Goal: Task Accomplishment & Management: Complete application form

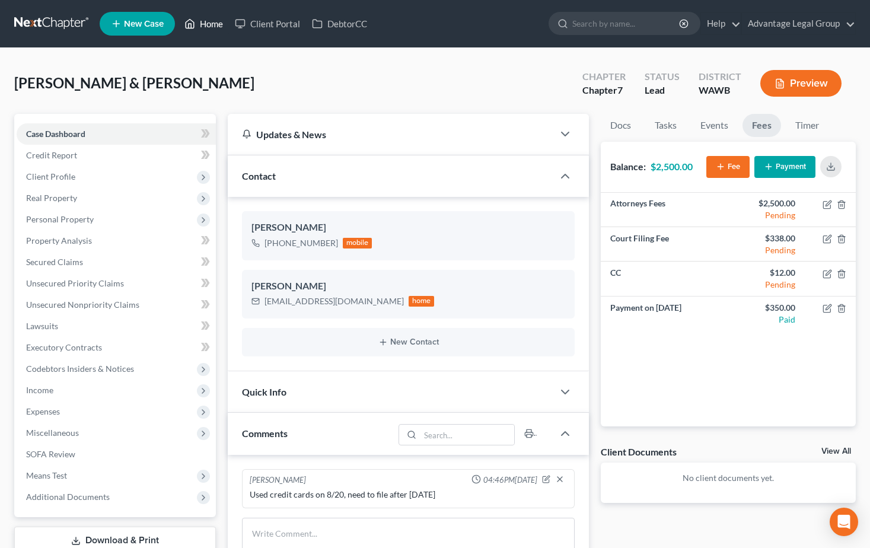
click at [215, 26] on link "Home" at bounding box center [204, 23] width 50 height 21
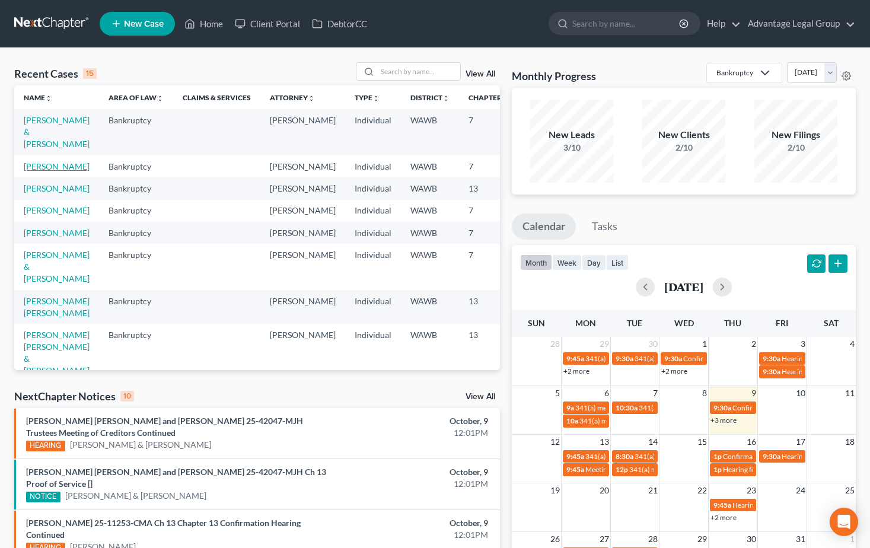
click at [42, 171] on link "[PERSON_NAME]" at bounding box center [57, 166] width 66 height 10
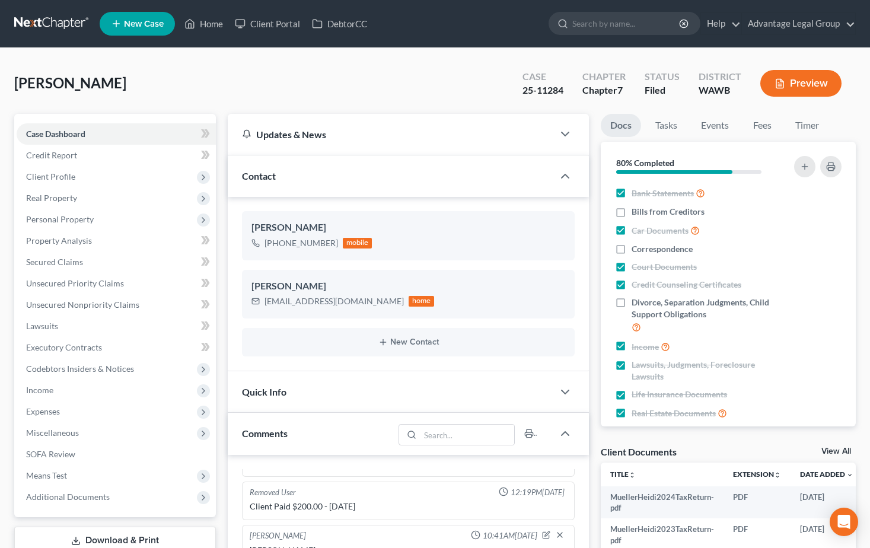
scroll to position [28, 0]
drag, startPoint x: 209, startPoint y: 24, endPoint x: 214, endPoint y: 36, distance: 12.6
click at [209, 24] on link "Home" at bounding box center [204, 23] width 50 height 21
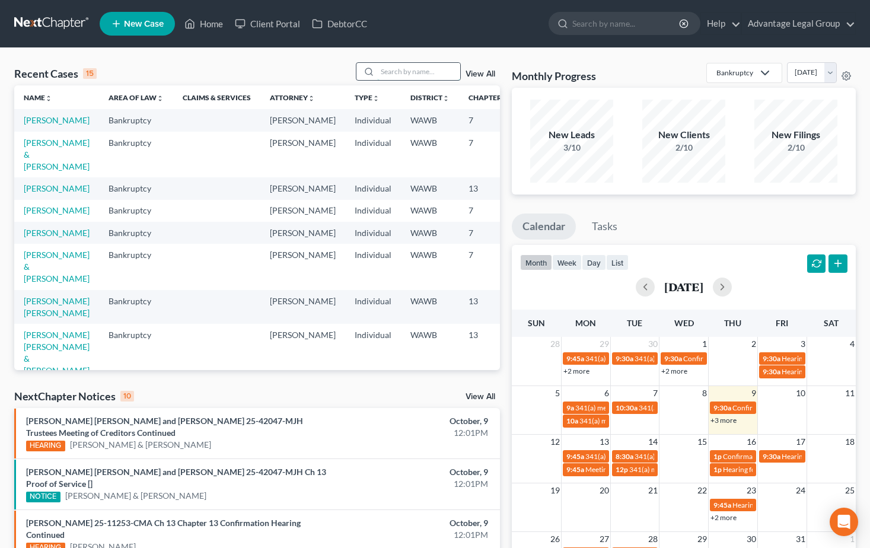
click at [398, 75] on input "search" at bounding box center [418, 71] width 83 height 17
type input "[PERSON_NAME]"
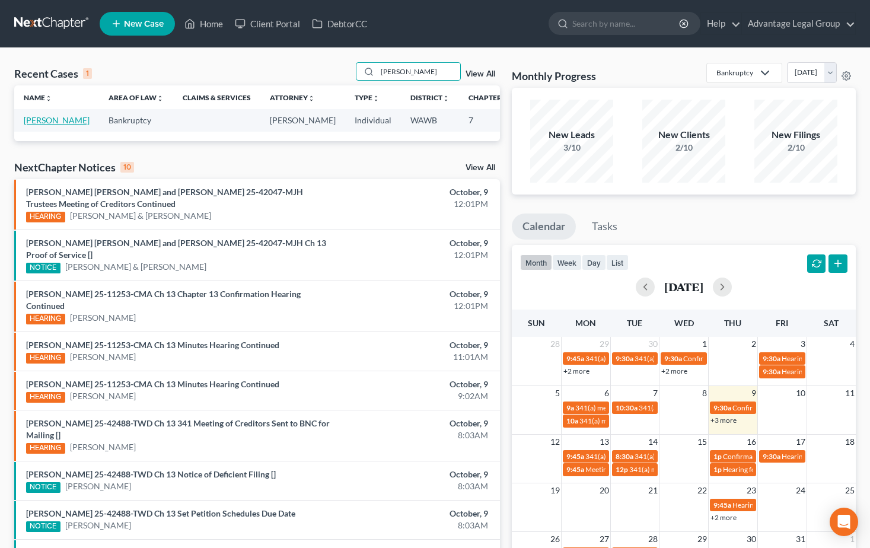
click at [33, 125] on link "[PERSON_NAME]" at bounding box center [57, 120] width 66 height 10
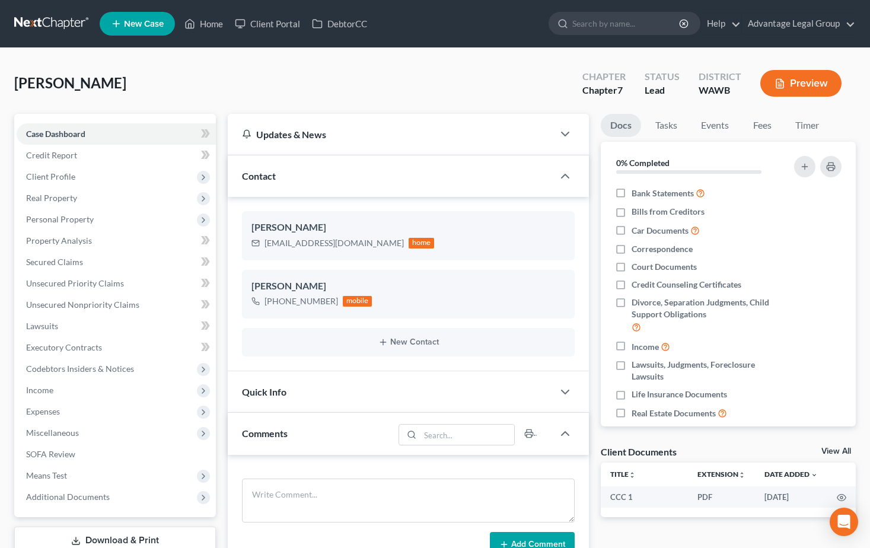
scroll to position [133, 0]
click at [754, 124] on link "Fees" at bounding box center [762, 125] width 38 height 23
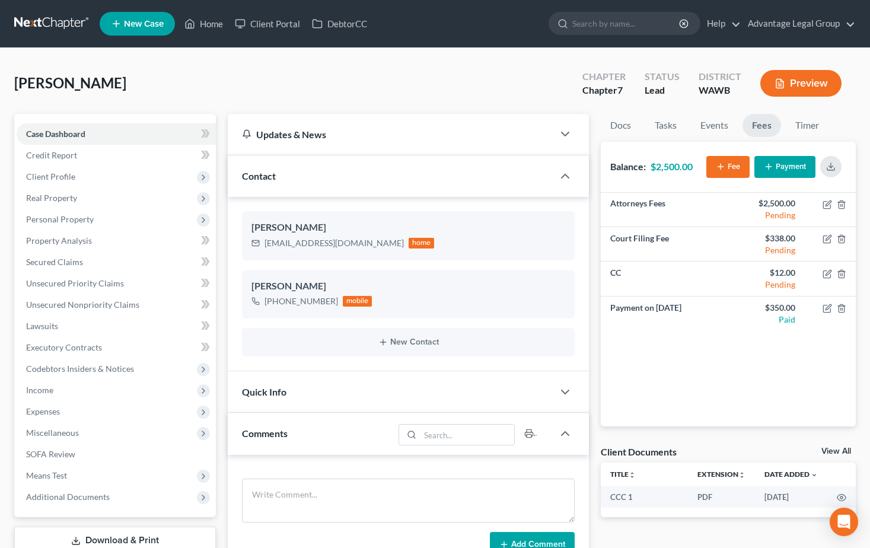
click at [408, 79] on div "[PERSON_NAME] Upgraded Chapter Chapter 7 Status Lead District [GEOGRAPHIC_DATA]…" at bounding box center [435, 88] width 842 height 52
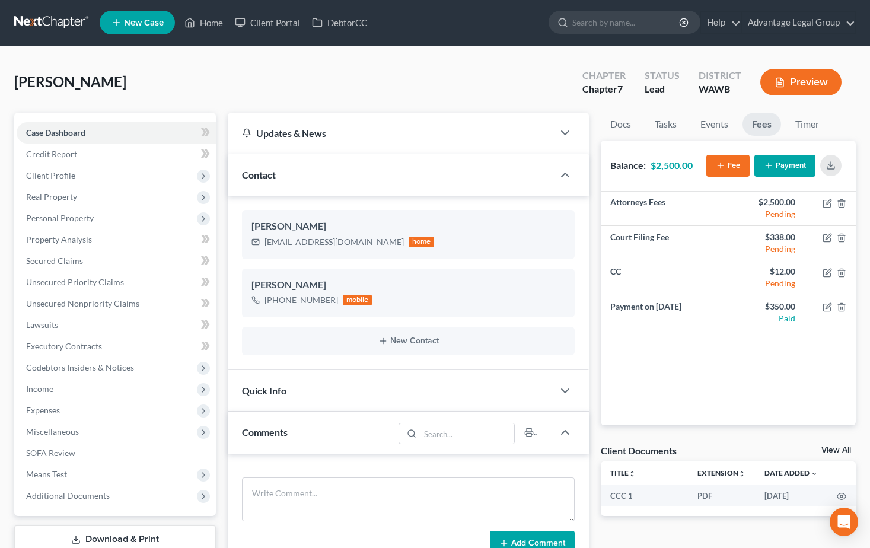
scroll to position [0, 0]
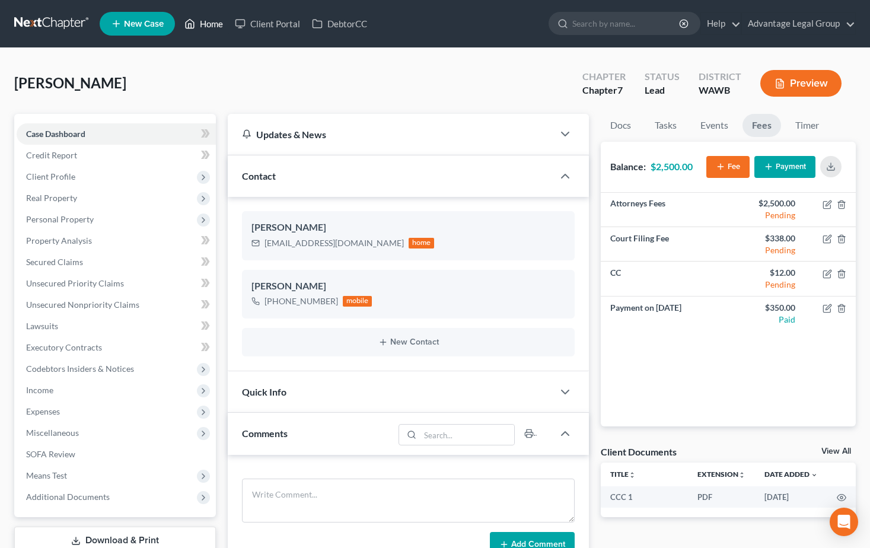
click at [202, 21] on link "Home" at bounding box center [204, 23] width 50 height 21
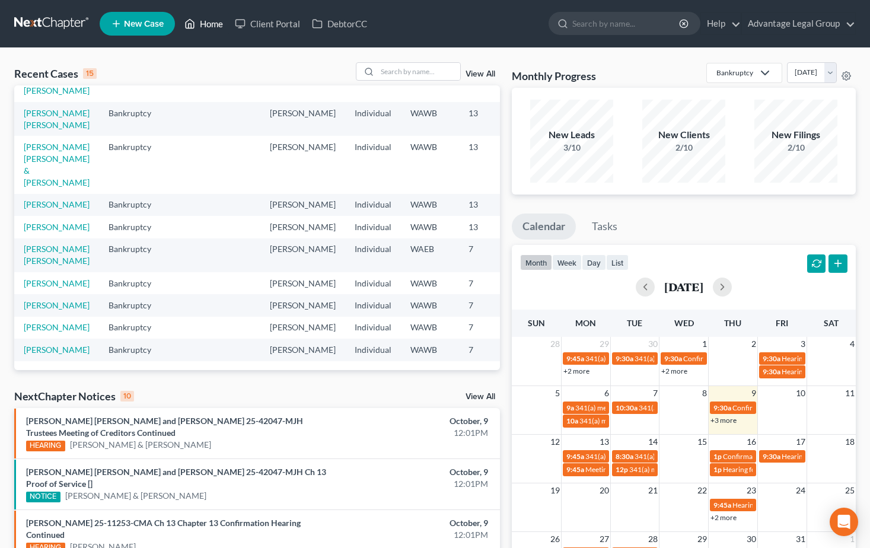
scroll to position [363, 0]
click at [381, 65] on input "search" at bounding box center [418, 71] width 83 height 17
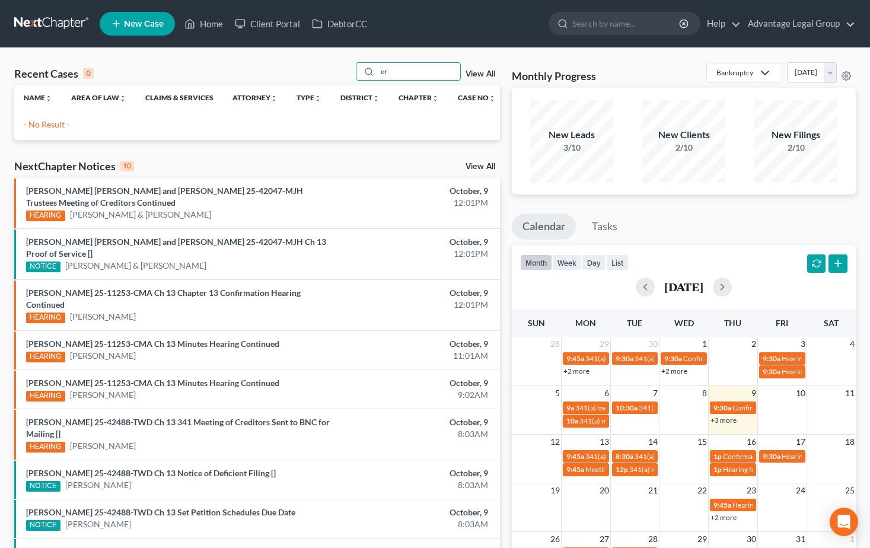
type input "e"
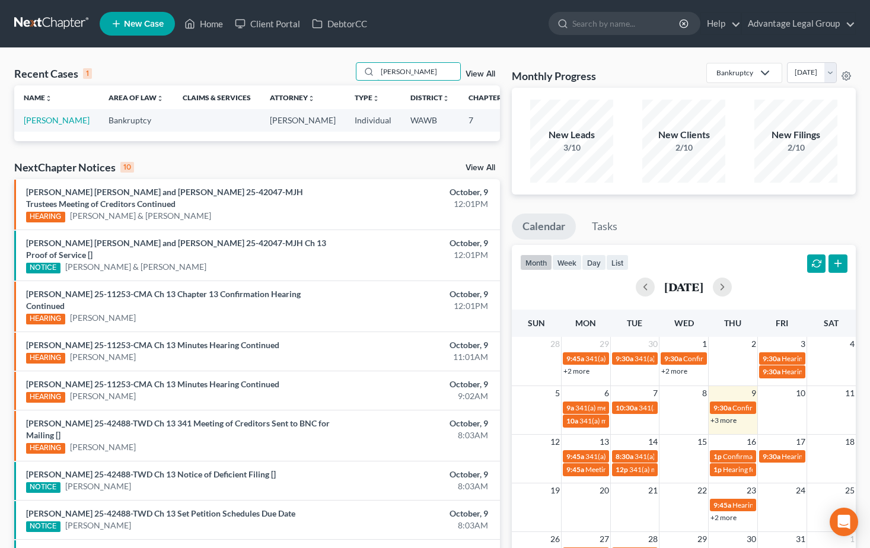
type input "[PERSON_NAME]"
click at [37, 126] on td "[PERSON_NAME]" at bounding box center [56, 120] width 85 height 22
click at [38, 120] on link "[PERSON_NAME]" at bounding box center [57, 120] width 66 height 10
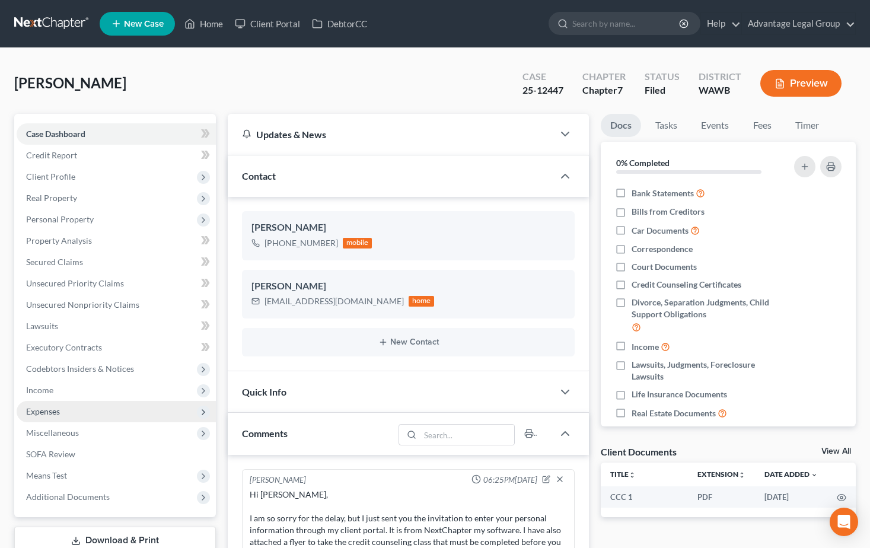
click at [43, 412] on span "Expenses" at bounding box center [43, 411] width 34 height 10
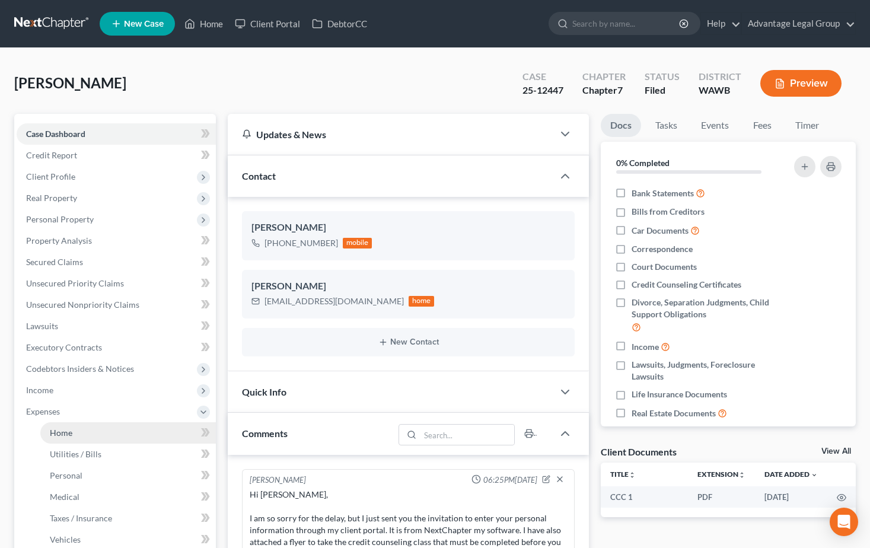
click at [76, 436] on link "Home" at bounding box center [128, 432] width 176 height 21
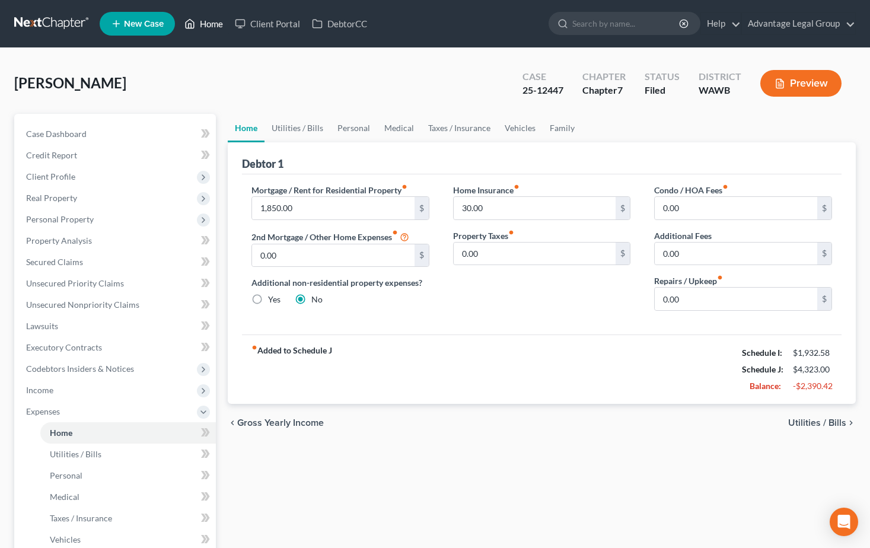
click at [209, 29] on link "Home" at bounding box center [204, 23] width 50 height 21
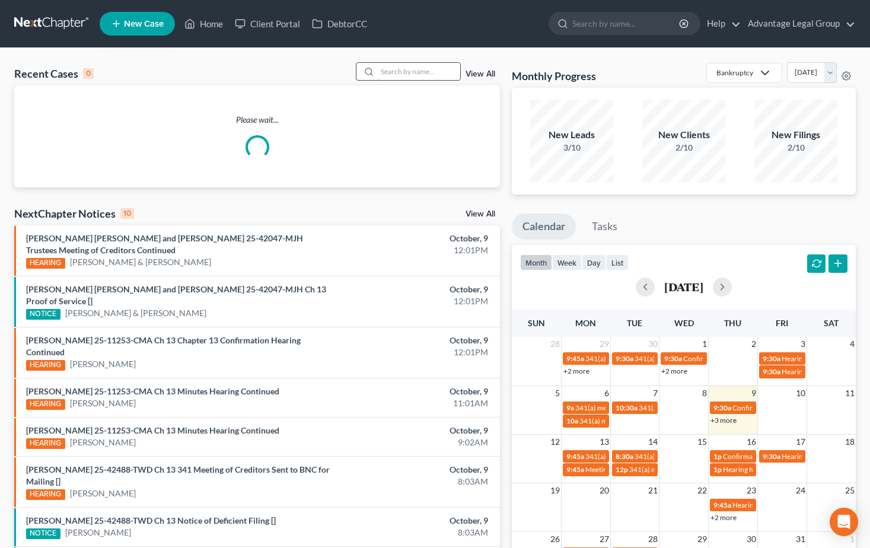
click at [392, 64] on input "search" at bounding box center [418, 71] width 83 height 17
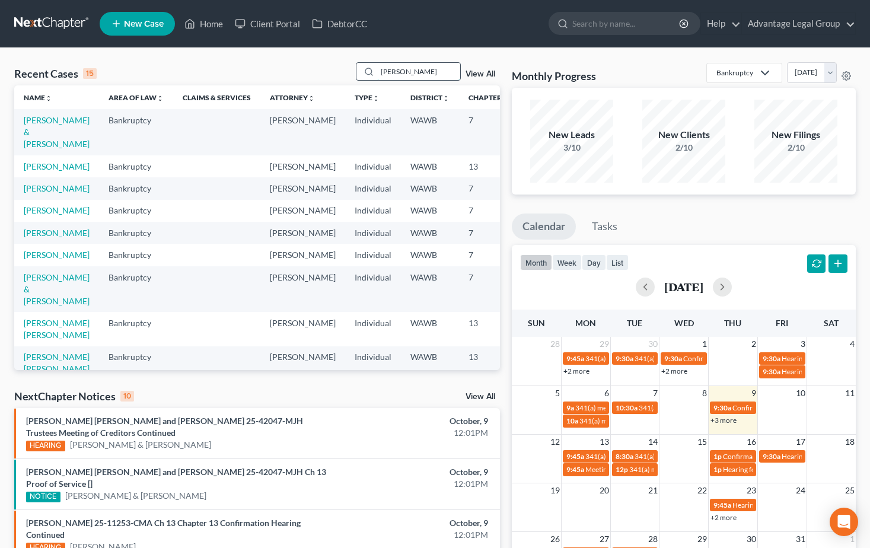
type input "[PERSON_NAME]"
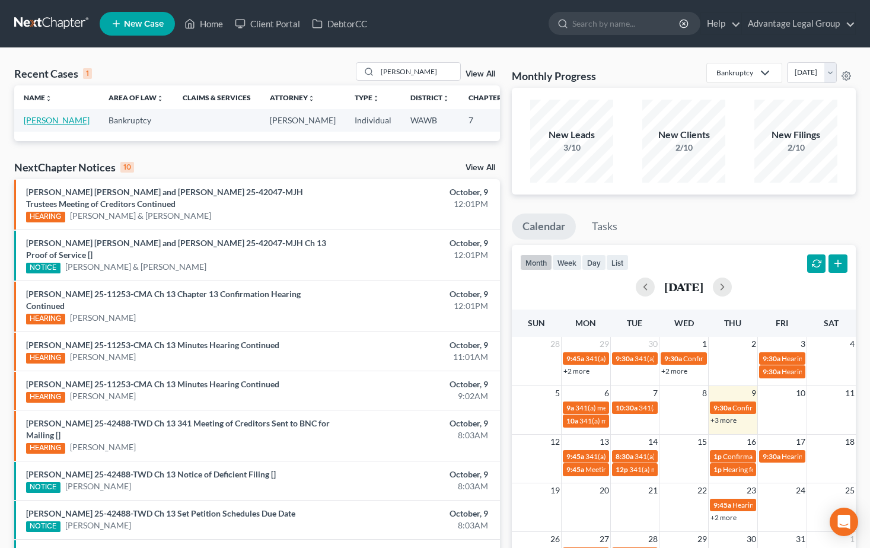
click at [41, 122] on link "[PERSON_NAME]" at bounding box center [57, 120] width 66 height 10
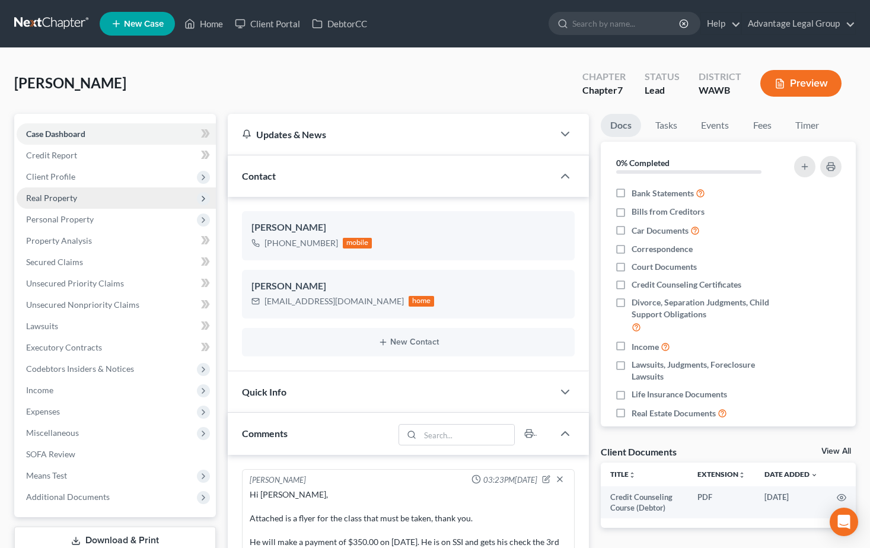
scroll to position [59, 0]
click at [45, 179] on span "Client Profile" at bounding box center [50, 176] width 49 height 10
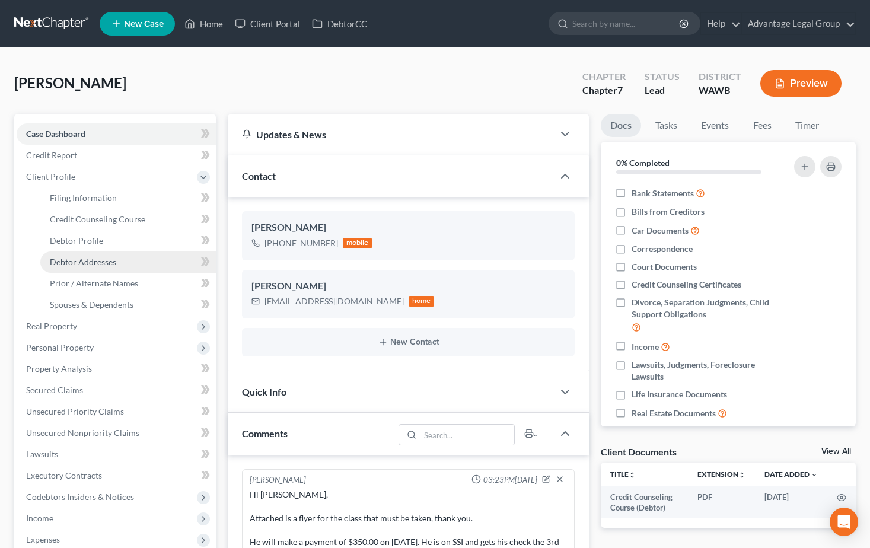
click at [69, 260] on span "Debtor Addresses" at bounding box center [83, 262] width 66 height 10
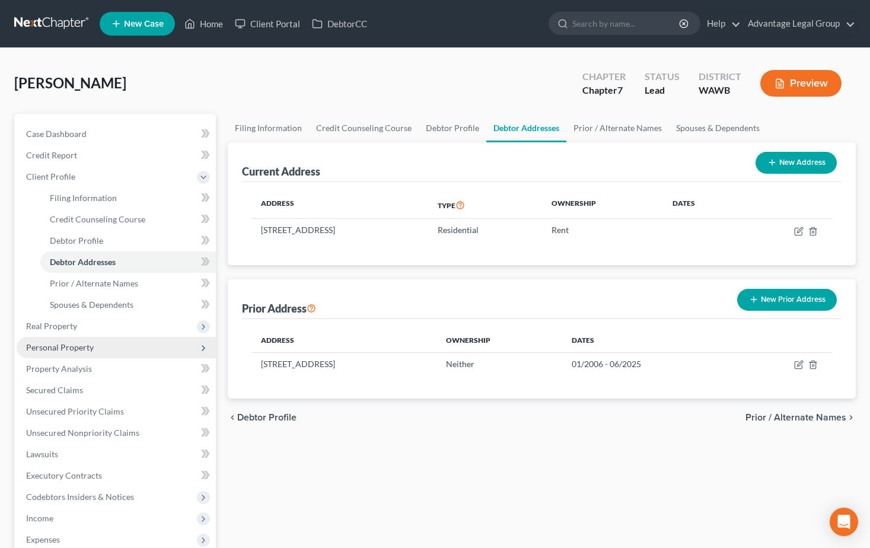
click at [64, 349] on span "Personal Property" at bounding box center [60, 347] width 68 height 10
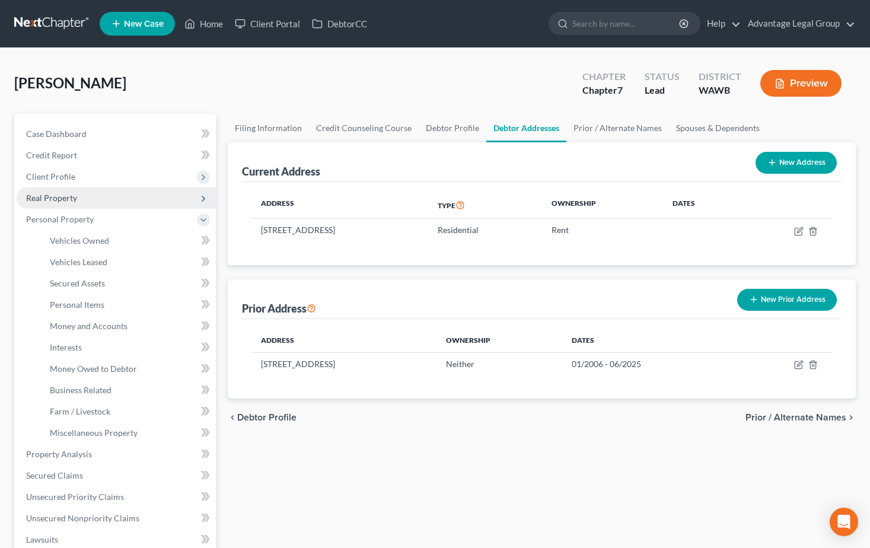
click at [61, 201] on span "Real Property" at bounding box center [51, 198] width 51 height 10
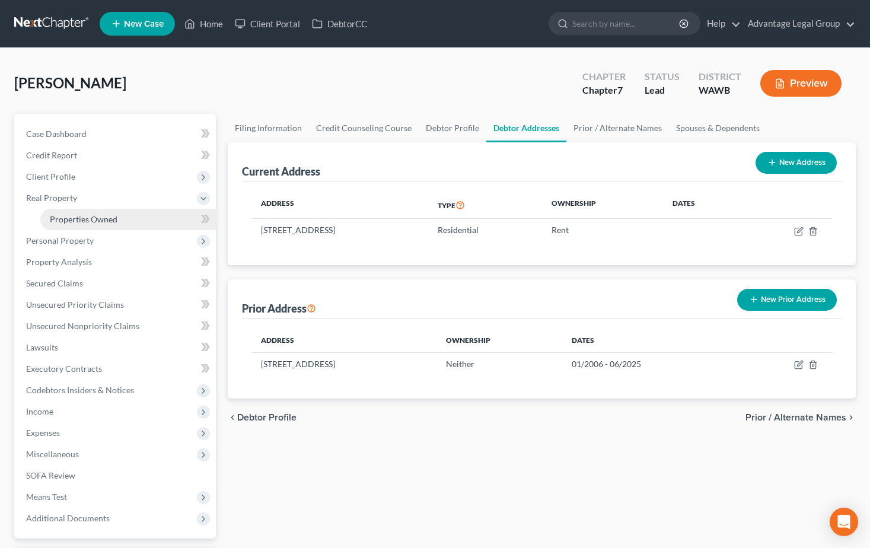
click at [60, 213] on link "Properties Owned" at bounding box center [128, 219] width 176 height 21
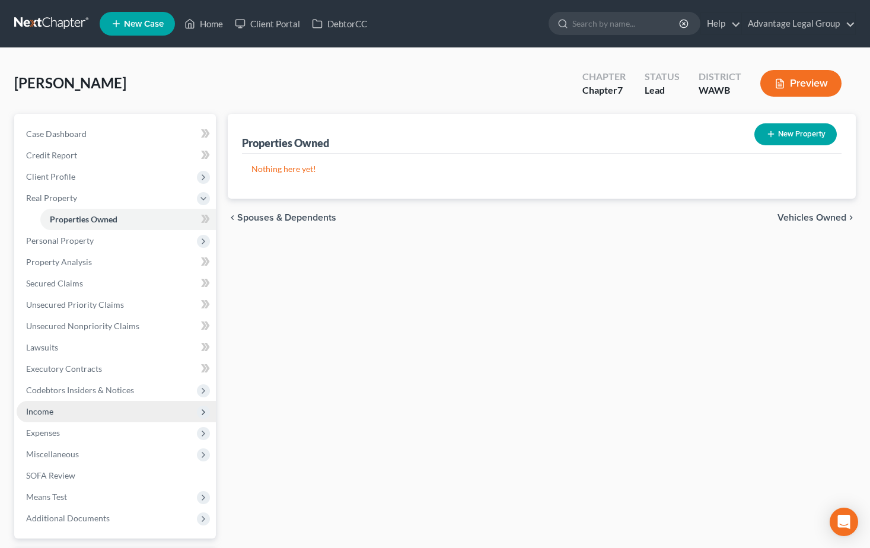
click at [47, 415] on span "Income" at bounding box center [39, 411] width 27 height 10
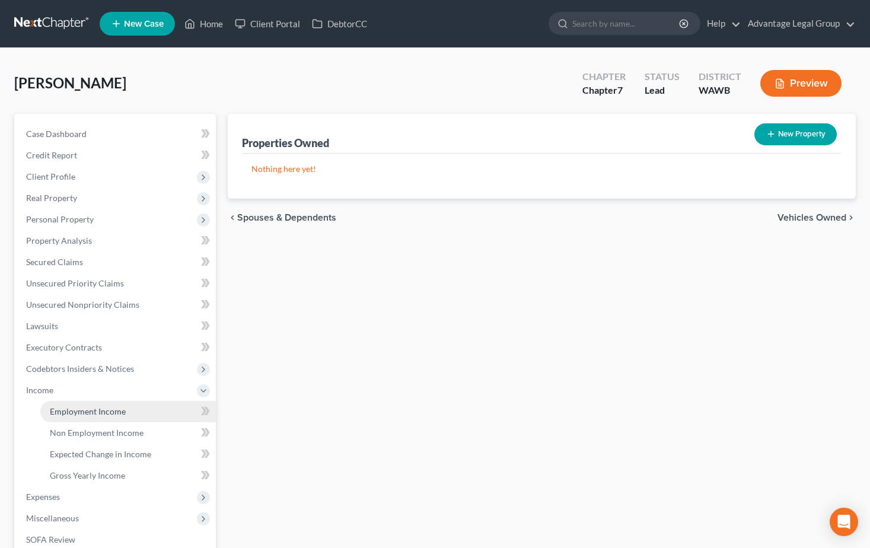
click at [60, 413] on span "Employment Income" at bounding box center [88, 411] width 76 height 10
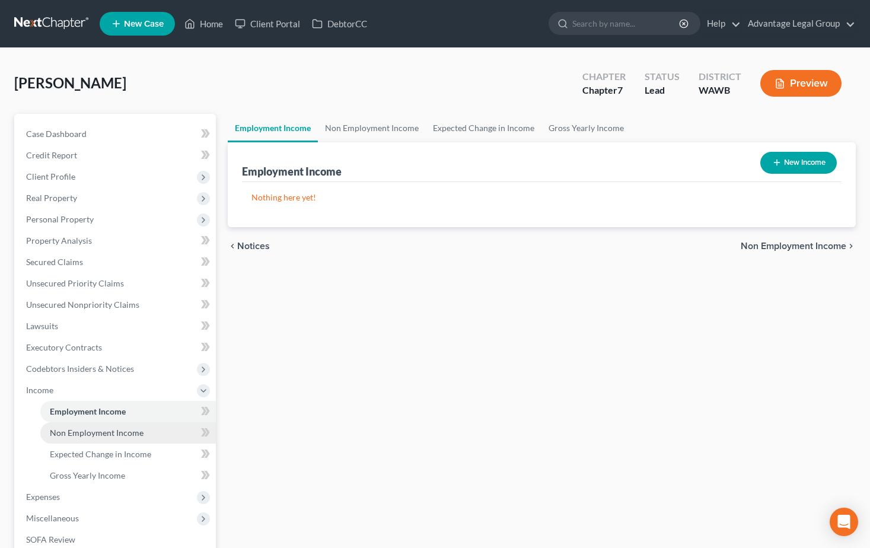
click at [67, 429] on span "Non Employment Income" at bounding box center [97, 433] width 94 height 10
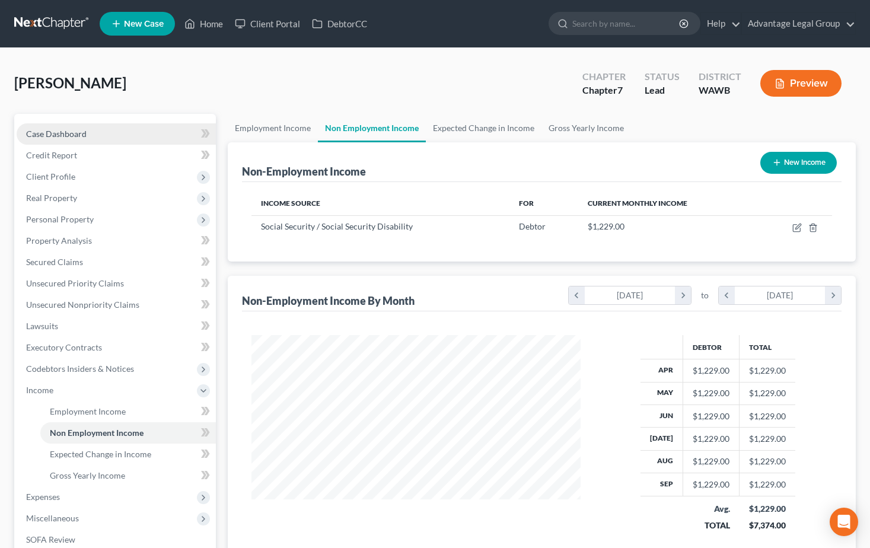
click at [75, 134] on span "Case Dashboard" at bounding box center [56, 134] width 61 height 10
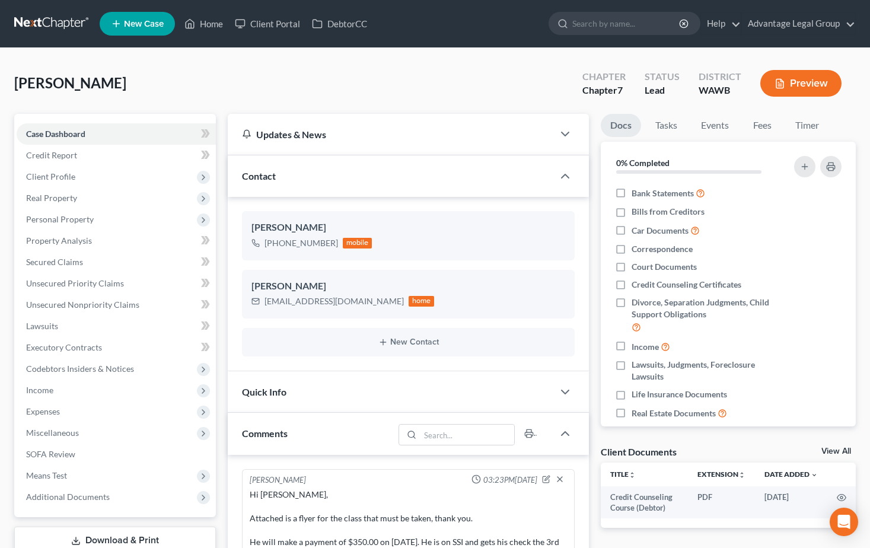
scroll to position [59, 0]
click at [768, 125] on link "Fees" at bounding box center [762, 125] width 38 height 23
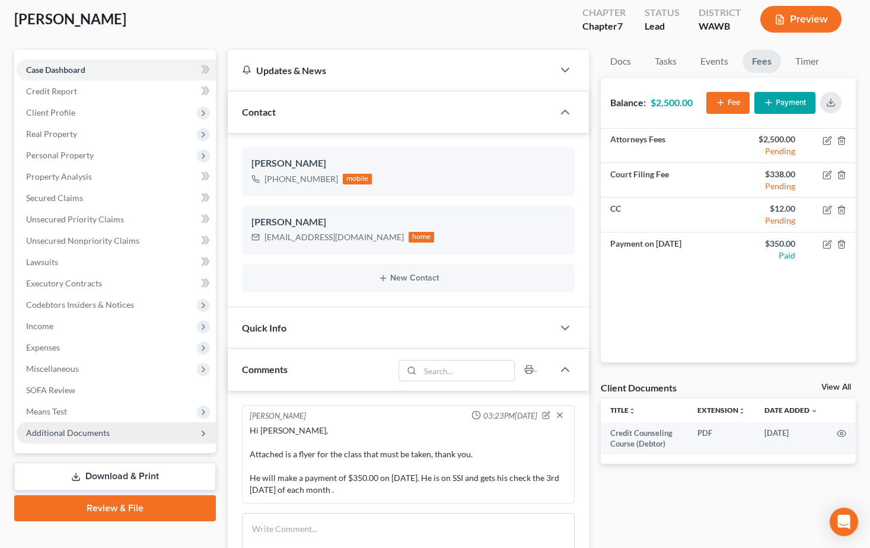
scroll to position [0, 0]
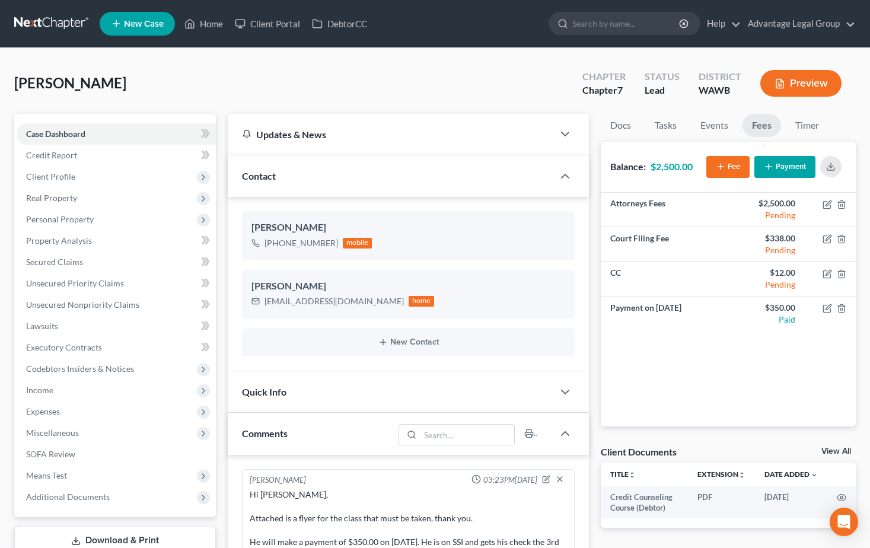
click at [451, 75] on div "[PERSON_NAME] Upgraded Chapter Chapter 7 Status Lead District [GEOGRAPHIC_DATA]…" at bounding box center [435, 88] width 842 height 52
click at [60, 157] on span "Credit Report" at bounding box center [51, 155] width 51 height 10
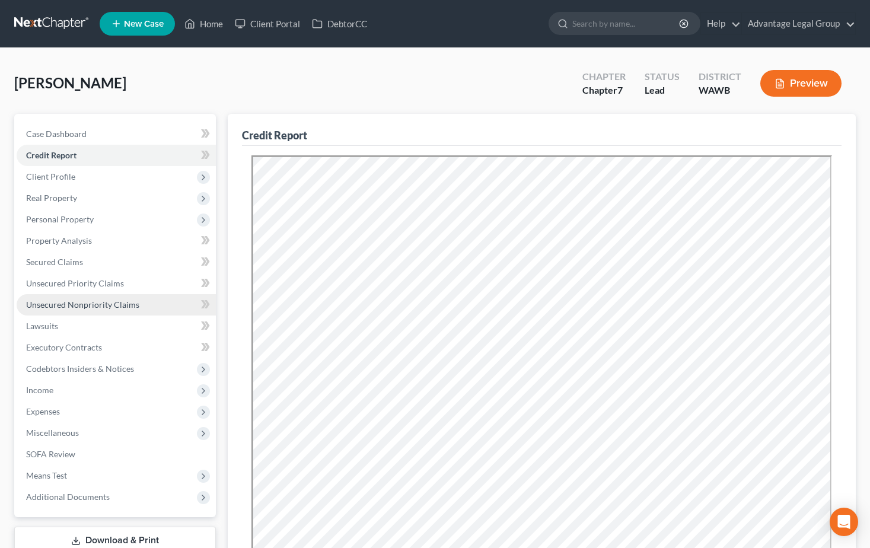
click at [81, 308] on span "Unsecured Nonpriority Claims" at bounding box center [82, 305] width 113 height 10
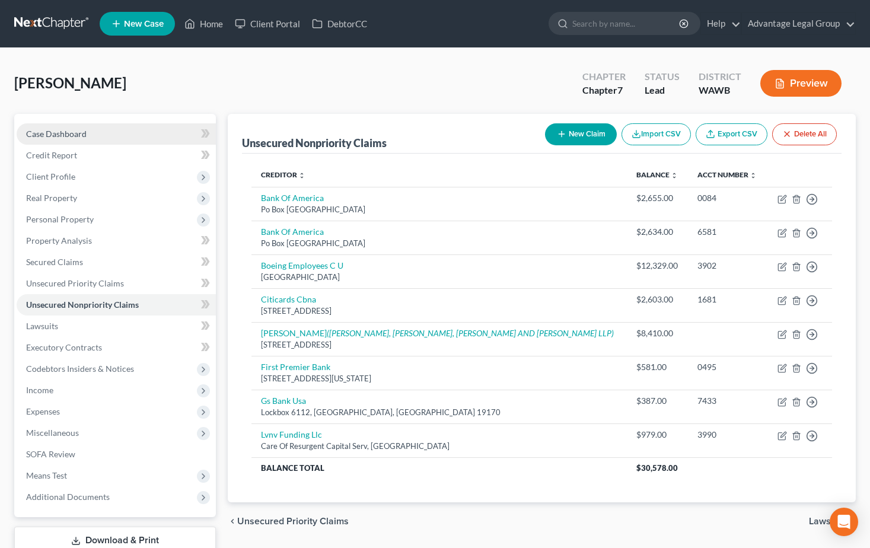
click at [42, 132] on span "Case Dashboard" at bounding box center [56, 134] width 61 height 10
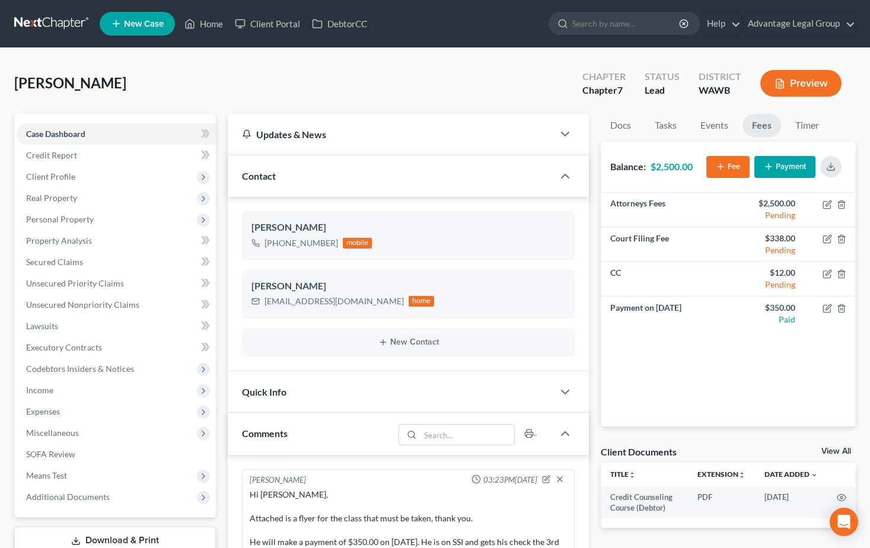
scroll to position [59, 0]
drag, startPoint x: 265, startPoint y: 300, endPoint x: 340, endPoint y: 308, distance: 75.7
click at [340, 308] on div "[EMAIL_ADDRESS][DOMAIN_NAME] home" at bounding box center [343, 301] width 183 height 15
copy div "[EMAIL_ADDRESS][DOMAIN_NAME]"
click at [90, 313] on link "Unsecured Nonpriority Claims" at bounding box center [116, 304] width 199 height 21
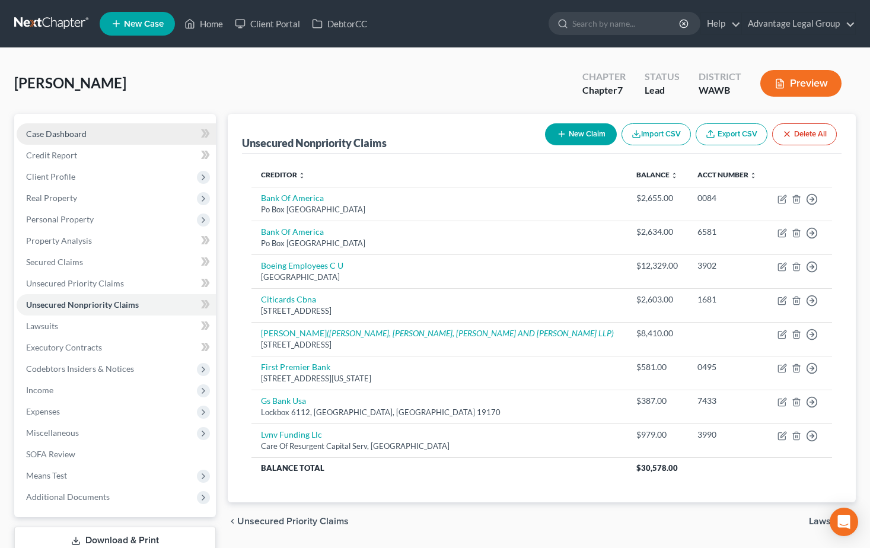
click at [49, 134] on span "Case Dashboard" at bounding box center [56, 134] width 61 height 10
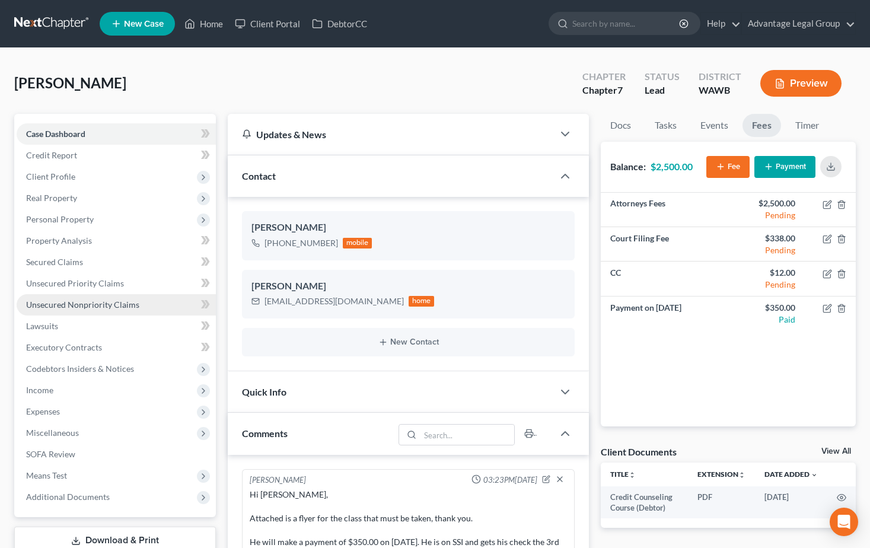
click at [77, 303] on span "Unsecured Nonpriority Claims" at bounding box center [82, 305] width 113 height 10
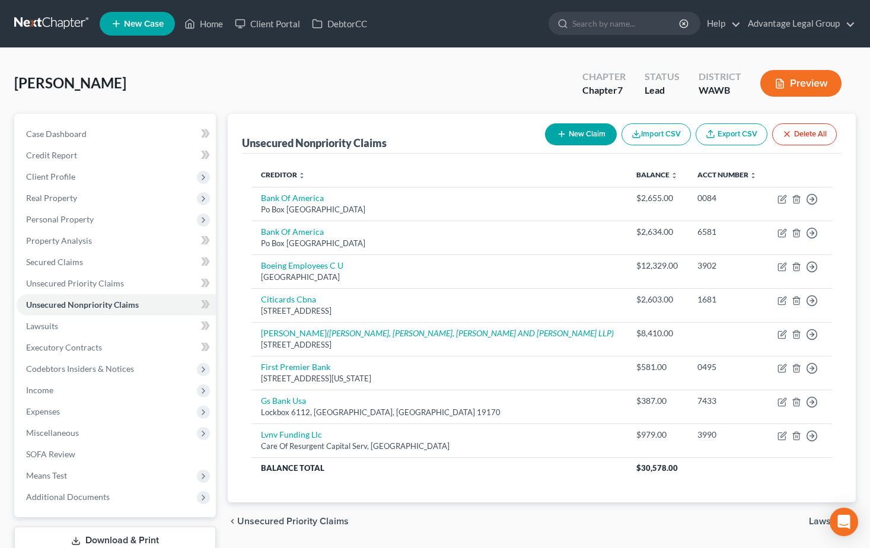
click at [578, 136] on button "New Claim" at bounding box center [581, 134] width 72 height 22
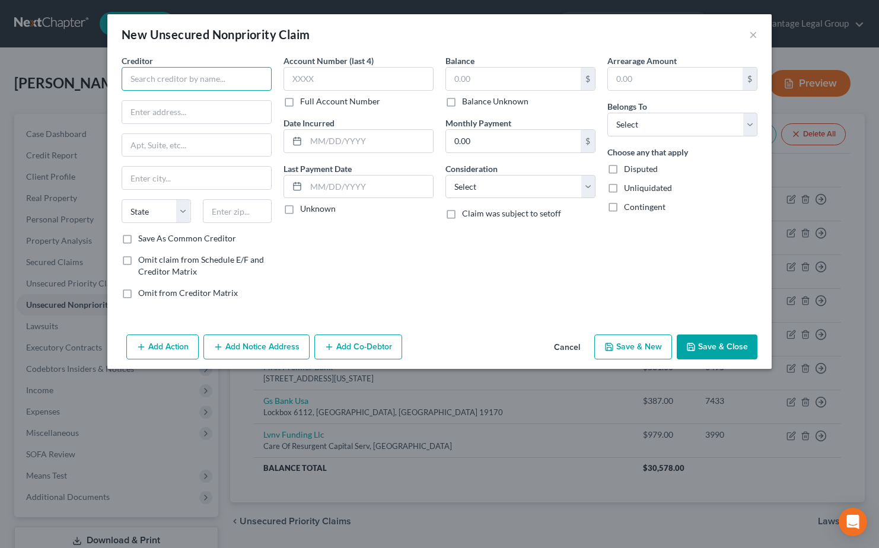
click at [169, 81] on input "text" at bounding box center [197, 79] width 150 height 24
type input "V"
click at [174, 118] on input "text" at bounding box center [196, 112] width 149 height 23
type input "VAMC"
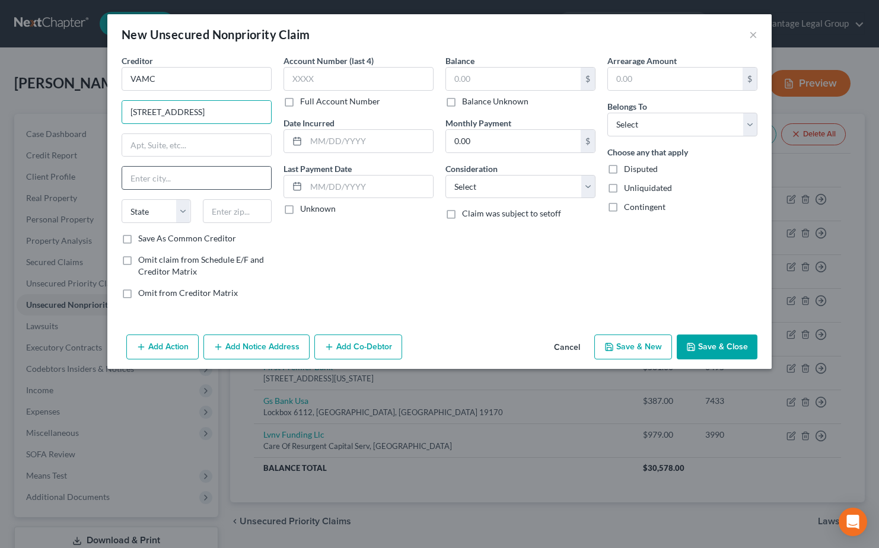
type input "[STREET_ADDRESS]"
click at [170, 179] on input "text" at bounding box center [196, 178] width 149 height 23
type input "Tacoma"
type input "98493"
click at [753, 124] on select "Select Debtor 1 Only Debtor 2 Only Debtor 1 And Debtor 2 Only At Least One Of T…" at bounding box center [682, 125] width 150 height 24
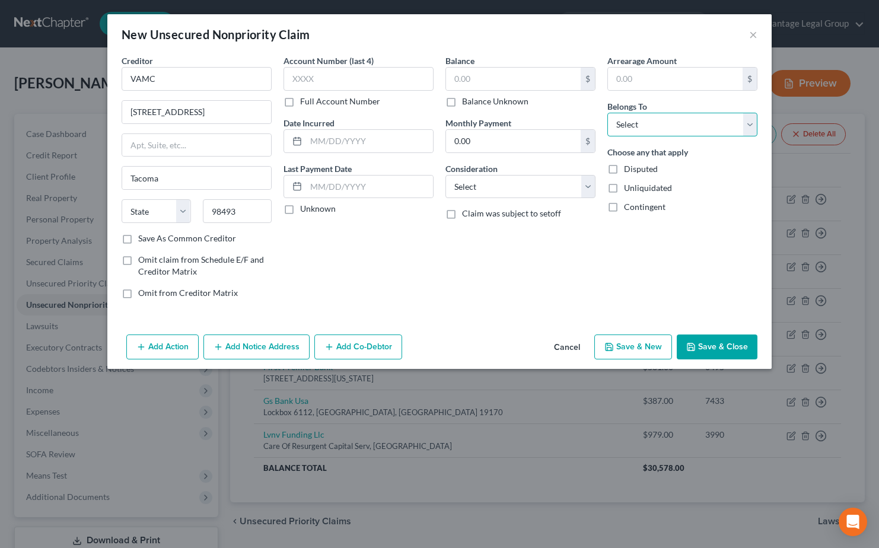
select select "50"
select select "0"
click at [607, 113] on select "Select Debtor 1 Only Debtor 2 Only Debtor 1 And Debtor 2 Only At Least One Of T…" at bounding box center [682, 125] width 150 height 24
click at [489, 75] on input "text" at bounding box center [513, 79] width 135 height 23
type input "2,808.33"
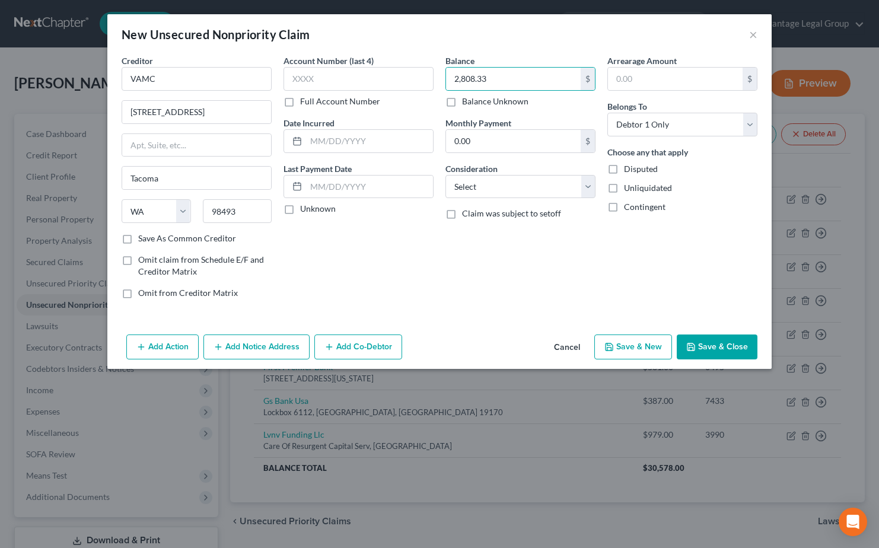
click at [138, 238] on label "Save As Common Creditor" at bounding box center [187, 239] width 98 height 12
click at [143, 238] on input "Save As Common Creditor" at bounding box center [147, 237] width 8 height 8
click at [722, 347] on button "Save & Close" at bounding box center [717, 347] width 81 height 25
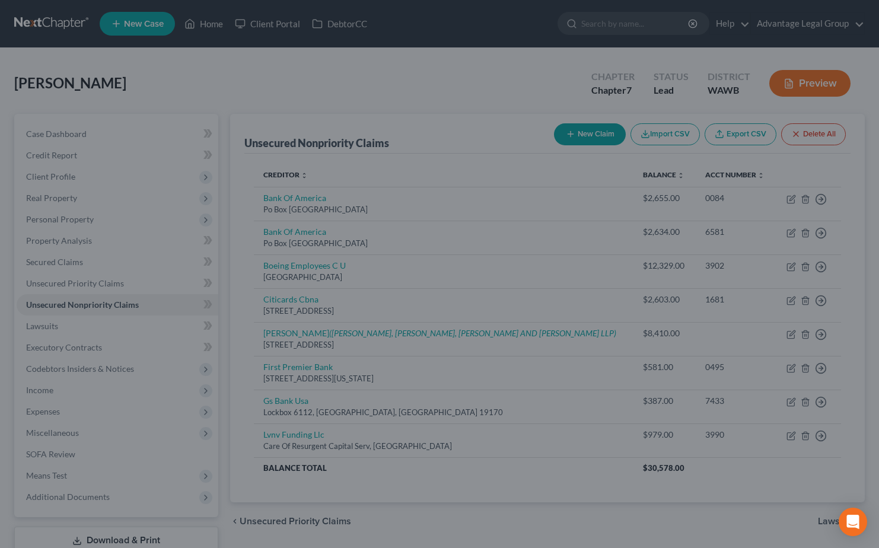
checkbox input "false"
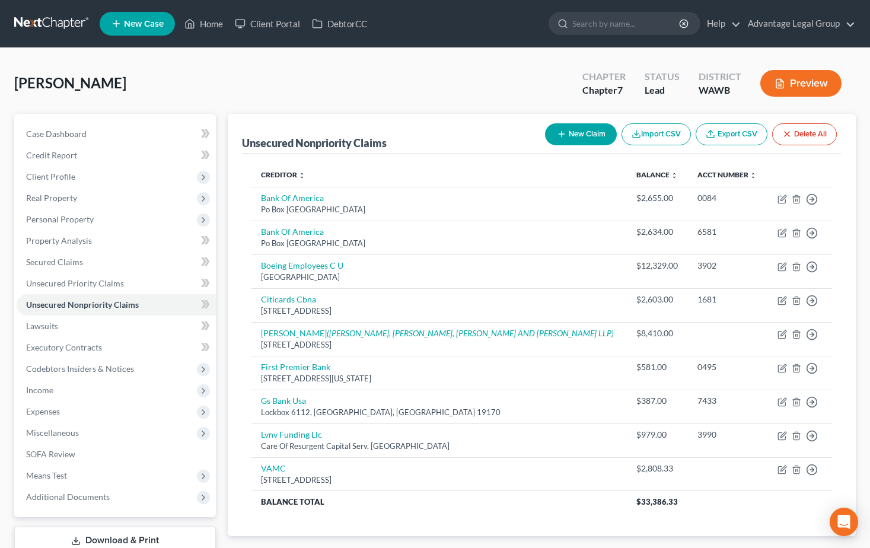
click at [575, 137] on button "New Claim" at bounding box center [581, 134] width 72 height 22
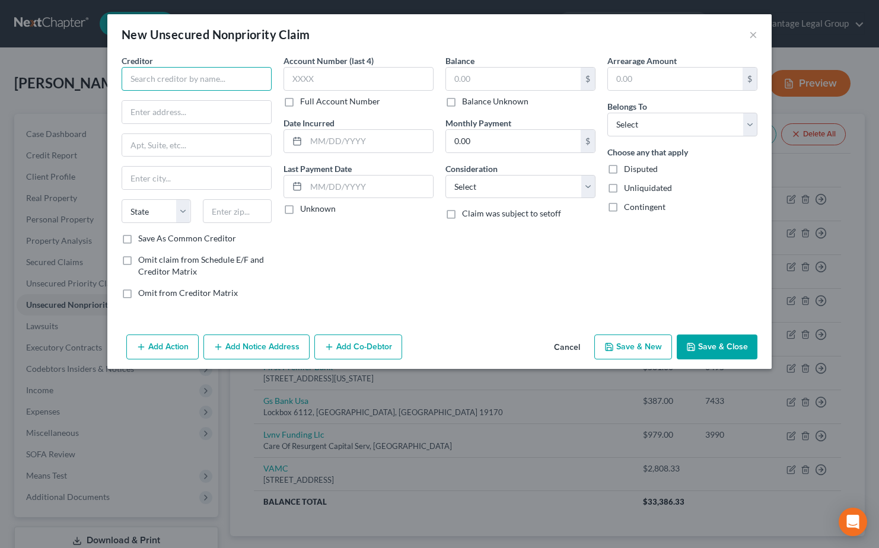
click at [141, 78] on input "text" at bounding box center [197, 79] width 150 height 24
click at [145, 79] on input "text" at bounding box center [197, 79] width 150 height 24
click at [160, 114] on input "text" at bounding box center [196, 112] width 149 height 23
click at [197, 77] on input "[PERSON_NAME]" at bounding box center [197, 79] width 150 height 24
click at [179, 114] on input "text" at bounding box center [196, 112] width 149 height 23
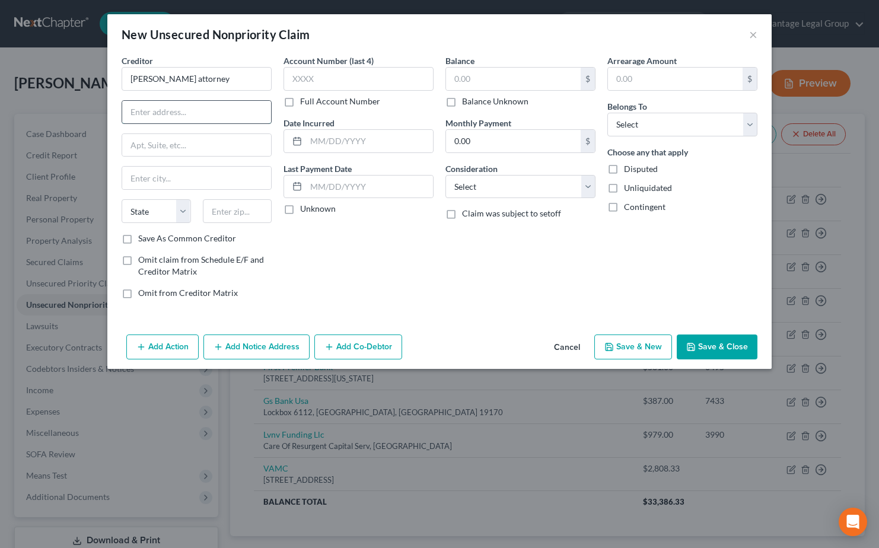
type input "[PERSON_NAME] attorney"
type input "PO Box 889"
click at [171, 179] on input "text" at bounding box center [196, 178] width 149 height 23
type input "[GEOGRAPHIC_DATA]"
select select "50"
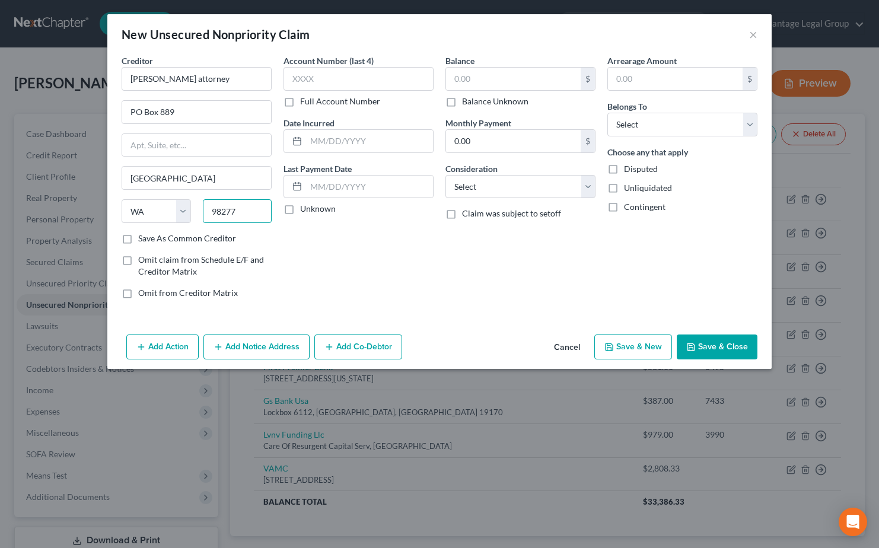
type input "98277"
click at [462, 104] on label "Balance Unknown" at bounding box center [495, 102] width 66 height 12
click at [467, 103] on input "Balance Unknown" at bounding box center [471, 100] width 8 height 8
checkbox input "true"
type input "0.00"
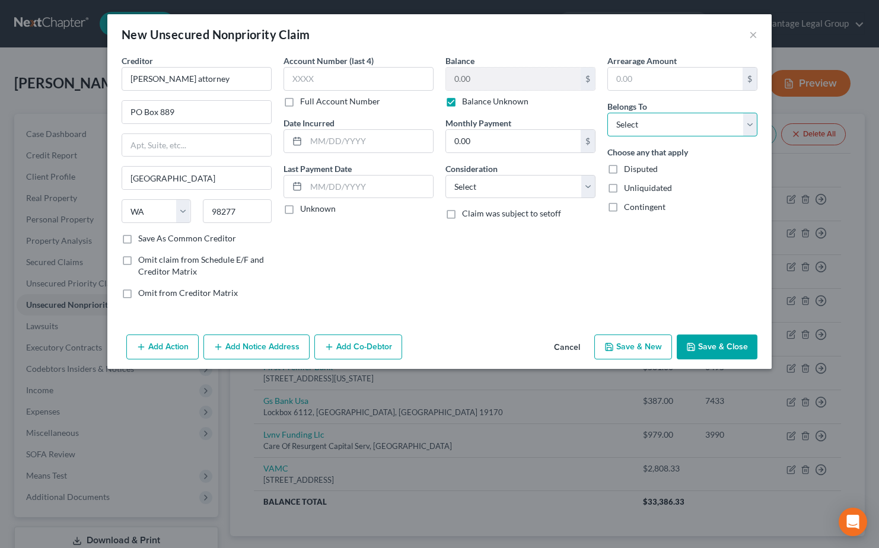
drag, startPoint x: 749, startPoint y: 123, endPoint x: 739, endPoint y: 129, distance: 12.0
click at [749, 123] on select "Select Debtor 1 Only Debtor 2 Only Debtor 1 And Debtor 2 Only At Least One Of T…" at bounding box center [682, 125] width 150 height 24
click at [607, 113] on select "Select Debtor 1 Only Debtor 2 Only Debtor 1 And Debtor 2 Only At Least One Of T…" at bounding box center [682, 125] width 150 height 24
click at [748, 129] on select "Select Debtor 1 Only Debtor 2 Only Debtor 1 And Debtor 2 Only At Least One Of T…" at bounding box center [682, 125] width 150 height 24
select select "3"
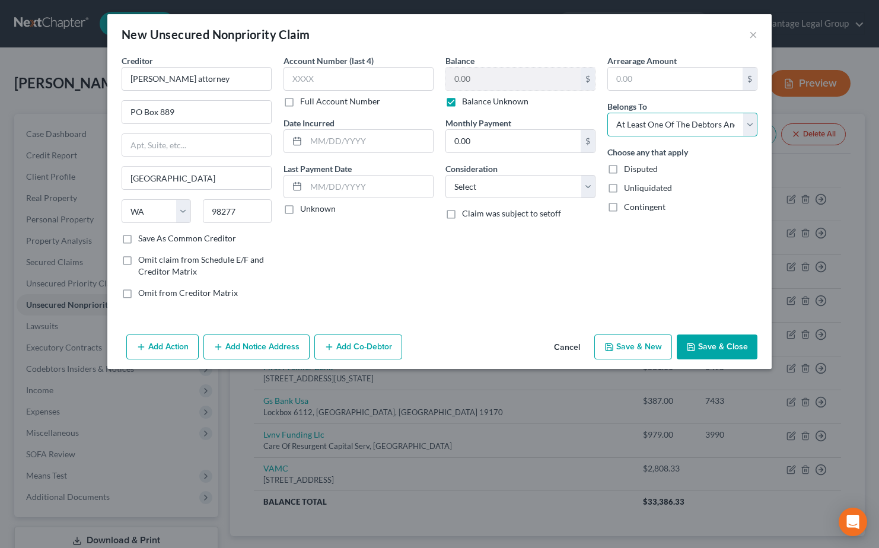
click at [607, 113] on select "Select Debtor 1 Only Debtor 2 Only Debtor 1 And Debtor 2 Only At Least One Of T…" at bounding box center [682, 125] width 150 height 24
click at [741, 183] on div "Unliquidated" at bounding box center [682, 188] width 150 height 12
drag, startPoint x: 613, startPoint y: 168, endPoint x: 633, endPoint y: 173, distance: 20.6
click at [624, 168] on label "Disputed" at bounding box center [641, 169] width 34 height 12
click at [629, 168] on input "Disputed" at bounding box center [633, 167] width 8 height 8
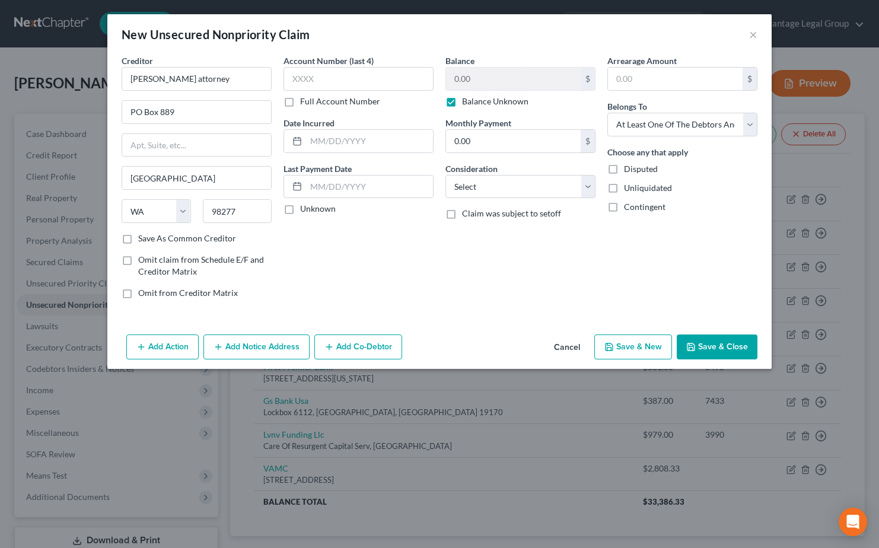
checkbox input "true"
click at [715, 351] on button "Save & Close" at bounding box center [717, 347] width 81 height 25
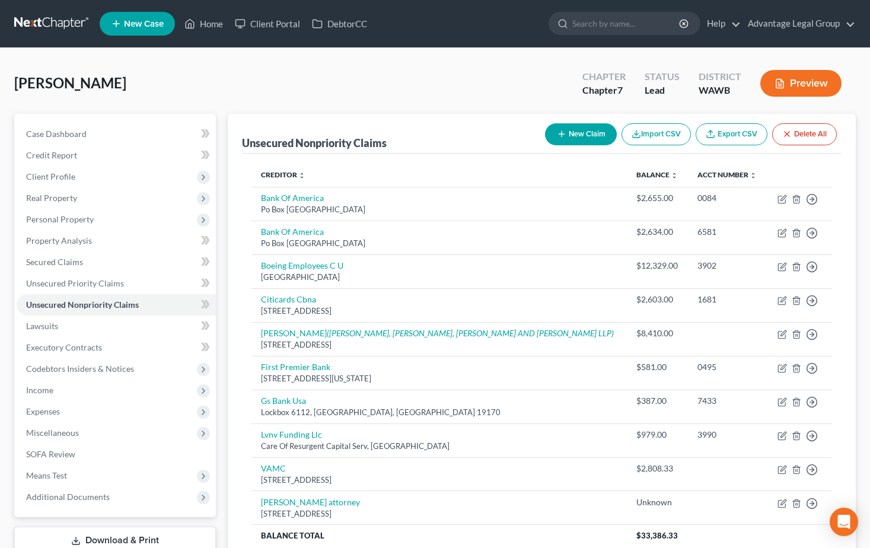
click at [577, 132] on button "New Claim" at bounding box center [581, 134] width 72 height 22
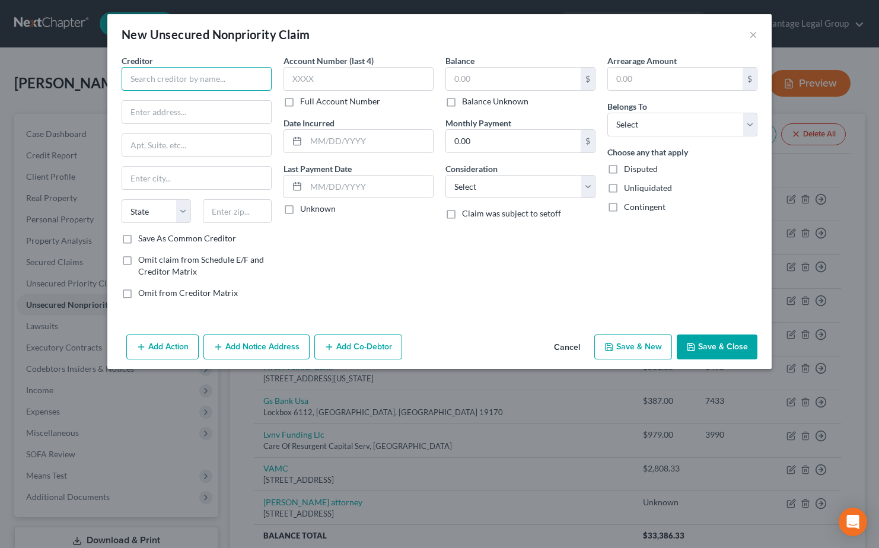
click at [164, 72] on input "text" at bounding box center [197, 79] width 150 height 24
click at [167, 115] on input "text" at bounding box center [196, 112] width 149 height 23
type input "[PERSON_NAME]"
click at [190, 114] on input "text" at bounding box center [196, 112] width 149 height 23
type input "[STREET_ADDRESS]"
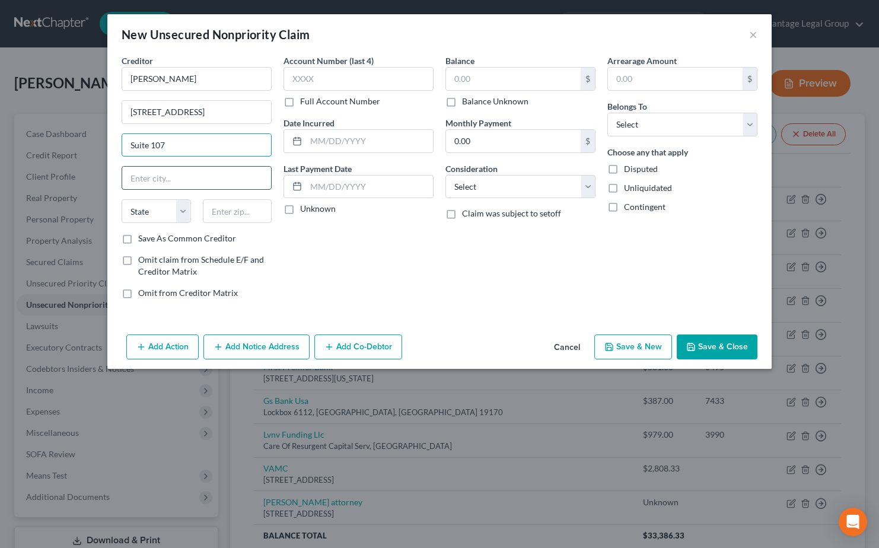
type input "Suite 107"
click at [165, 184] on input "text" at bounding box center [196, 178] width 149 height 23
type input "[GEOGRAPHIC_DATA]"
select select "50"
type input "98366"
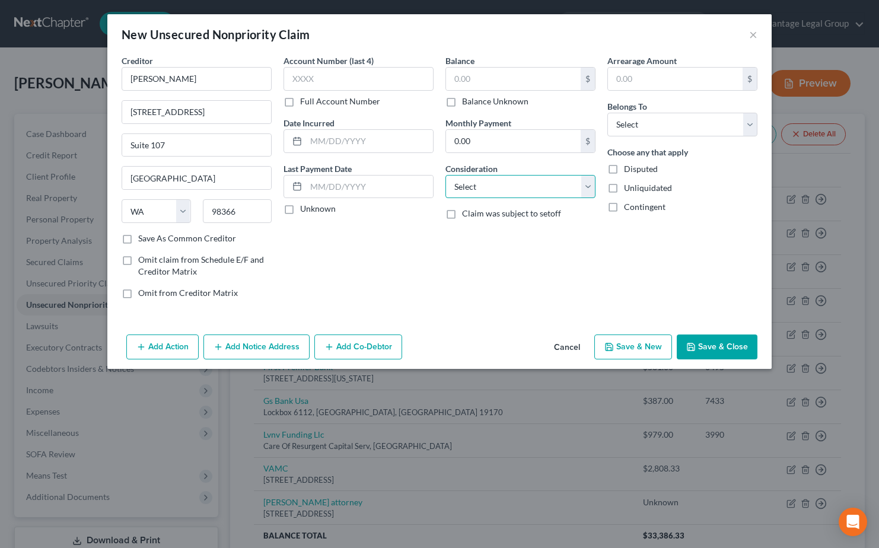
click at [585, 187] on select "Select Cable / Satellite Services Collection Agency Credit Card Debt Debt Couns…" at bounding box center [521, 187] width 150 height 24
click at [753, 130] on select "Select Debtor 1 Only Debtor 2 Only Debtor 1 And Debtor 2 Only At Least One Of T…" at bounding box center [682, 125] width 150 height 24
select select "0"
click at [607, 113] on select "Select Debtor 1 Only Debtor 2 Only Debtor 1 And Debtor 2 Only At Least One Of T…" at bounding box center [682, 125] width 150 height 24
click at [501, 76] on input "text" at bounding box center [513, 79] width 135 height 23
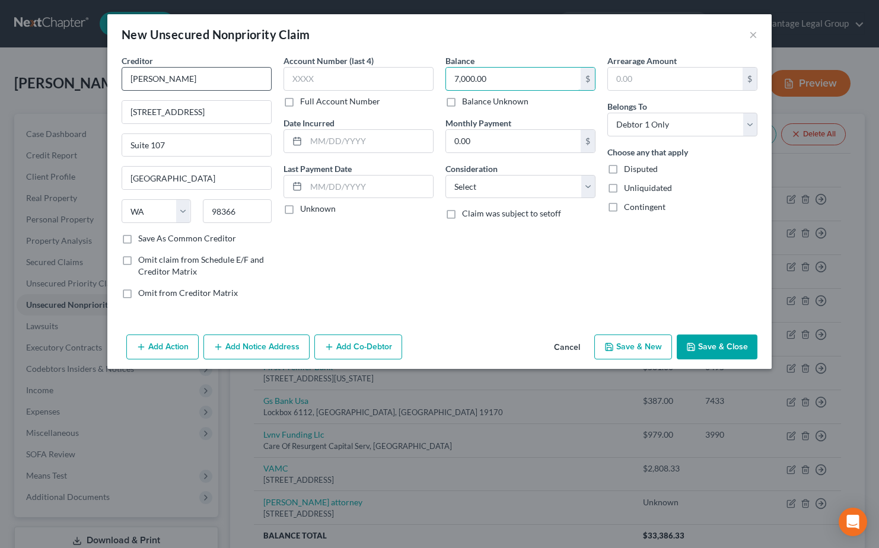
type input "7,000.00"
click at [145, 79] on input "[PERSON_NAME]" at bounding box center [197, 79] width 150 height 24
type input "[PERSON_NAME]"
click at [724, 351] on button "Save & Close" at bounding box center [717, 347] width 81 height 25
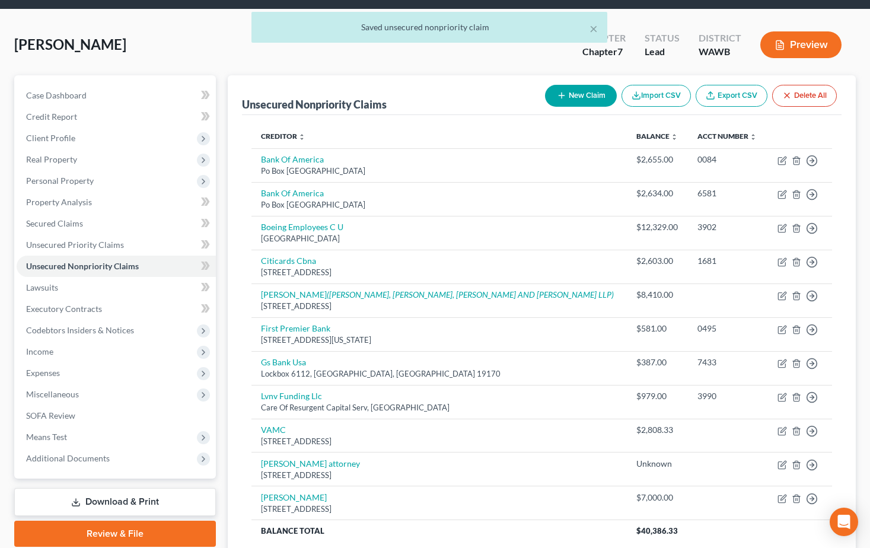
scroll to position [59, 0]
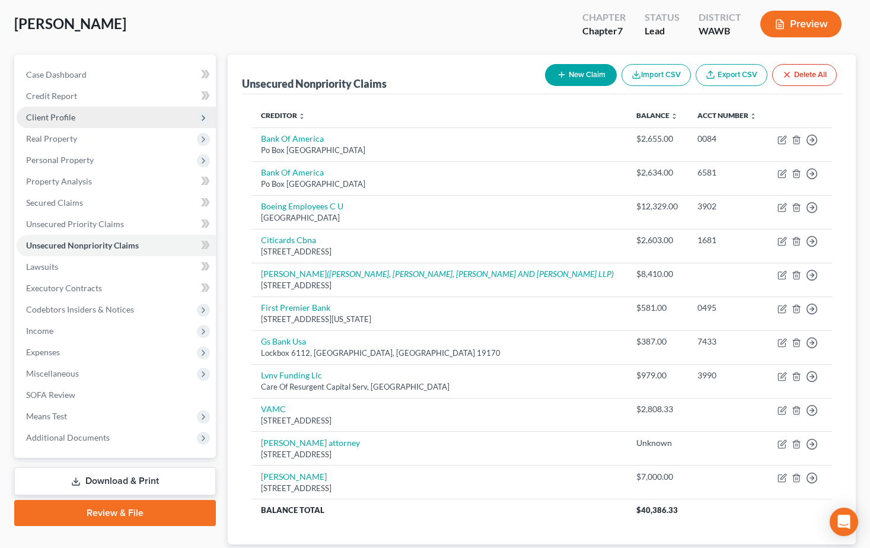
click at [40, 112] on span "Client Profile" at bounding box center [50, 117] width 49 height 10
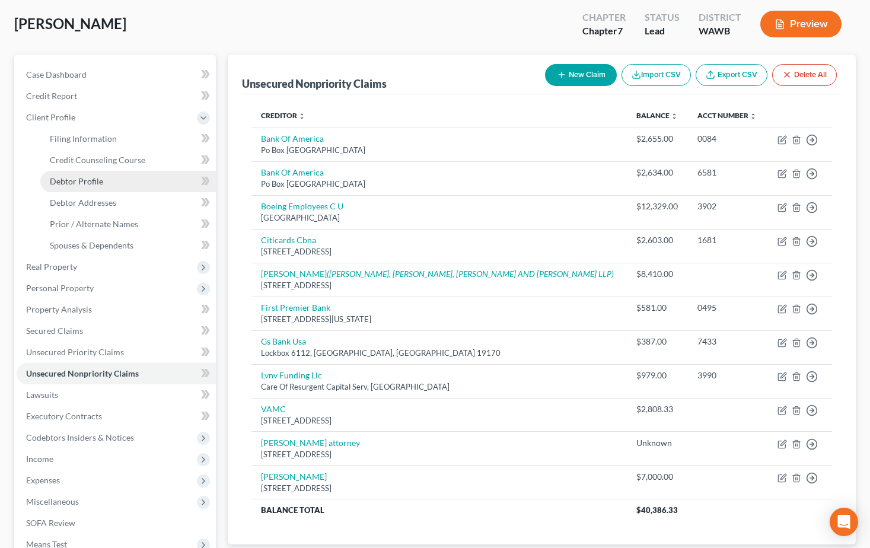
click at [84, 182] on span "Debtor Profile" at bounding box center [76, 181] width 53 height 10
select select "0"
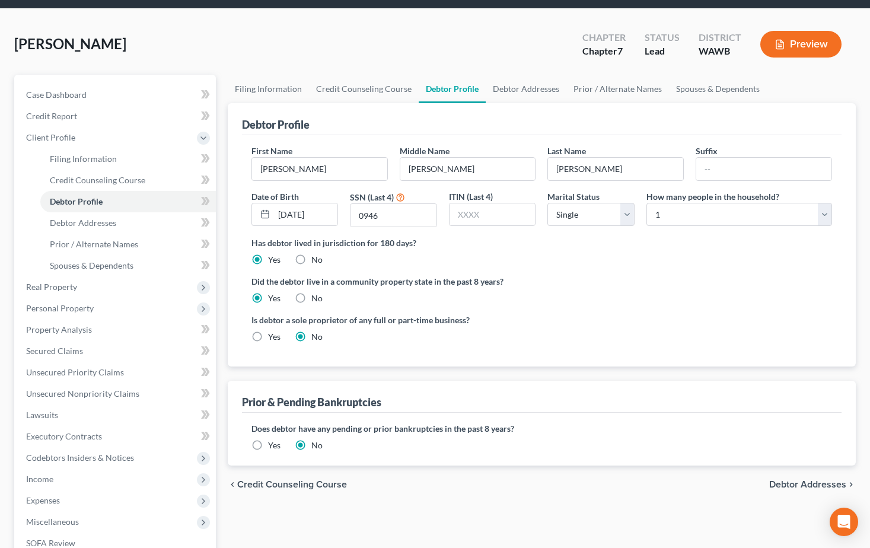
scroll to position [59, 0]
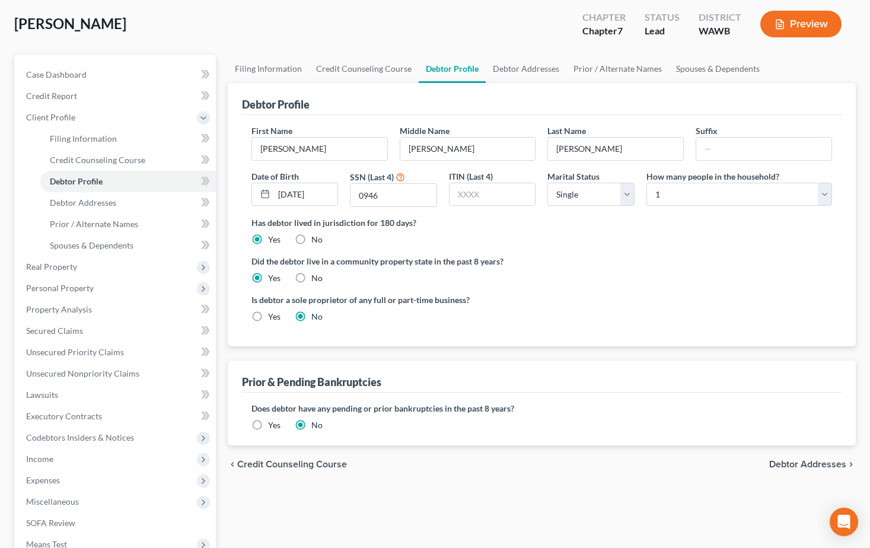
click at [787, 466] on span "Debtor Addresses" at bounding box center [807, 464] width 77 height 9
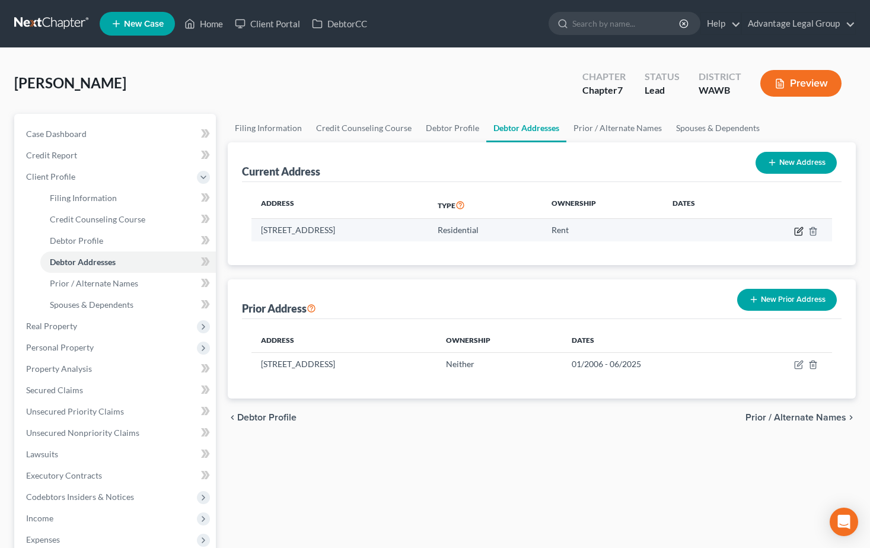
click at [798, 231] on icon "button" at bounding box center [799, 229] width 5 height 5
select select "50"
select select "0"
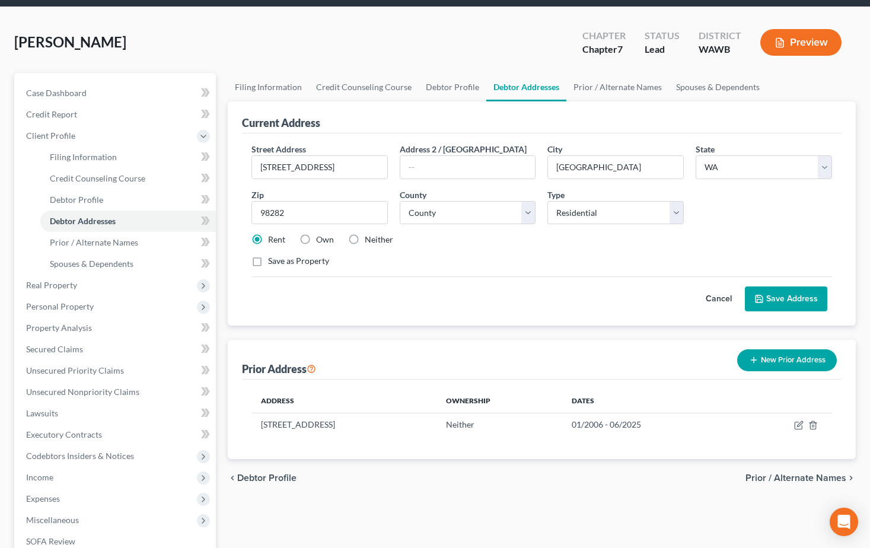
scroll to position [59, 0]
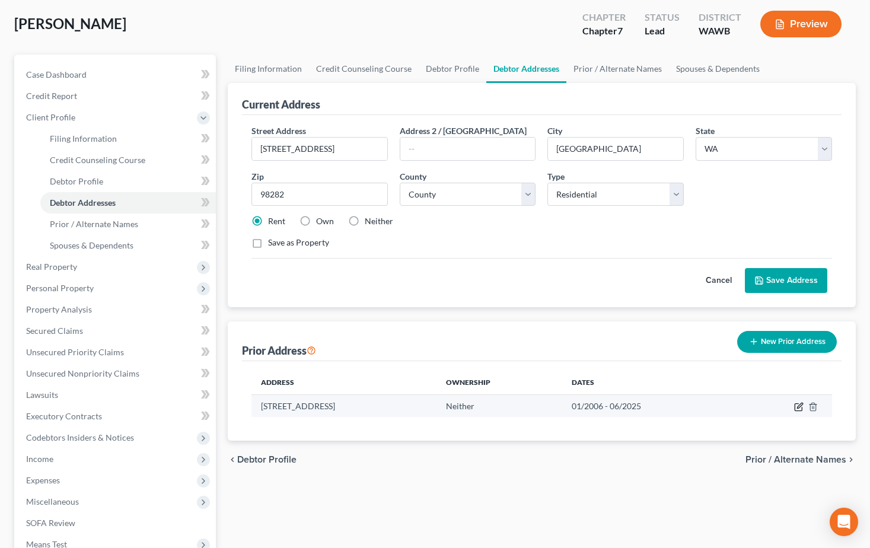
click at [795, 411] on icon "button" at bounding box center [798, 406] width 9 height 9
select select "50"
select select "14"
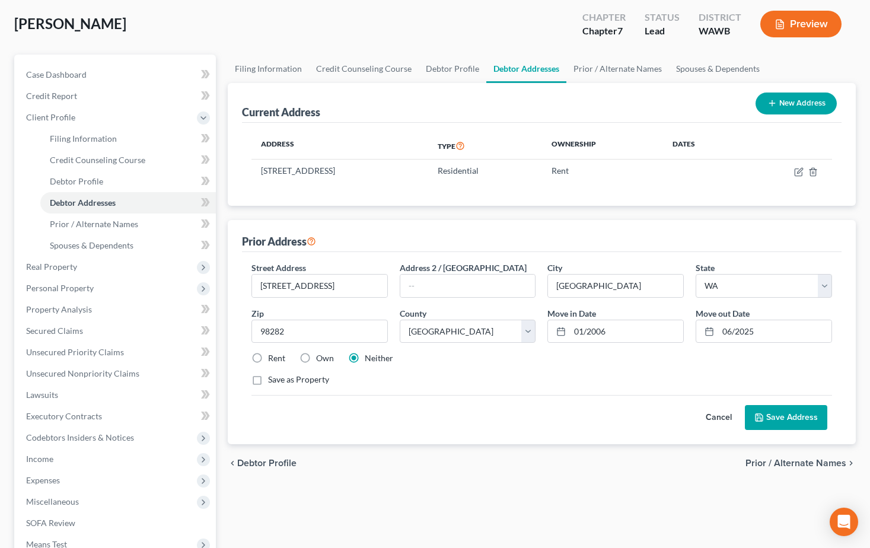
click at [786, 462] on span "Prior / Alternate Names" at bounding box center [796, 463] width 101 height 9
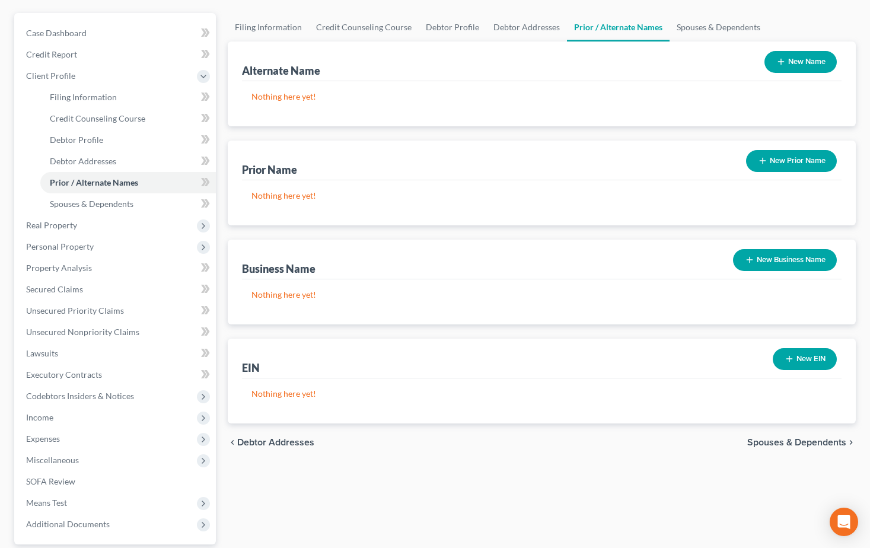
scroll to position [119, 0]
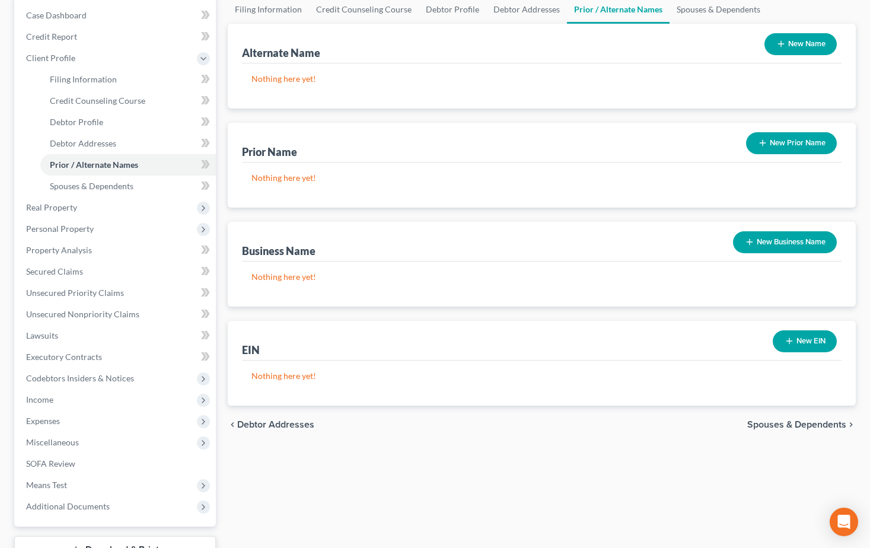
click at [764, 426] on span "Spouses & Dependents" at bounding box center [796, 424] width 99 height 9
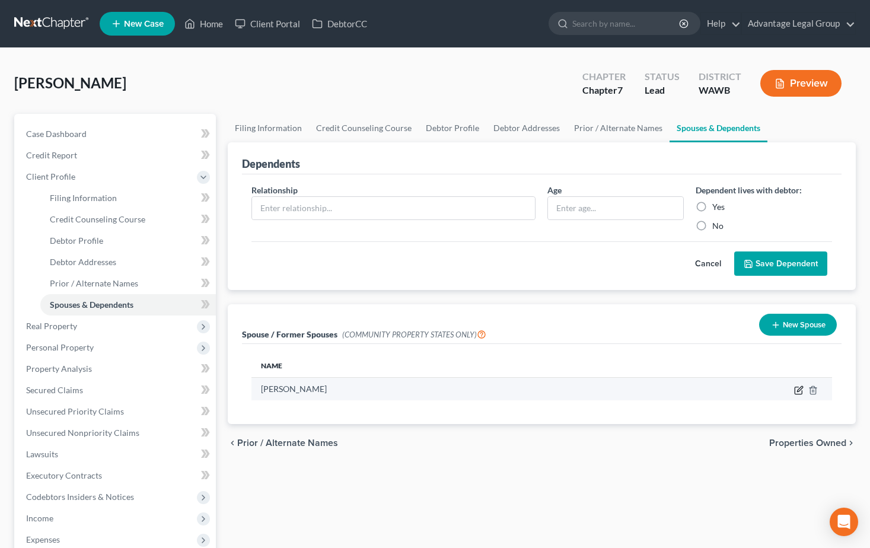
click at [799, 391] on icon "button" at bounding box center [799, 388] width 5 height 5
select select "9"
select select "29"
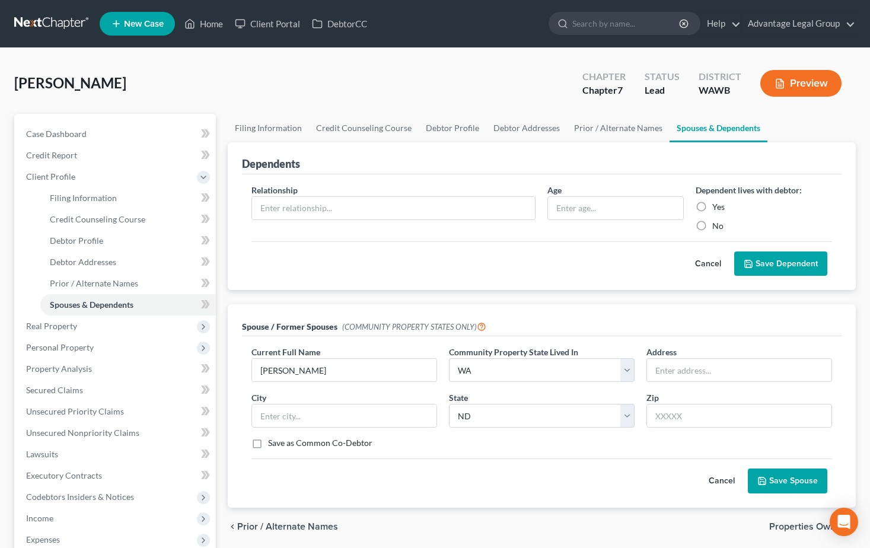
click at [799, 478] on button "Save Spouse" at bounding box center [787, 481] width 79 height 25
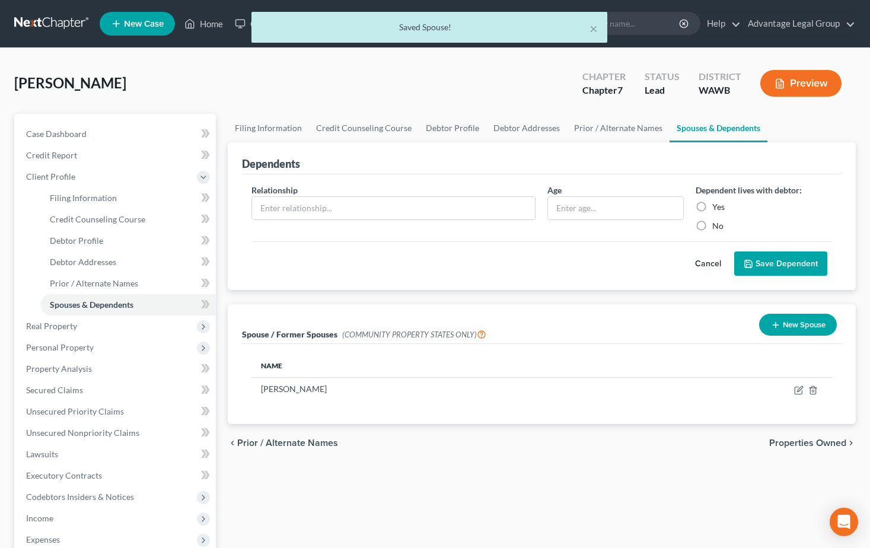
click at [788, 446] on span "Properties Owned" at bounding box center [807, 442] width 77 height 9
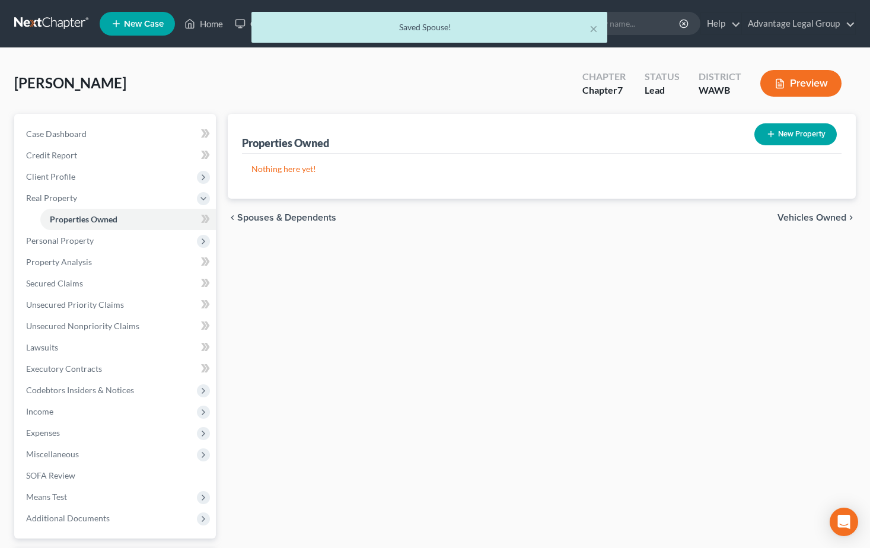
click at [792, 220] on span "Vehicles Owned" at bounding box center [812, 217] width 69 height 9
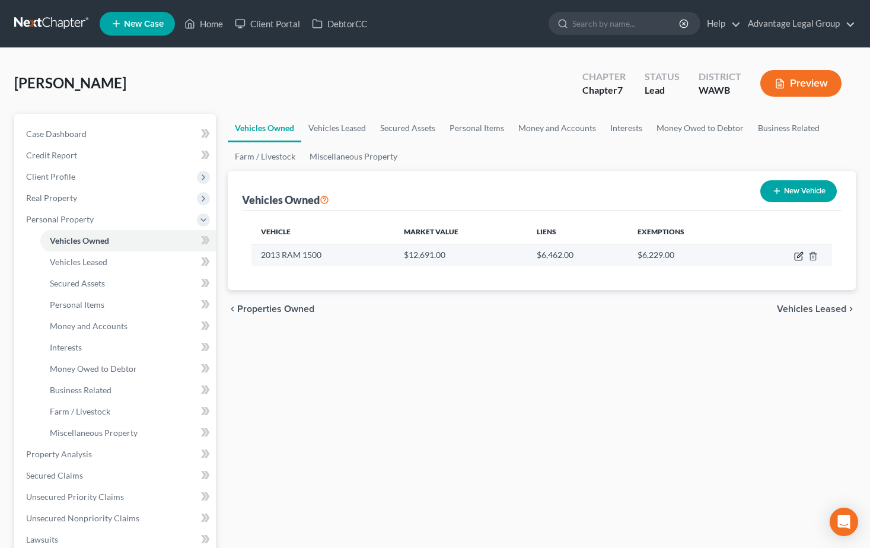
click at [795, 258] on icon "button" at bounding box center [798, 256] width 9 height 9
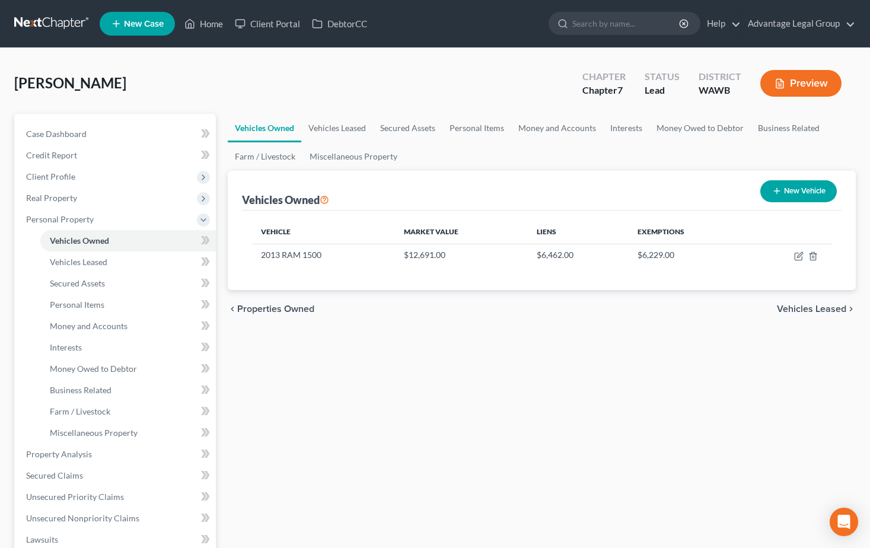
select select "1"
select select "13"
select select "3"
select select "0"
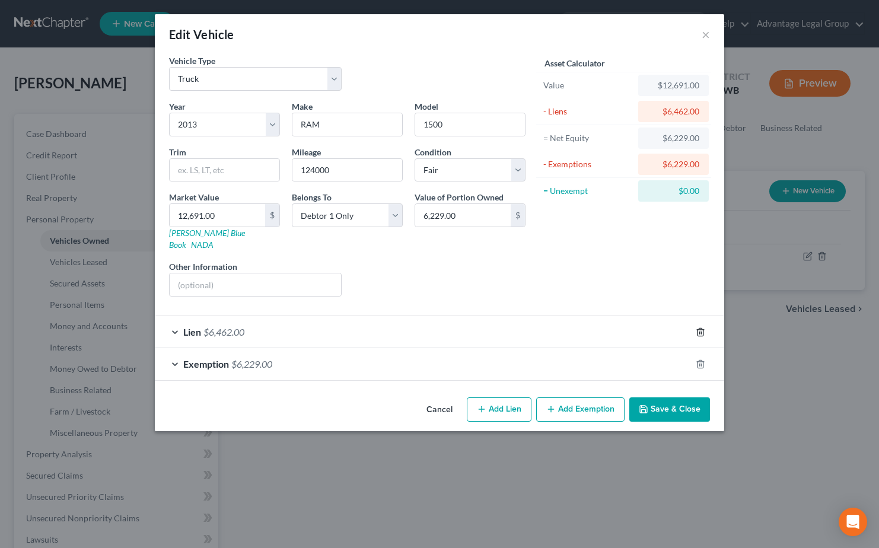
click at [698, 328] on icon "button" at bounding box center [700, 332] width 5 height 8
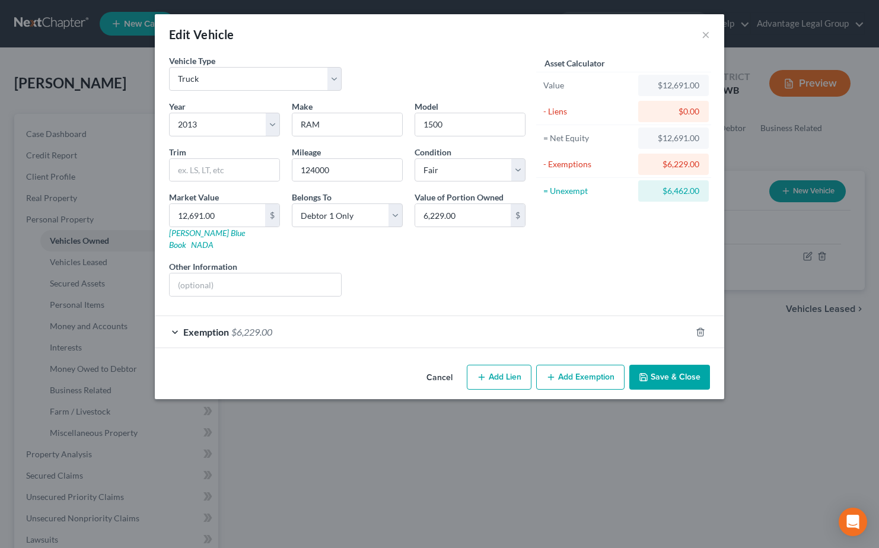
click at [508, 369] on button "Add Lien" at bounding box center [499, 377] width 65 height 25
select select "0"
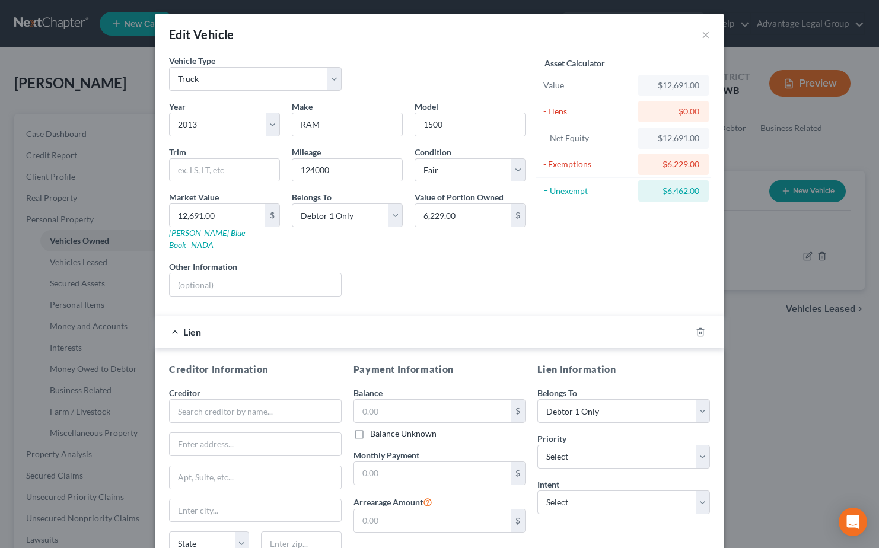
click at [575, 244] on div "Asset Calculator Value $12,691.00 - Liens $0.00 = Net Equity $12,691.00 - Exemp…" at bounding box center [624, 181] width 184 height 252
click at [565, 266] on div "Asset Calculator Value $12,691.00 - Liens $0.00 = Net Equity $12,691.00 - Exemp…" at bounding box center [624, 181] width 184 height 252
click at [737, 245] on div "Edit Vehicle × Vehicle Type Select Automobile Truck Trailer Watercraft Aircraft…" at bounding box center [439, 274] width 879 height 548
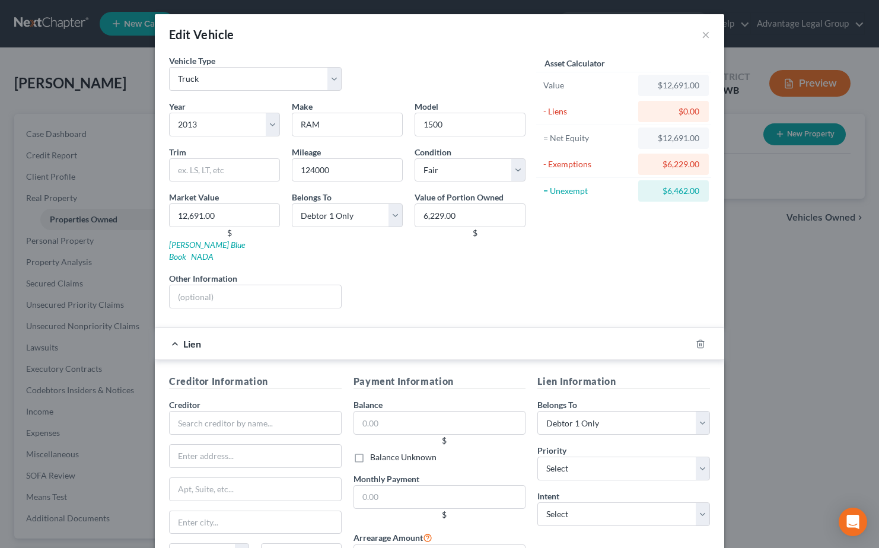
click at [69, 132] on div "Edit Vehicle × Vehicle Type Select Automobile Truck Trailer Watercraft Aircraft…" at bounding box center [439, 274] width 879 height 548
click at [702, 33] on button "×" at bounding box center [706, 34] width 8 height 14
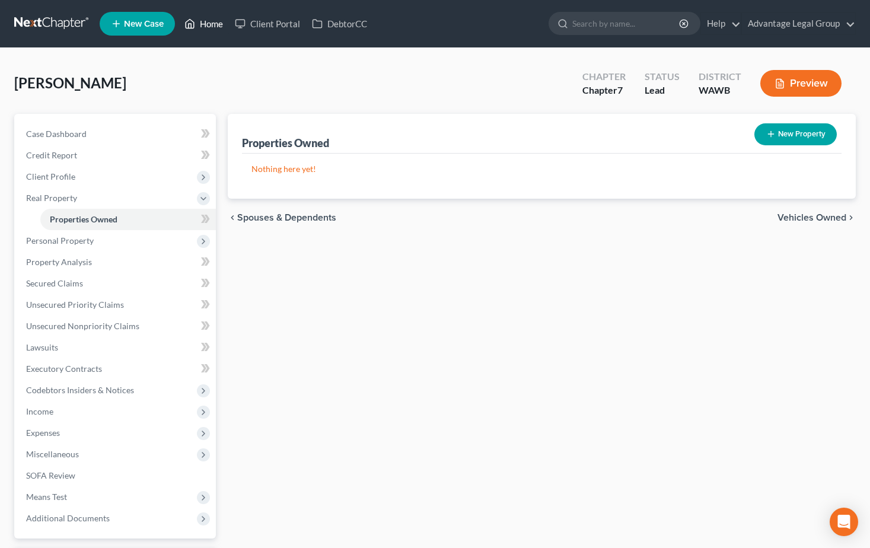
click at [209, 24] on link "Home" at bounding box center [204, 23] width 50 height 21
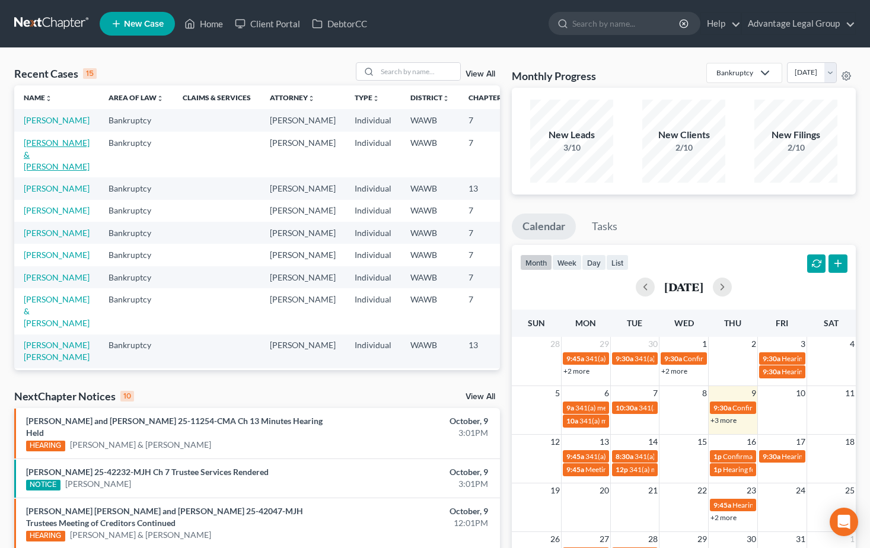
click at [39, 155] on link "[PERSON_NAME] & [PERSON_NAME]" at bounding box center [57, 155] width 66 height 34
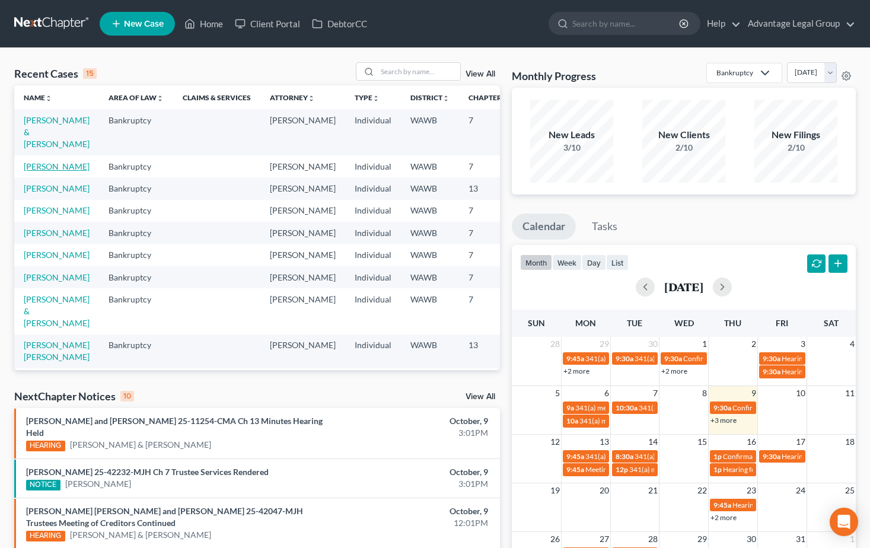
click at [39, 171] on link "[PERSON_NAME]" at bounding box center [57, 166] width 66 height 10
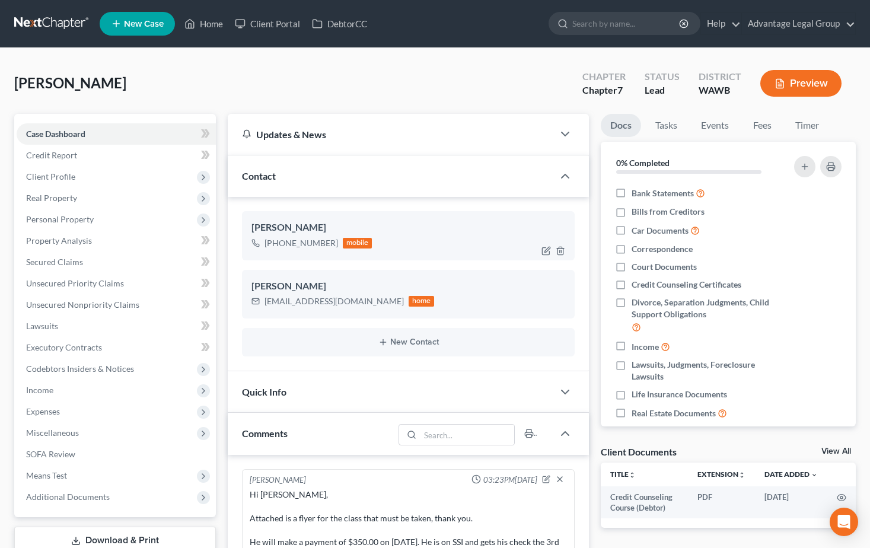
scroll to position [59, 0]
drag, startPoint x: 206, startPoint y: 23, endPoint x: 257, endPoint y: 101, distance: 94.0
click at [206, 23] on link "Home" at bounding box center [204, 23] width 50 height 21
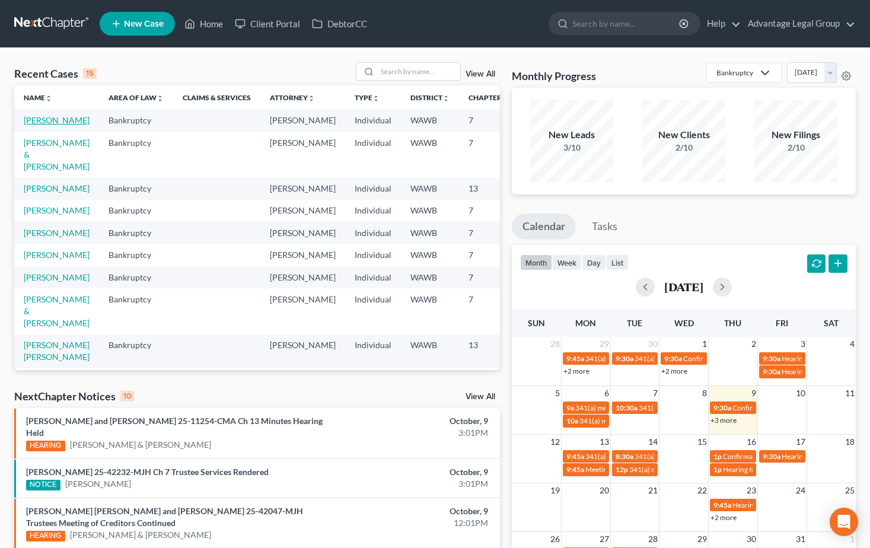
click at [52, 120] on link "[PERSON_NAME]" at bounding box center [57, 120] width 66 height 10
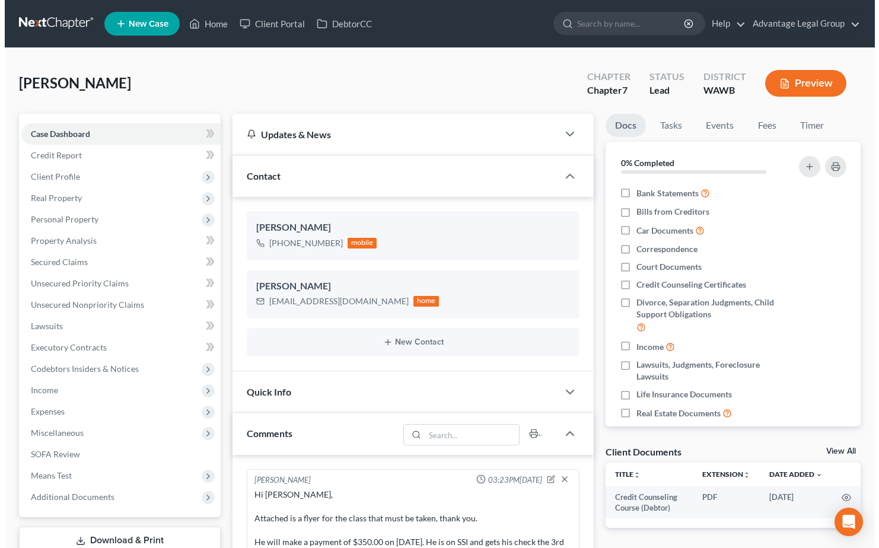
scroll to position [59, 0]
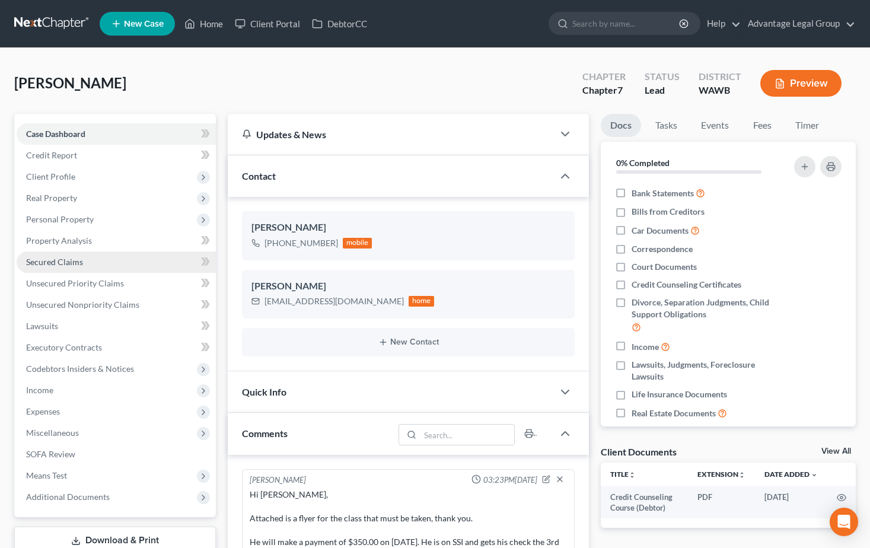
click at [51, 266] on span "Secured Claims" at bounding box center [54, 262] width 57 height 10
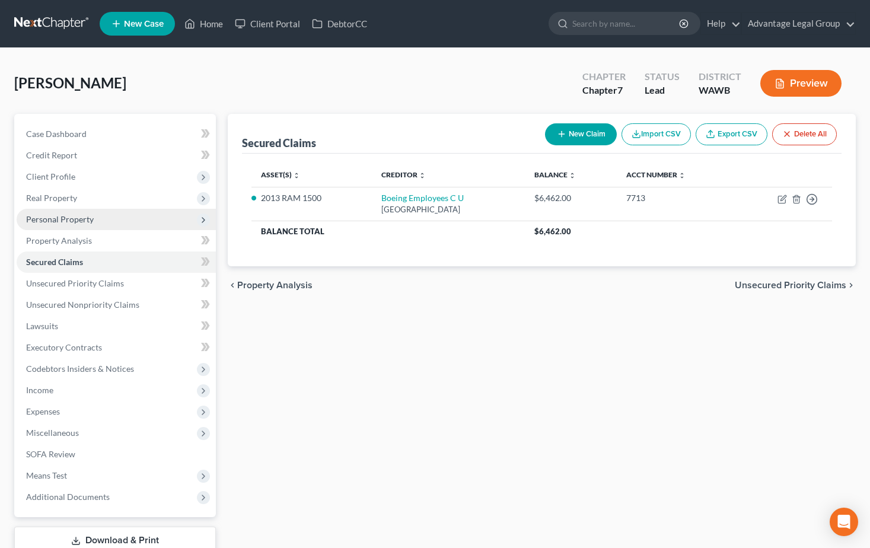
click at [50, 218] on span "Personal Property" at bounding box center [60, 219] width 68 height 10
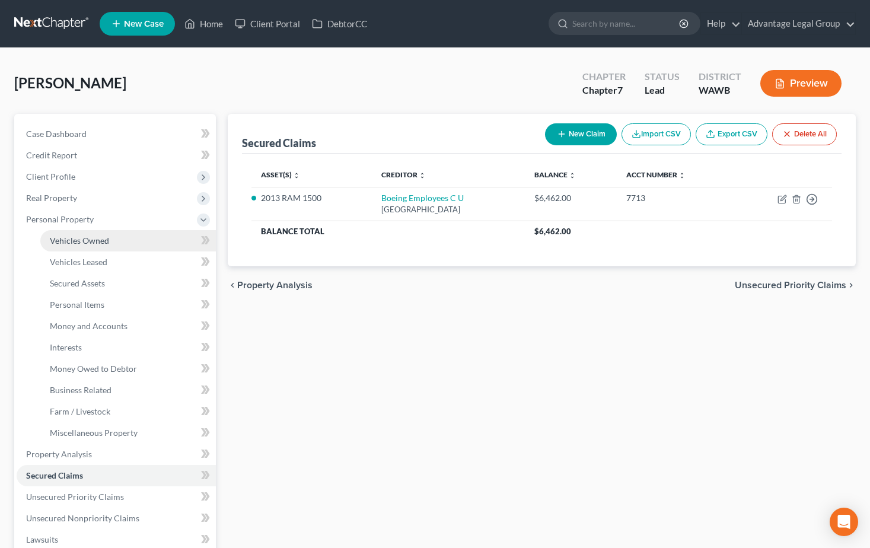
click at [58, 237] on span "Vehicles Owned" at bounding box center [79, 241] width 59 height 10
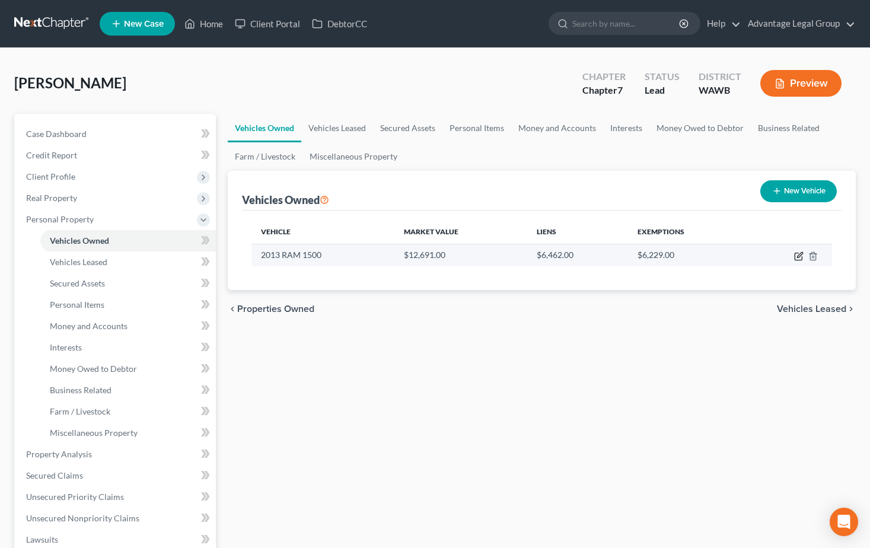
click at [797, 259] on icon "button" at bounding box center [798, 256] width 9 height 9
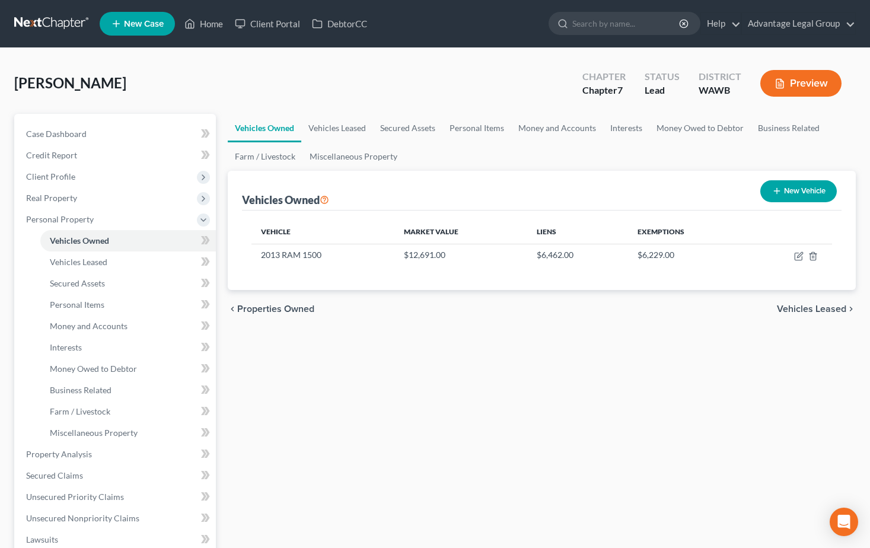
select select "1"
select select "13"
select select "3"
select select "0"
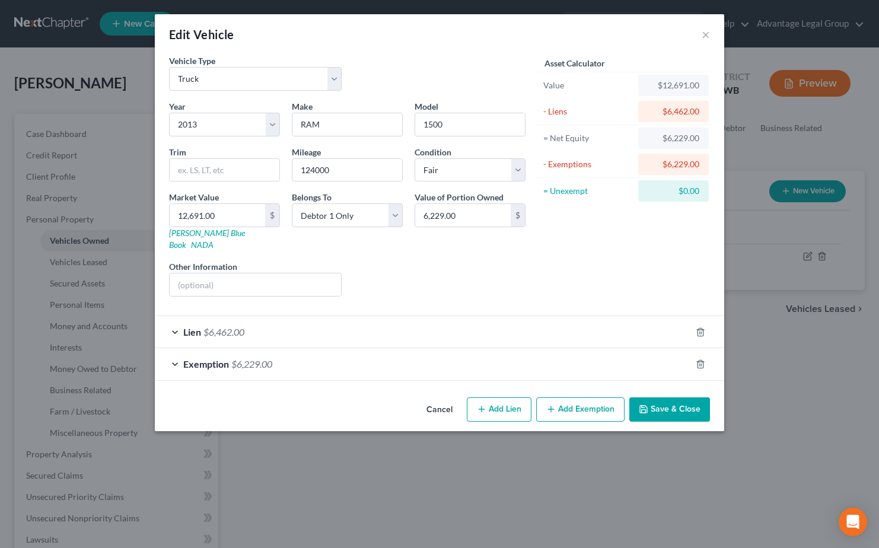
click at [214, 326] on span "$6,462.00" at bounding box center [223, 331] width 41 height 11
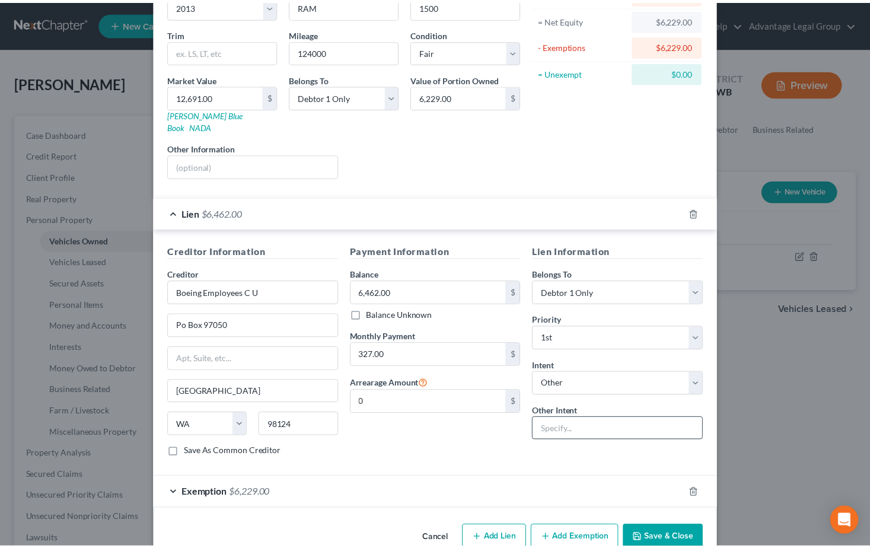
scroll to position [133, 0]
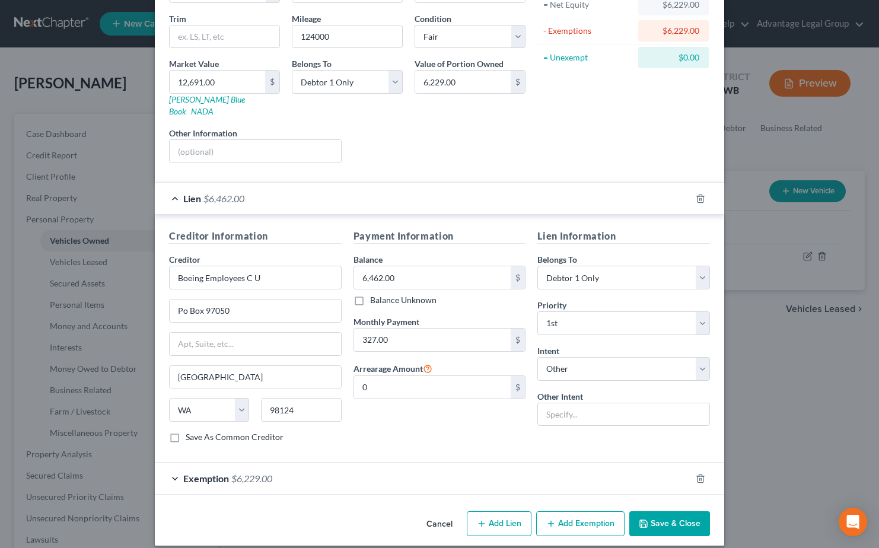
click at [669, 512] on button "Save & Close" at bounding box center [669, 523] width 81 height 25
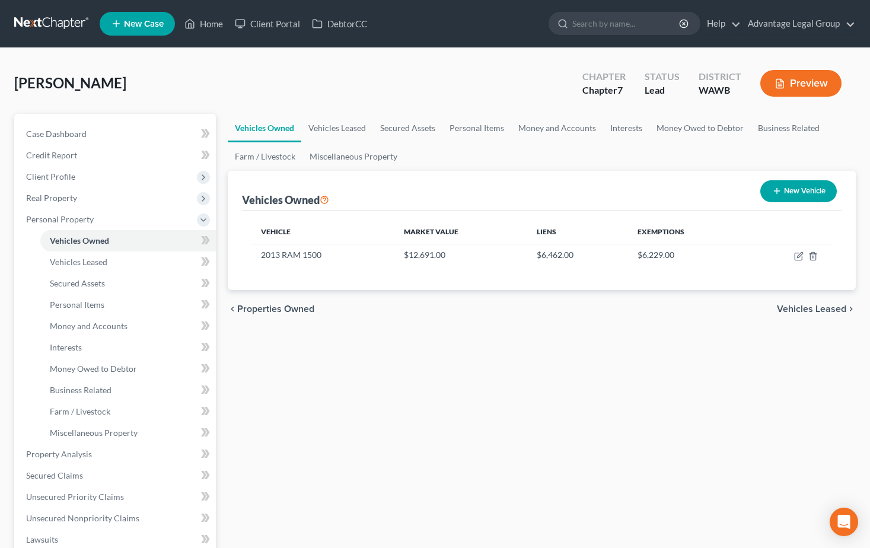
click at [790, 309] on span "Vehicles Leased" at bounding box center [811, 308] width 69 height 9
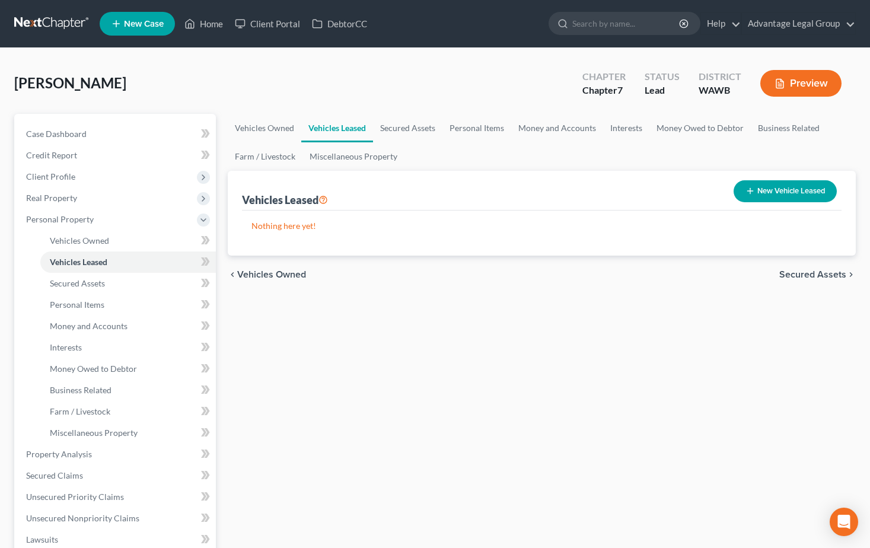
click at [807, 272] on span "Secured Assets" at bounding box center [813, 274] width 67 height 9
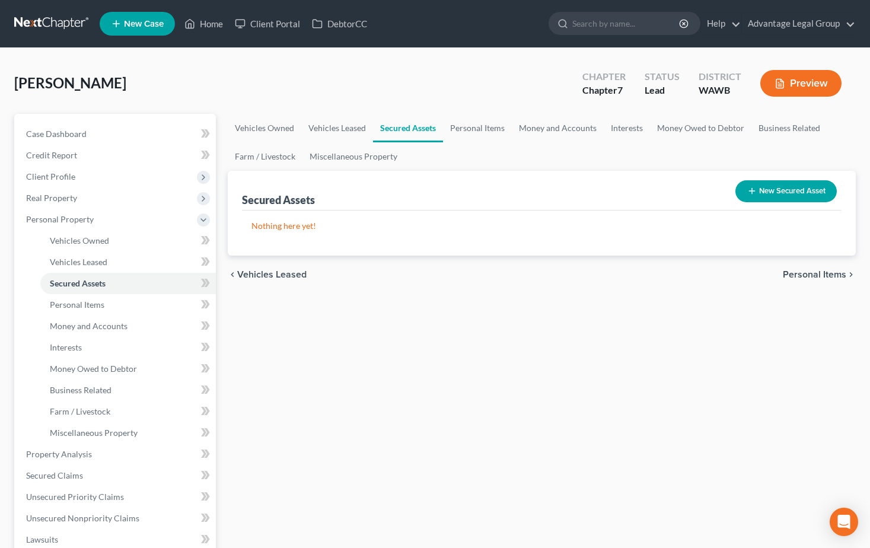
click at [808, 276] on span "Personal Items" at bounding box center [814, 274] width 63 height 9
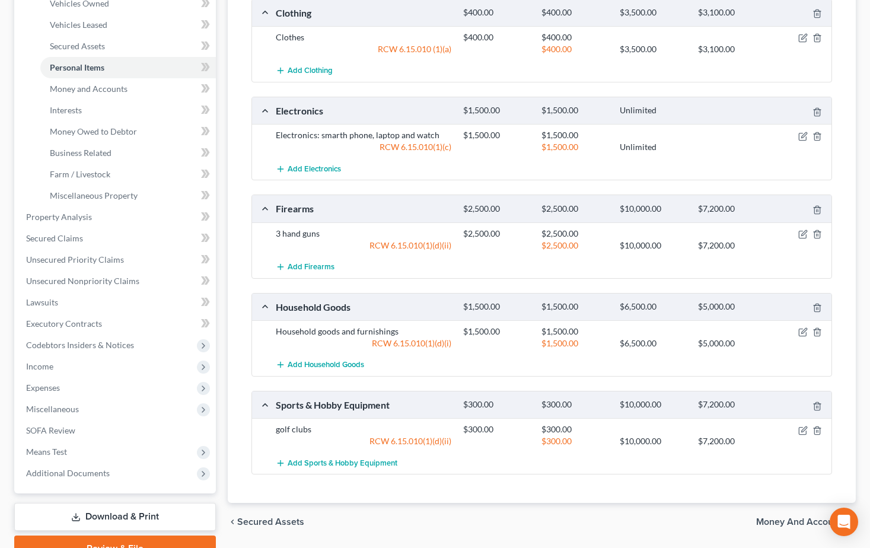
scroll to position [296, 0]
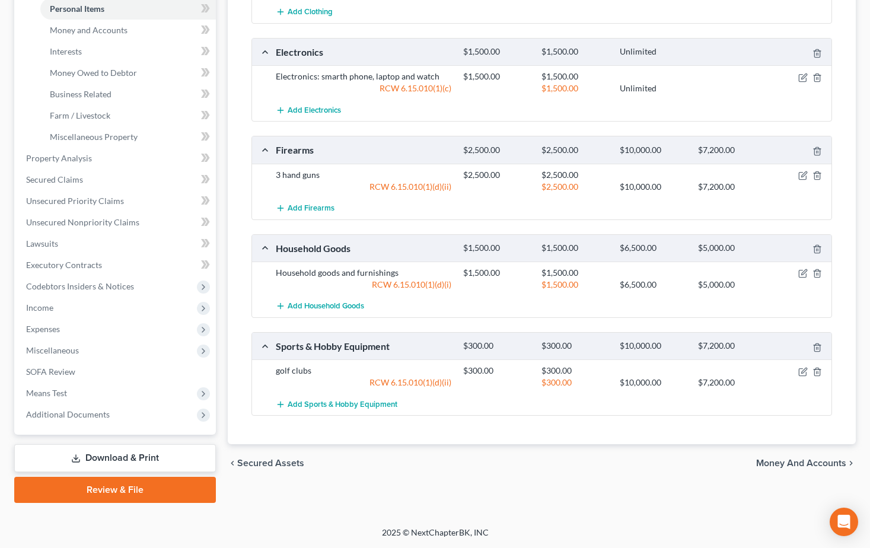
click at [779, 463] on span "Money and Accounts" at bounding box center [801, 463] width 90 height 9
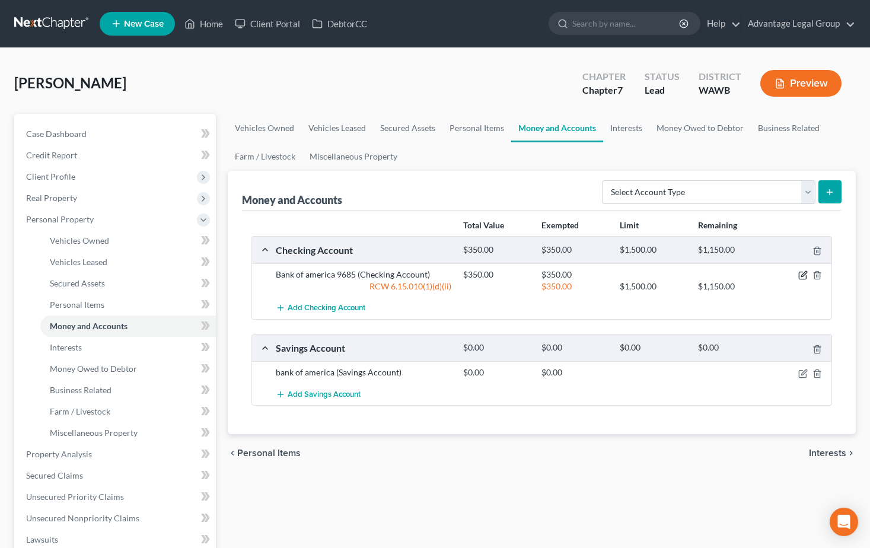
click at [801, 276] on icon "button" at bounding box center [803, 274] width 5 height 5
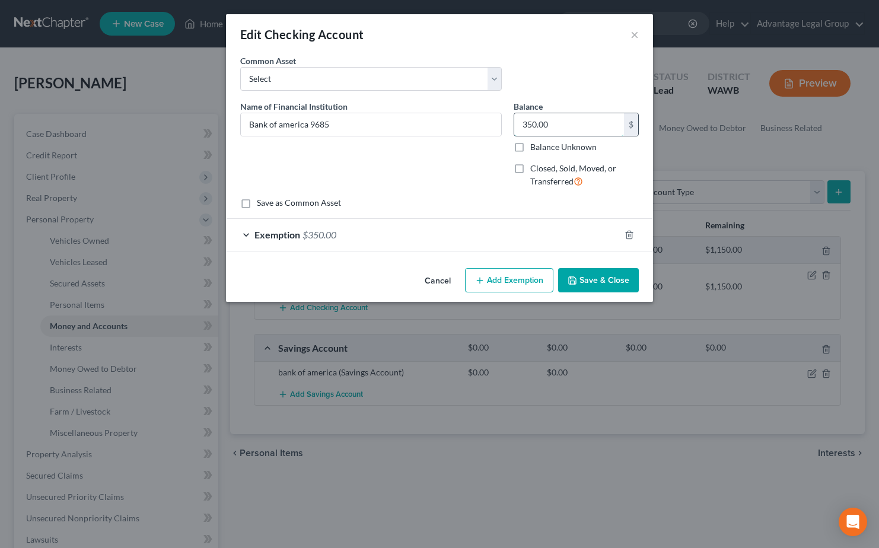
click at [562, 129] on input "350.00" at bounding box center [569, 124] width 110 height 23
type input "0.00"
click at [594, 284] on button "Save & Close" at bounding box center [598, 280] width 81 height 25
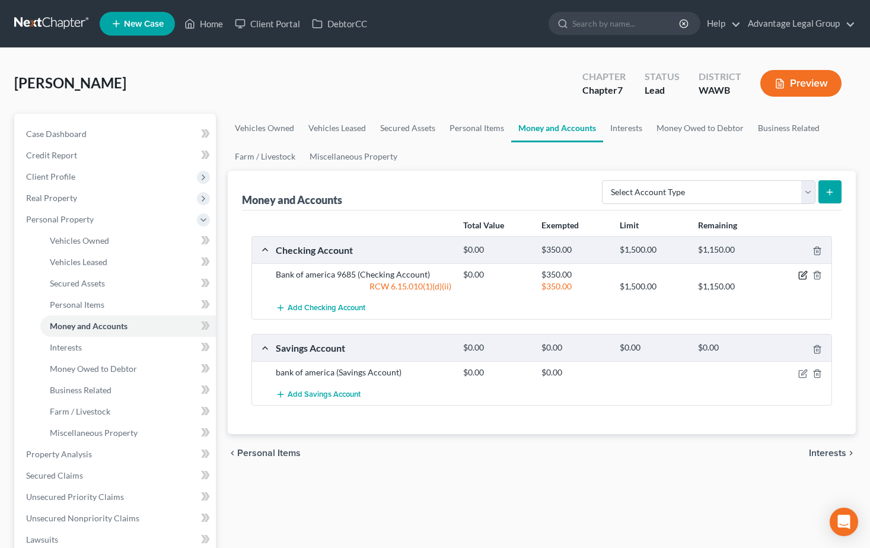
click at [799, 276] on icon "button" at bounding box center [803, 275] width 9 height 9
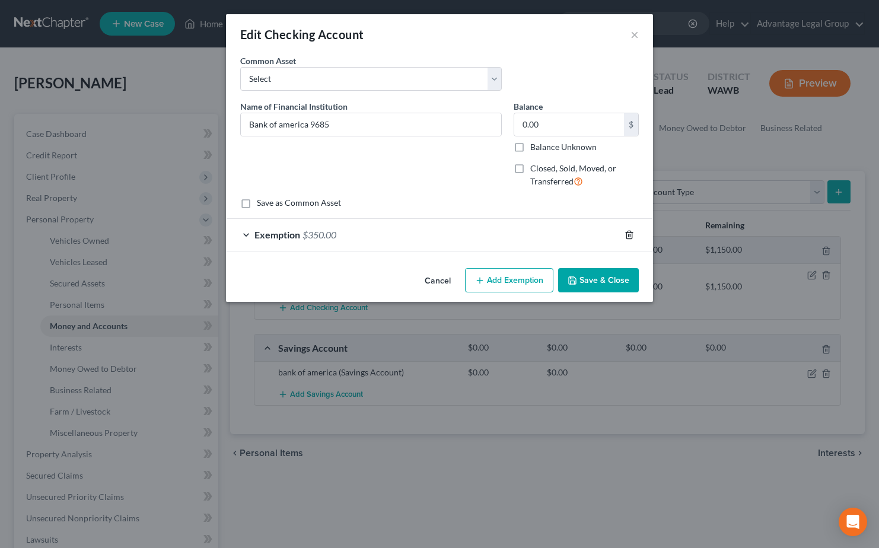
click at [625, 236] on icon "button" at bounding box center [629, 234] width 9 height 9
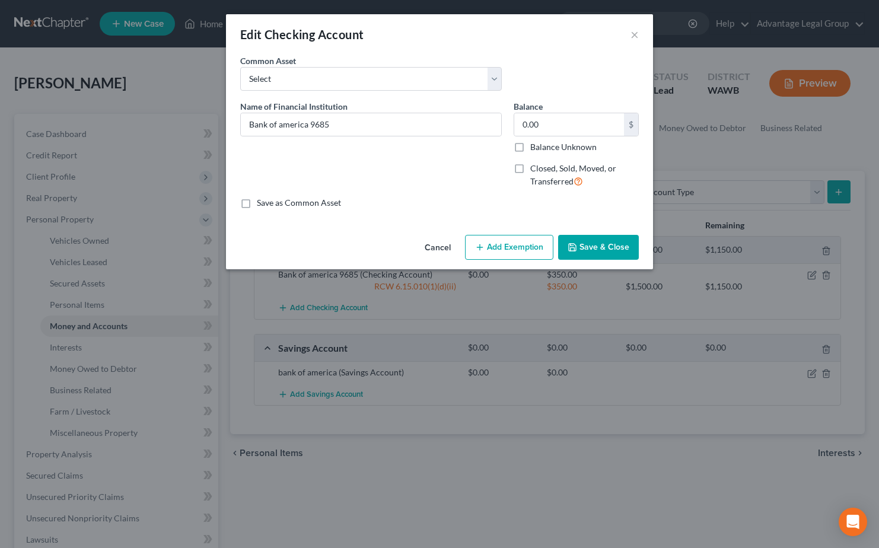
click at [593, 247] on button "Save & Close" at bounding box center [598, 247] width 81 height 25
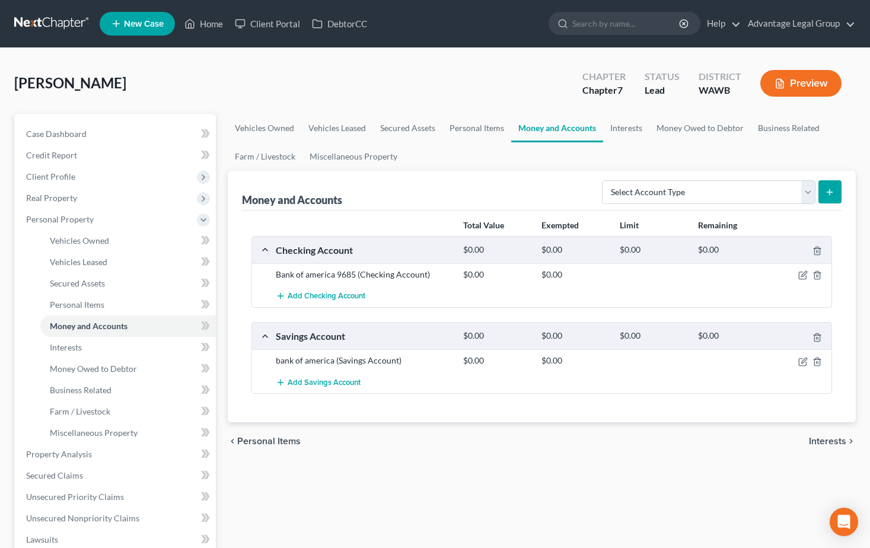
click at [824, 439] on span "Interests" at bounding box center [827, 441] width 37 height 9
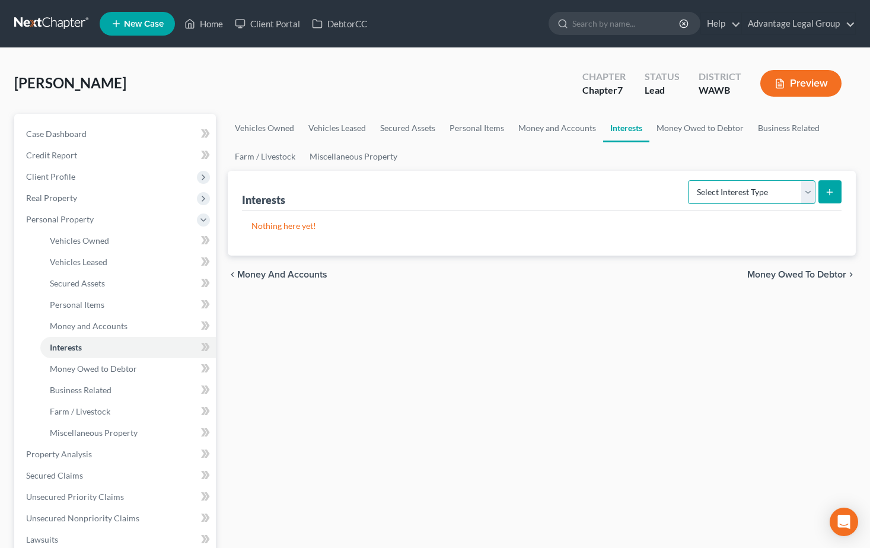
click at [806, 190] on select "Select Interest Type 401K Annuity Bond Education IRA Government Bond Government…" at bounding box center [752, 192] width 128 height 24
click at [514, 308] on div "Vehicles Owned Vehicles Leased Secured Assets Personal Items Money and Accounts…" at bounding box center [542, 456] width 640 height 685
click at [799, 276] on span "Money Owed to Debtor" at bounding box center [796, 274] width 99 height 9
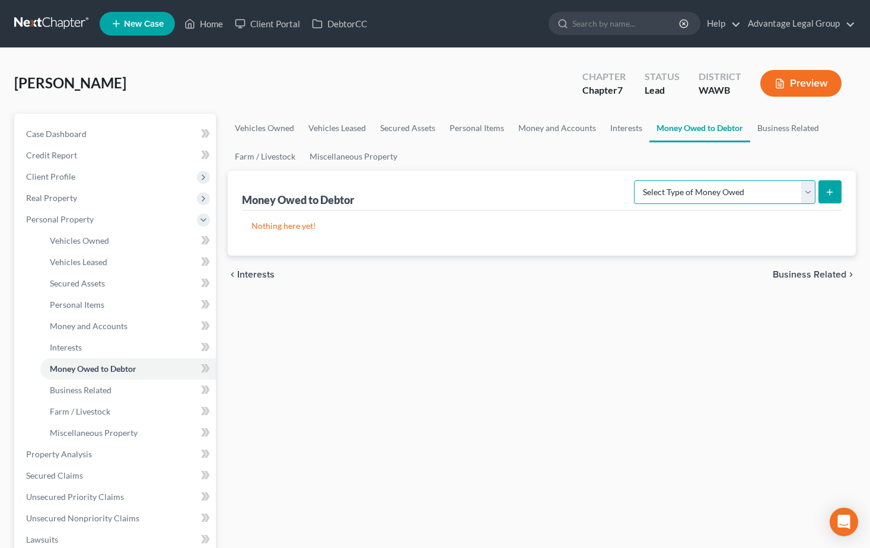
click at [812, 196] on select "Select Type of Money Owed Accounts Receivable Alimony Child Support Claims Agai…" at bounding box center [725, 192] width 182 height 24
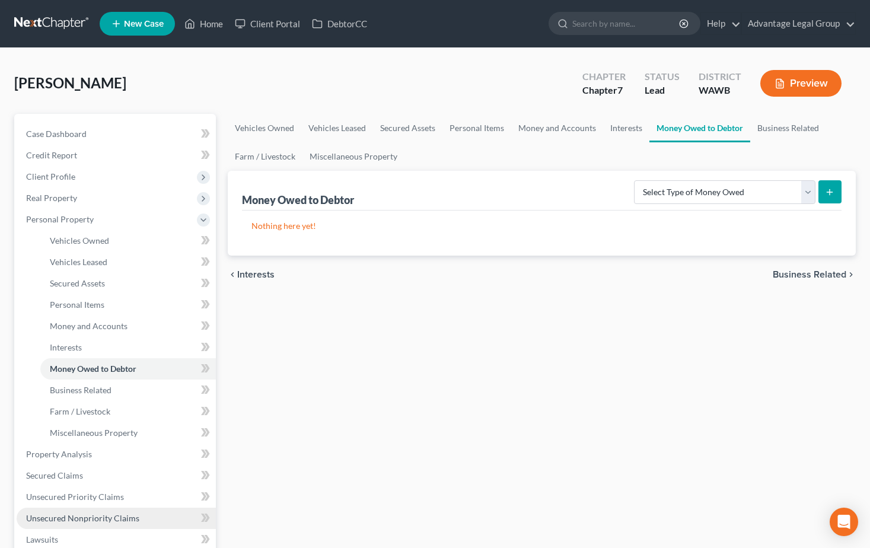
click at [53, 520] on span "Unsecured Nonpriority Claims" at bounding box center [82, 518] width 113 height 10
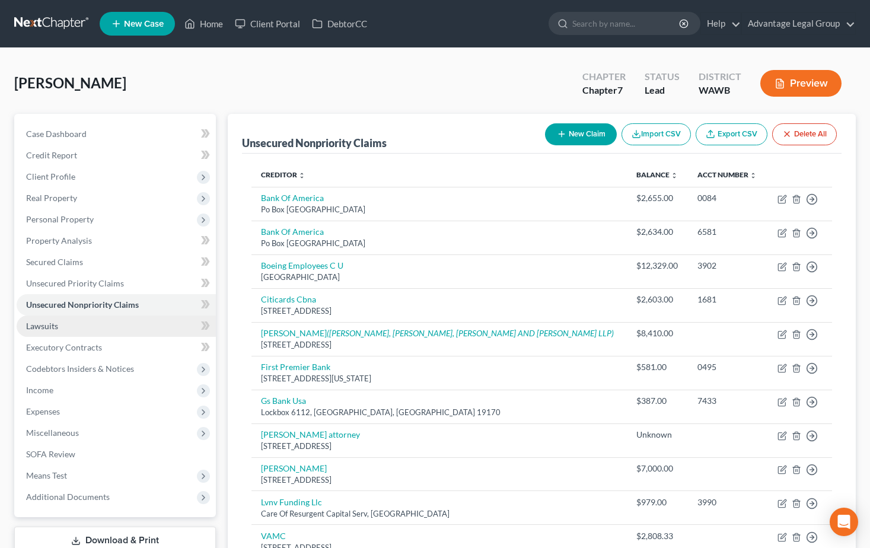
click at [46, 331] on link "Lawsuits" at bounding box center [116, 326] width 199 height 21
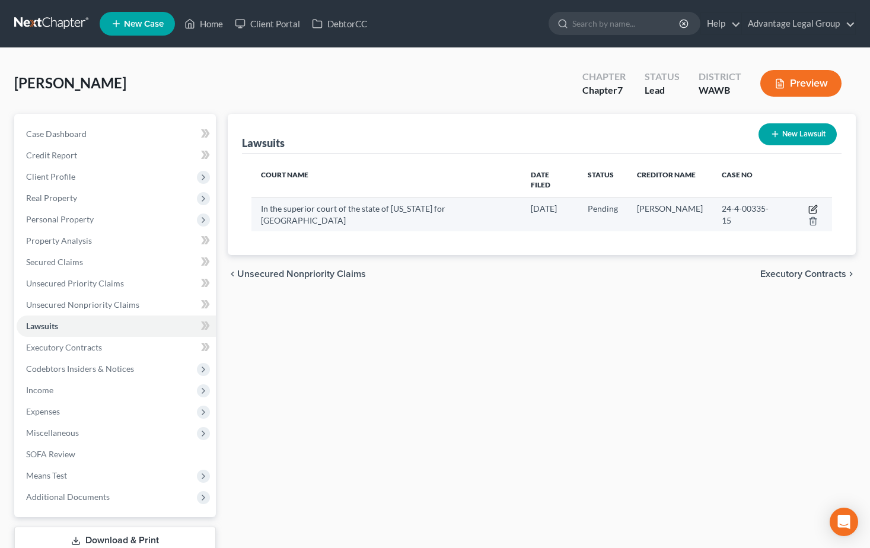
click at [809, 205] on icon "button" at bounding box center [813, 209] width 9 height 9
select select "50"
select select "0"
select select "1"
select select "50"
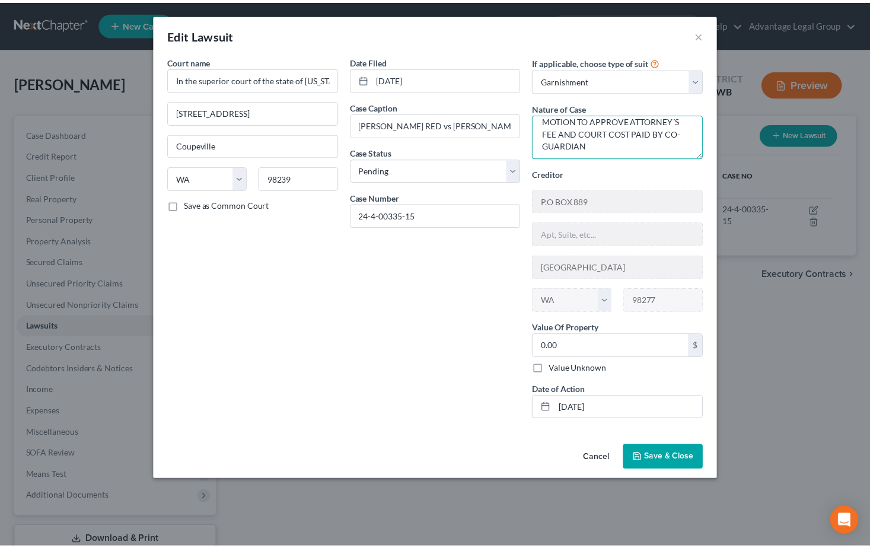
scroll to position [12, 0]
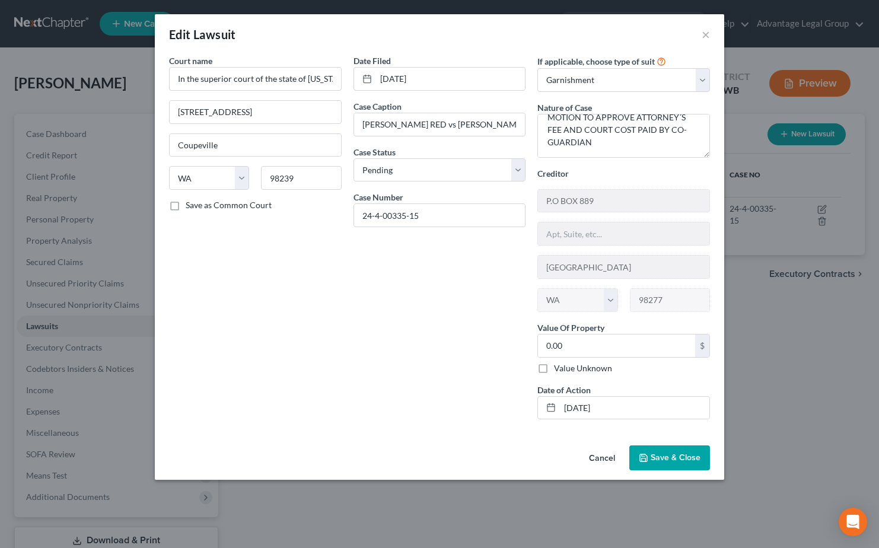
click at [648, 457] on icon "button" at bounding box center [643, 457] width 9 height 9
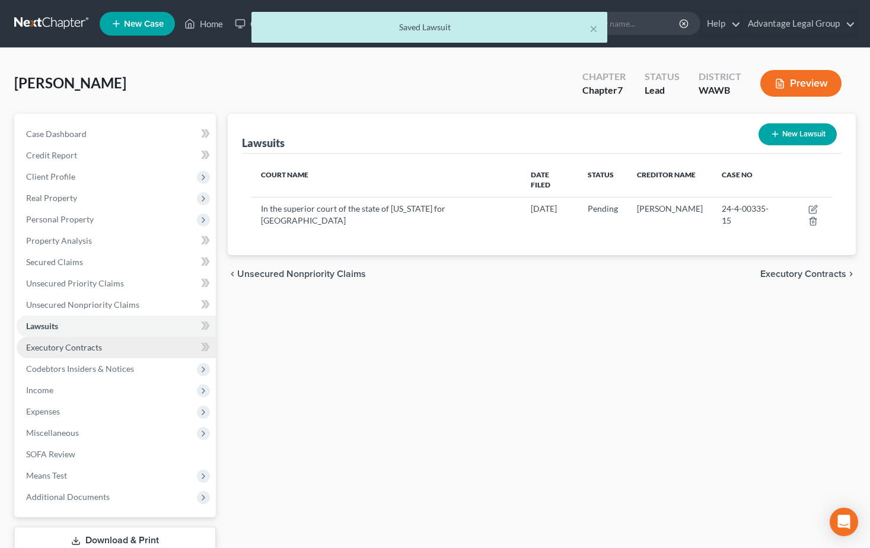
click at [52, 350] on span "Executory Contracts" at bounding box center [64, 347] width 76 height 10
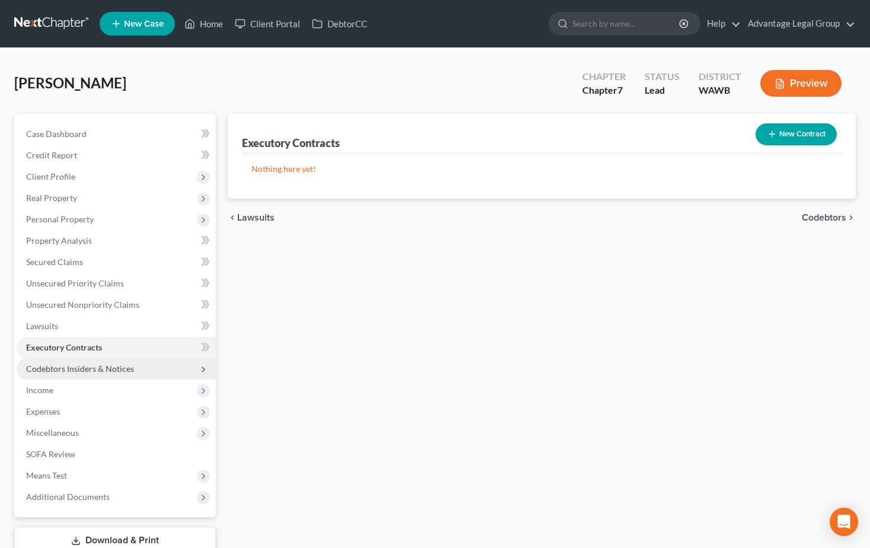
click at [50, 365] on span "Codebtors Insiders & Notices" at bounding box center [80, 369] width 108 height 10
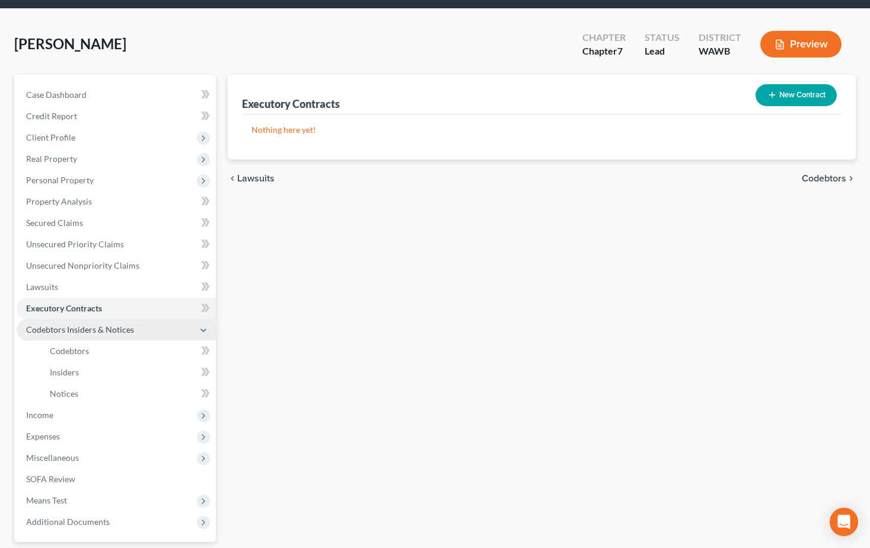
scroll to position [59, 0]
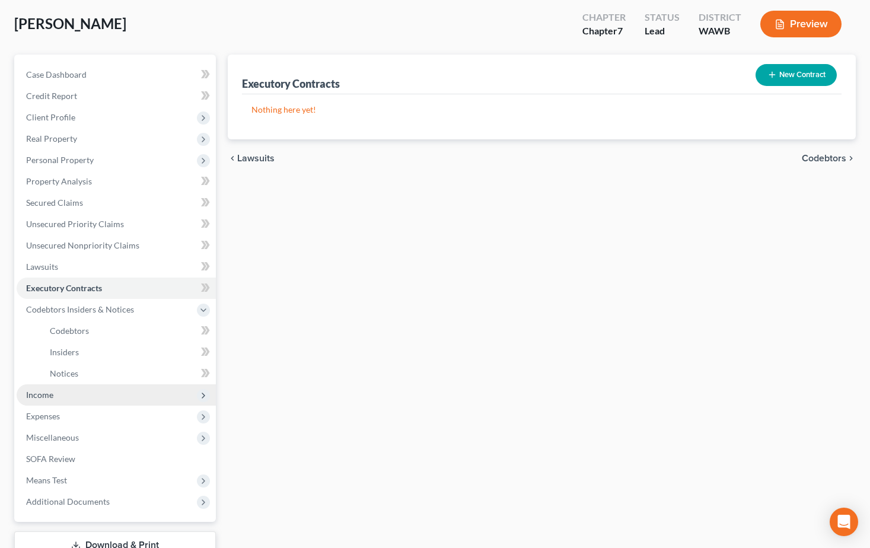
drag, startPoint x: 42, startPoint y: 394, endPoint x: 57, endPoint y: 392, distance: 15.5
click at [42, 394] on span "Income" at bounding box center [39, 395] width 27 height 10
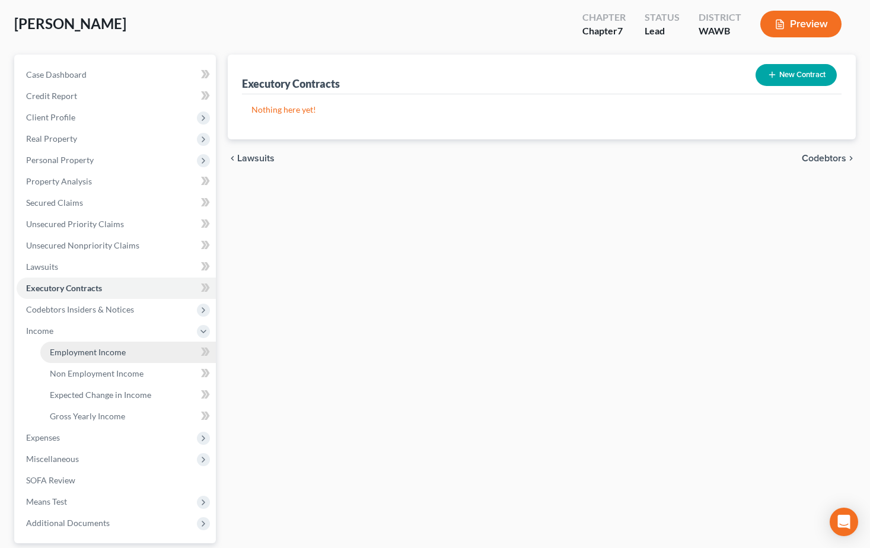
click at [100, 354] on span "Employment Income" at bounding box center [88, 352] width 76 height 10
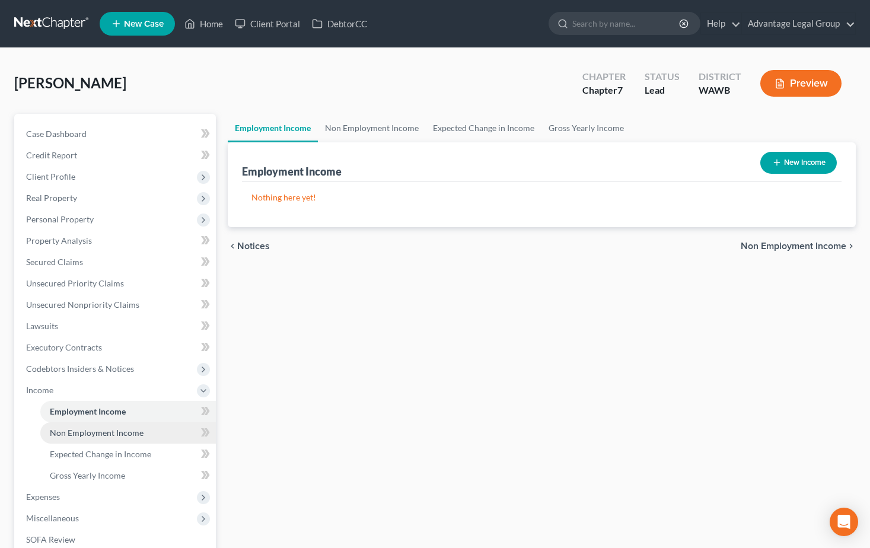
click at [110, 431] on span "Non Employment Income" at bounding box center [97, 433] width 94 height 10
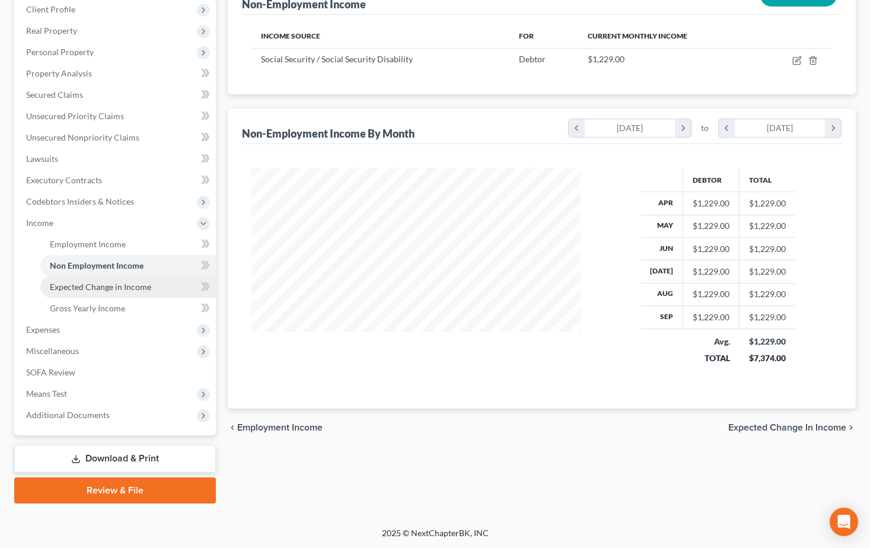
scroll to position [168, 0]
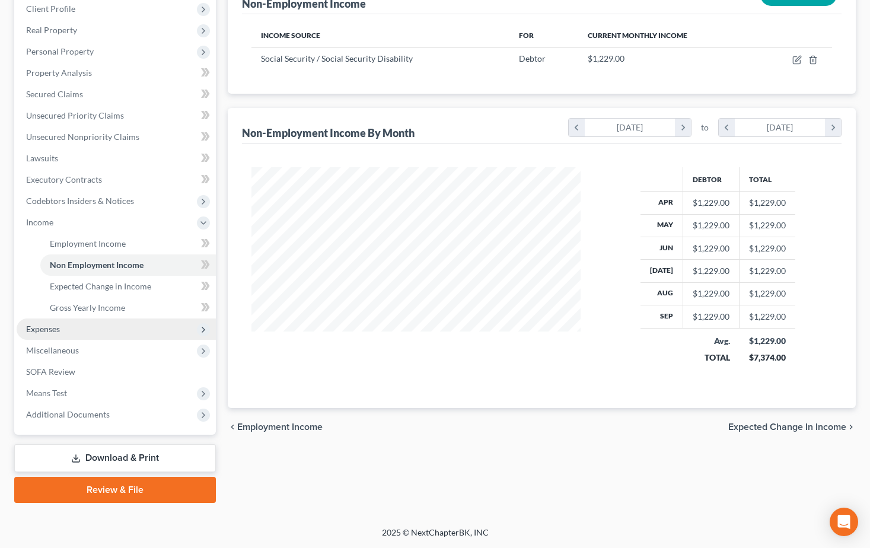
click at [49, 330] on span "Expenses" at bounding box center [43, 329] width 34 height 10
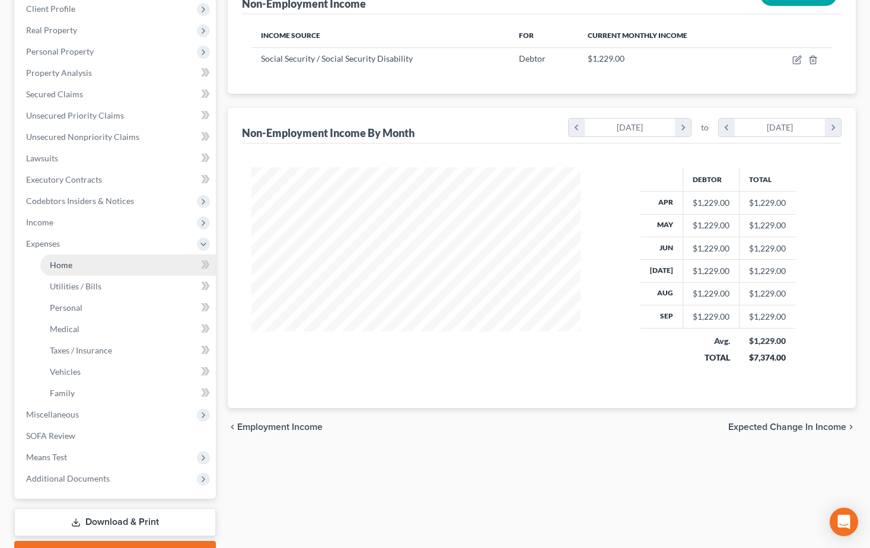
click at [61, 265] on span "Home" at bounding box center [61, 265] width 23 height 10
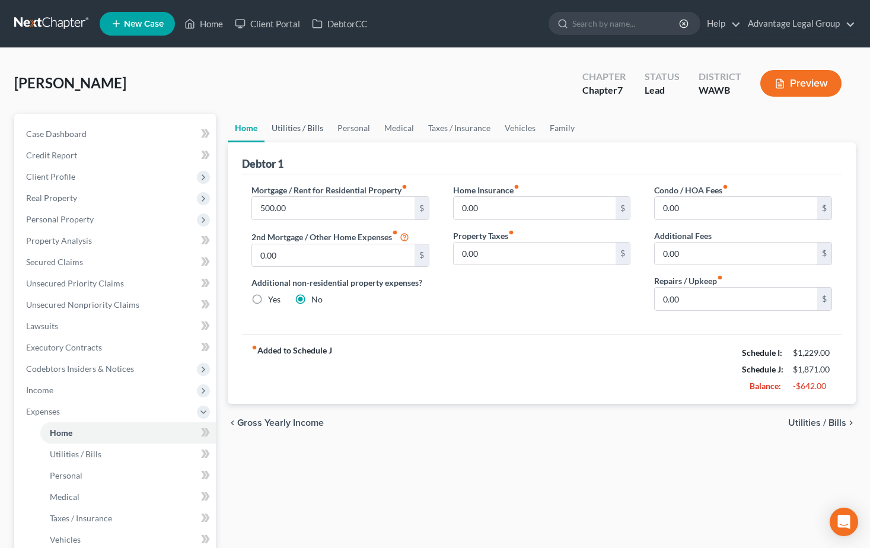
click at [287, 123] on link "Utilities / Bills" at bounding box center [298, 128] width 66 height 28
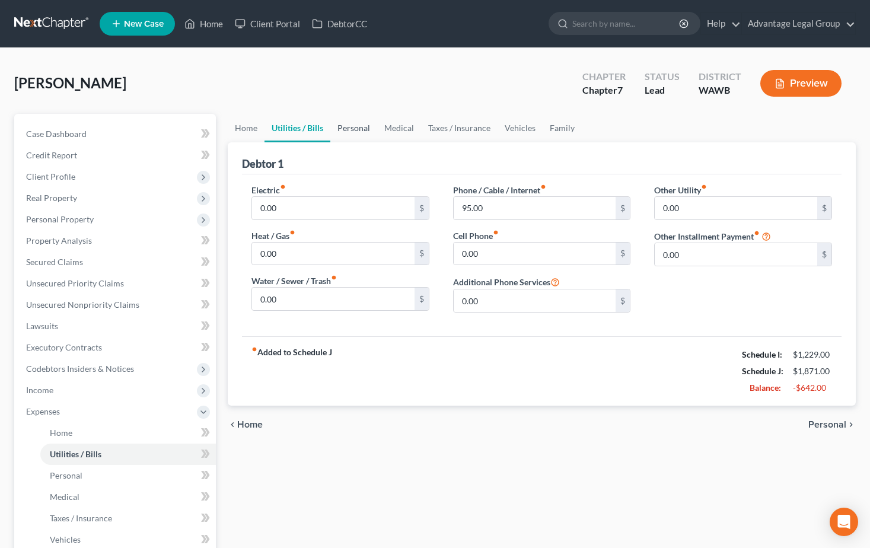
click at [358, 130] on link "Personal" at bounding box center [353, 128] width 47 height 28
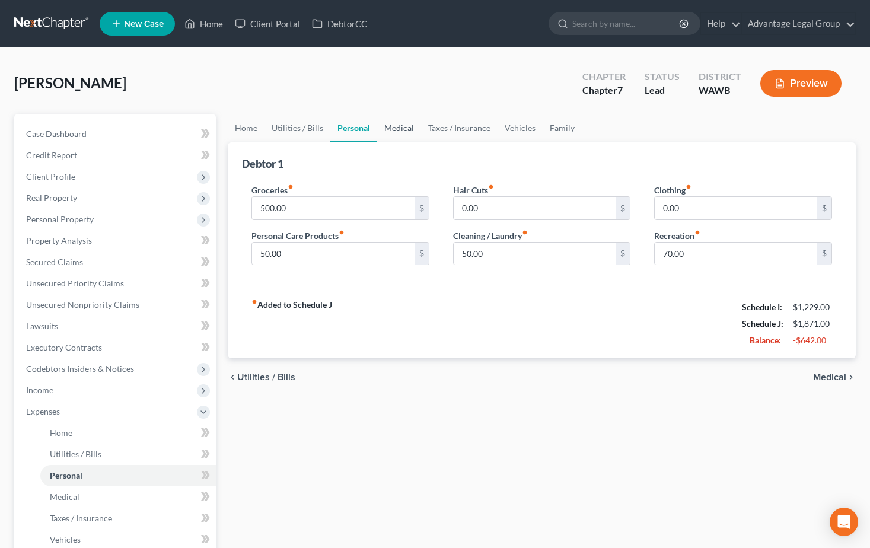
click at [398, 130] on link "Medical" at bounding box center [399, 128] width 44 height 28
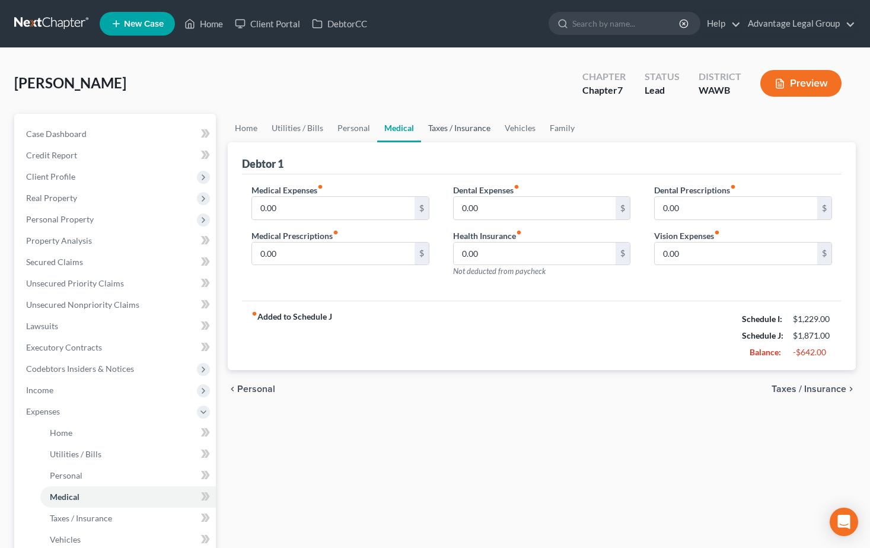
click at [442, 125] on link "Taxes / Insurance" at bounding box center [459, 128] width 77 height 28
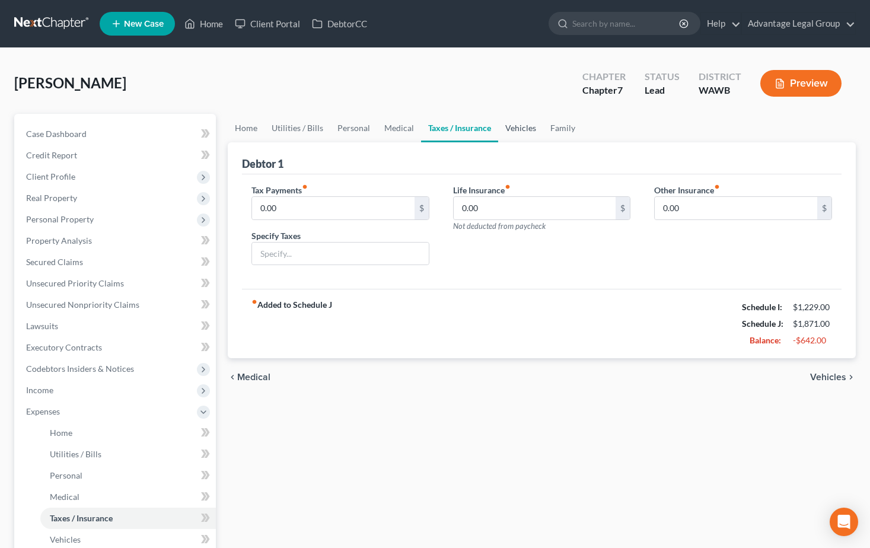
click at [516, 131] on link "Vehicles" at bounding box center [520, 128] width 45 height 28
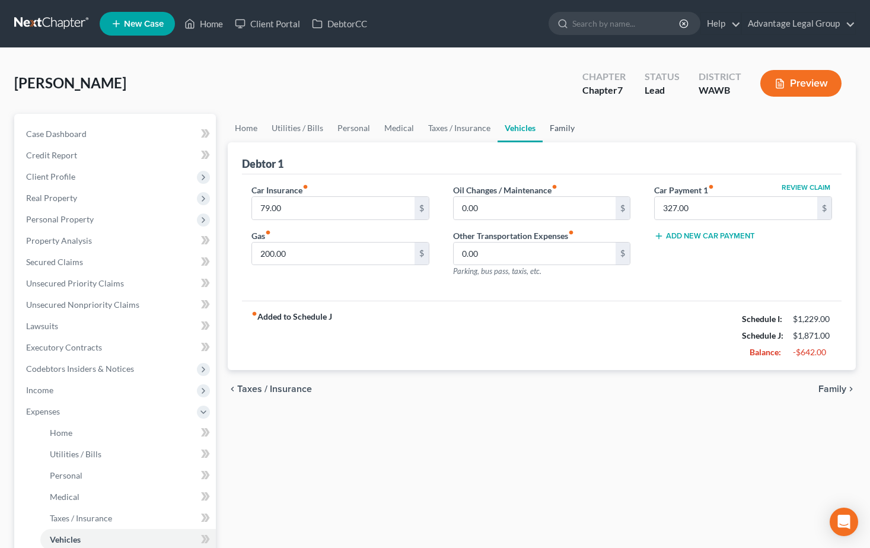
click at [553, 131] on link "Family" at bounding box center [562, 128] width 39 height 28
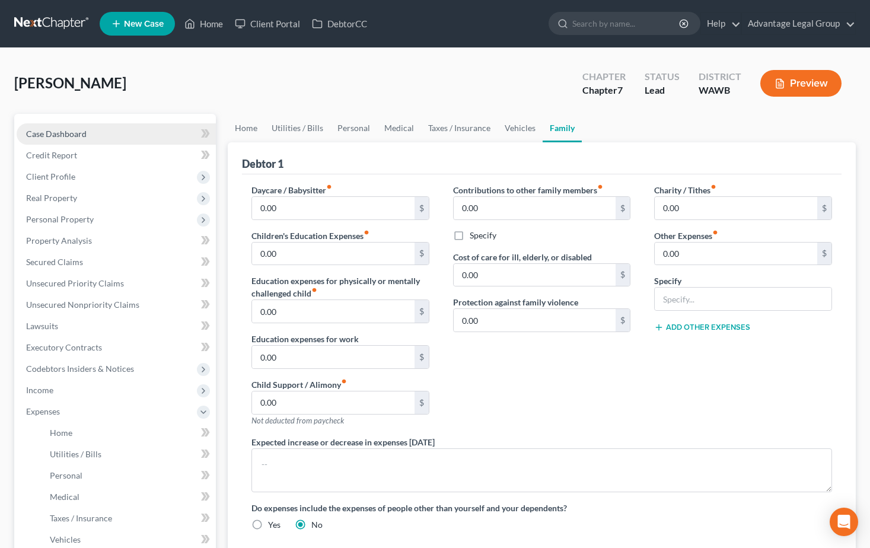
click at [59, 133] on span "Case Dashboard" at bounding box center [56, 134] width 61 height 10
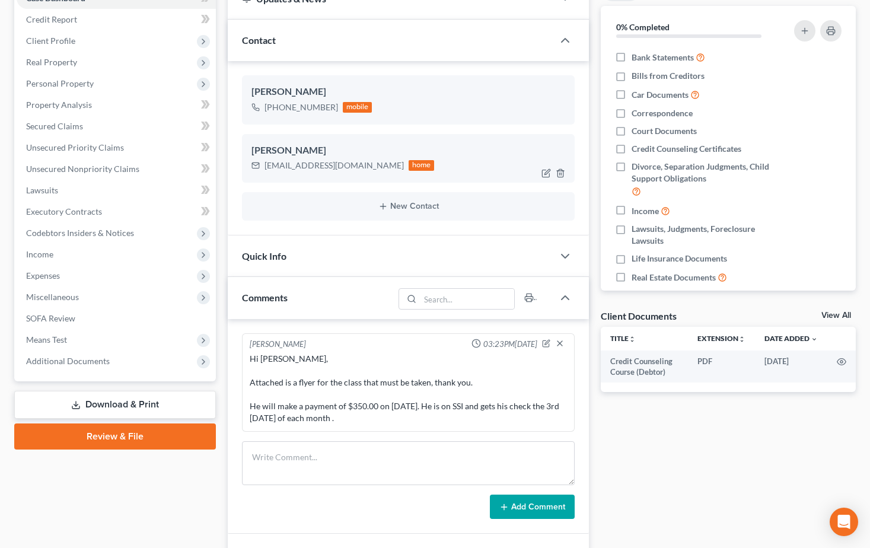
scroll to position [178, 0]
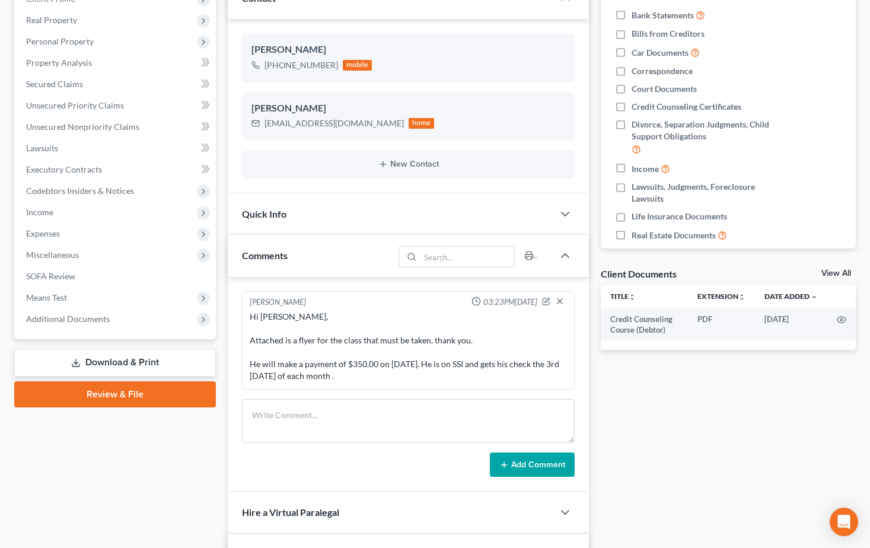
click at [102, 360] on link "Download & Print" at bounding box center [115, 363] width 202 height 28
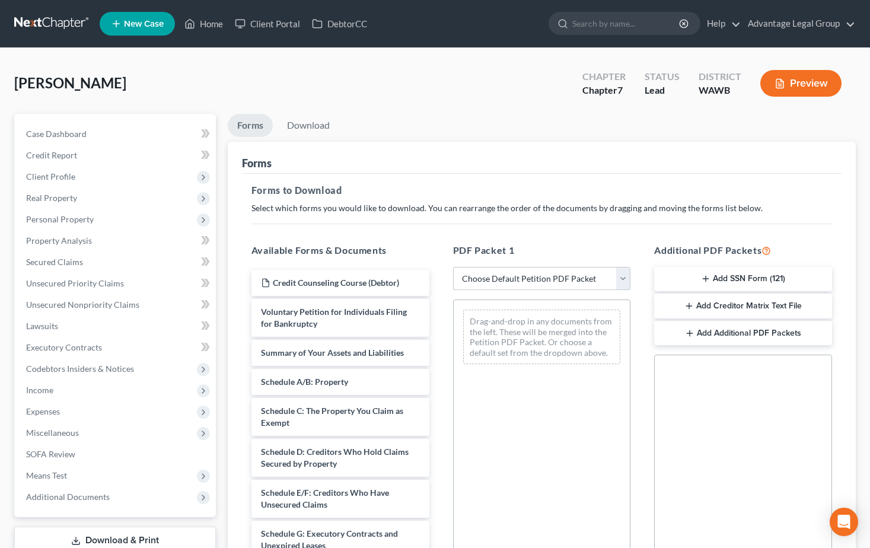
click at [623, 278] on select "Choose Default Petition PDF Packet Complete Bankruptcy Petition (all forms and …" at bounding box center [542, 279] width 178 height 24
select select "1"
click at [457, 267] on select "Choose Default Petition PDF Packet Complete Bankruptcy Petition (all forms and …" at bounding box center [542, 279] width 178 height 24
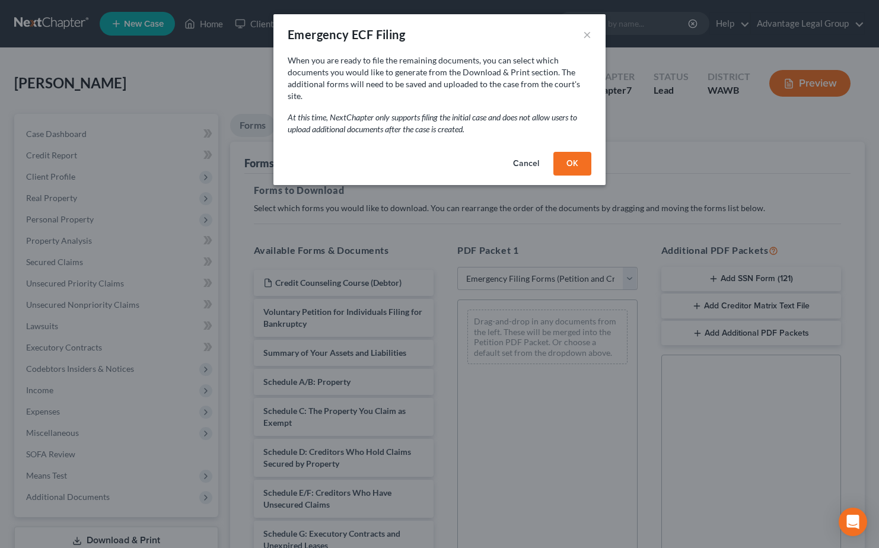
click at [572, 155] on button "OK" at bounding box center [572, 164] width 38 height 24
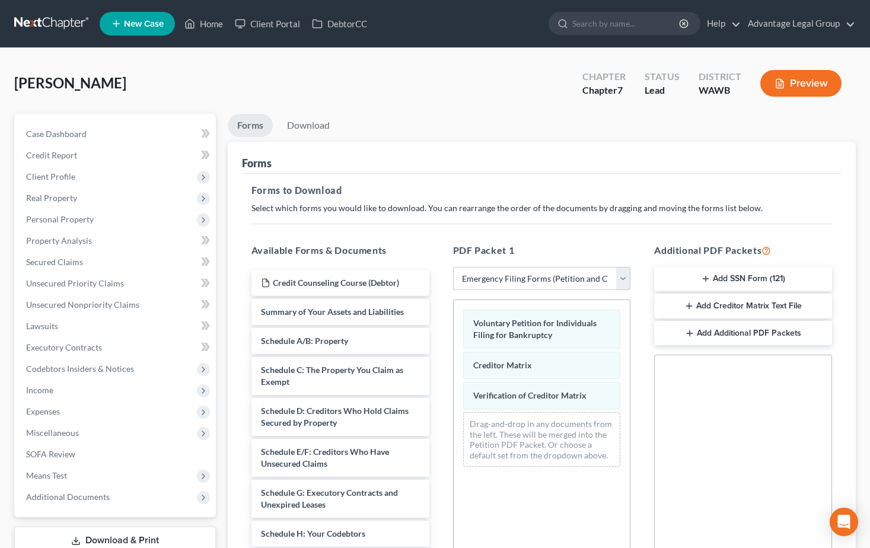
click at [628, 279] on select "Choose Default Petition PDF Packet Complete Bankruptcy Petition (all forms and …" at bounding box center [542, 279] width 178 height 24
click at [621, 234] on div "PDF Packet 1 Choose Default Petition PDF Packet Complete Bankruptcy Petition (a…" at bounding box center [542, 435] width 202 height 402
click at [762, 281] on button "Add SSN Form (121)" at bounding box center [743, 279] width 178 height 25
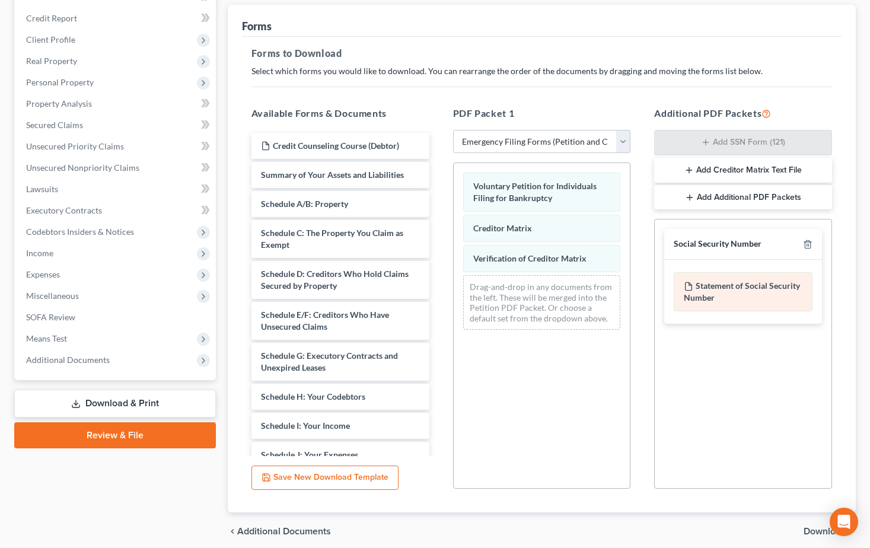
scroll to position [184, 0]
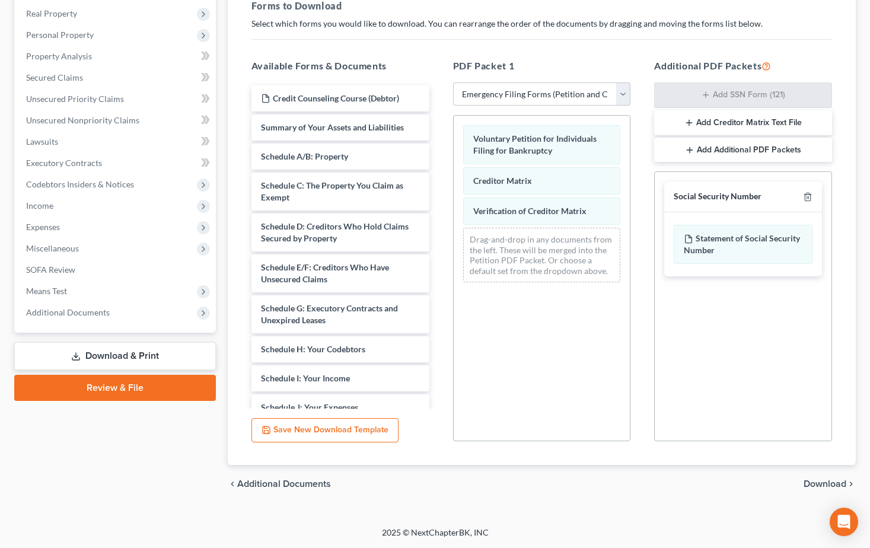
click at [814, 482] on span "Download" at bounding box center [825, 483] width 43 height 9
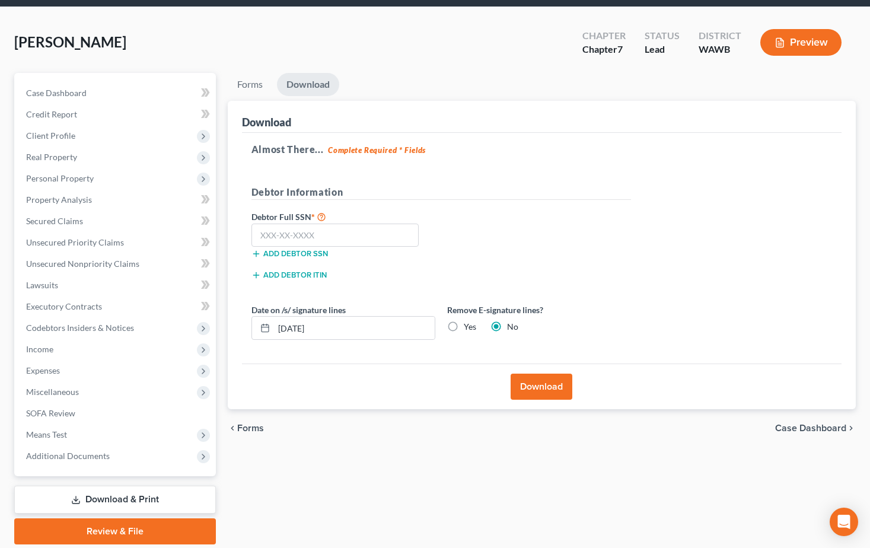
scroll to position [23, 0]
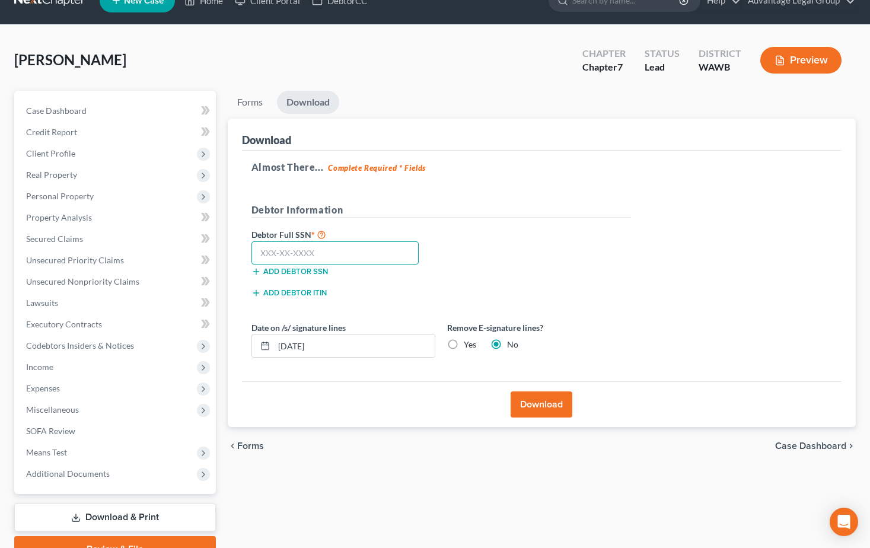
click at [290, 253] on input "text" at bounding box center [336, 253] width 168 height 24
type input "533-64-0946"
click at [541, 408] on button "Download" at bounding box center [542, 405] width 62 height 26
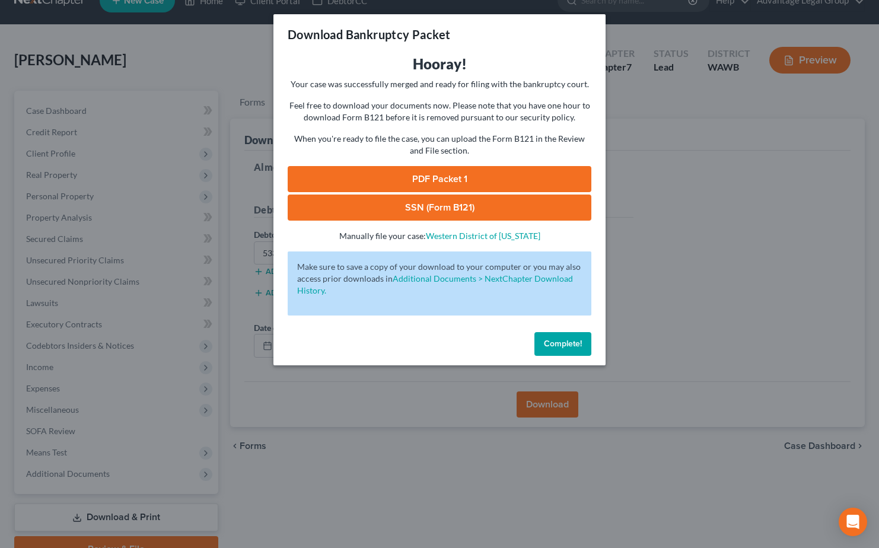
click at [416, 174] on link "PDF Packet 1" at bounding box center [440, 179] width 304 height 26
click at [574, 343] on span "Complete!" at bounding box center [563, 344] width 38 height 10
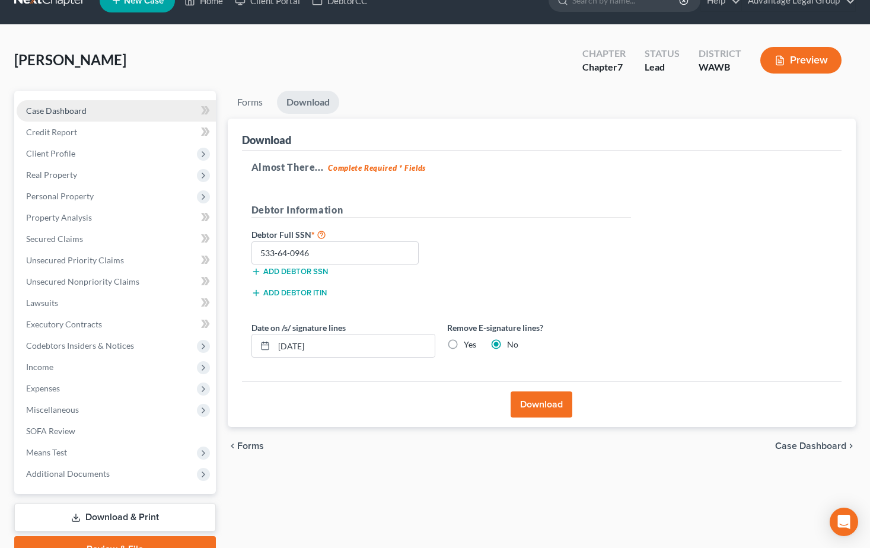
click at [56, 102] on link "Case Dashboard" at bounding box center [116, 110] width 199 height 21
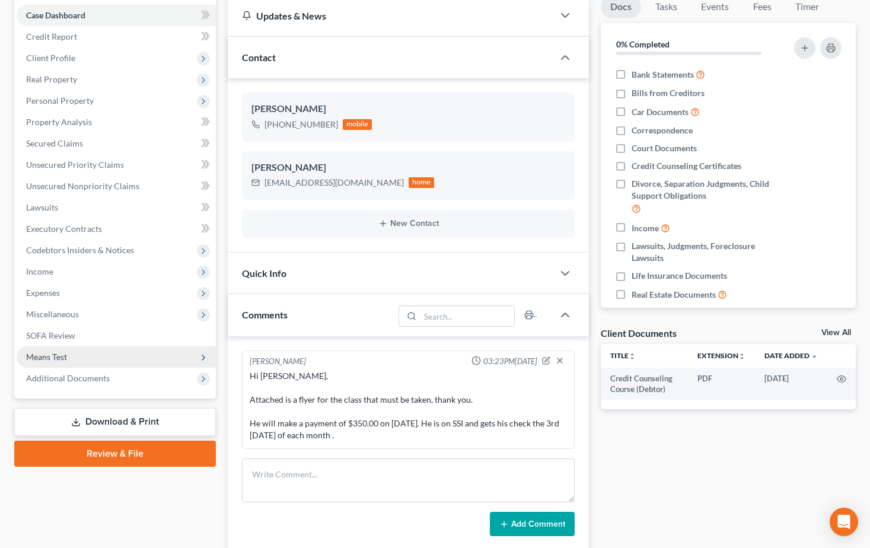
scroll to position [59, 0]
click at [108, 425] on link "Download & Print" at bounding box center [115, 422] width 202 height 28
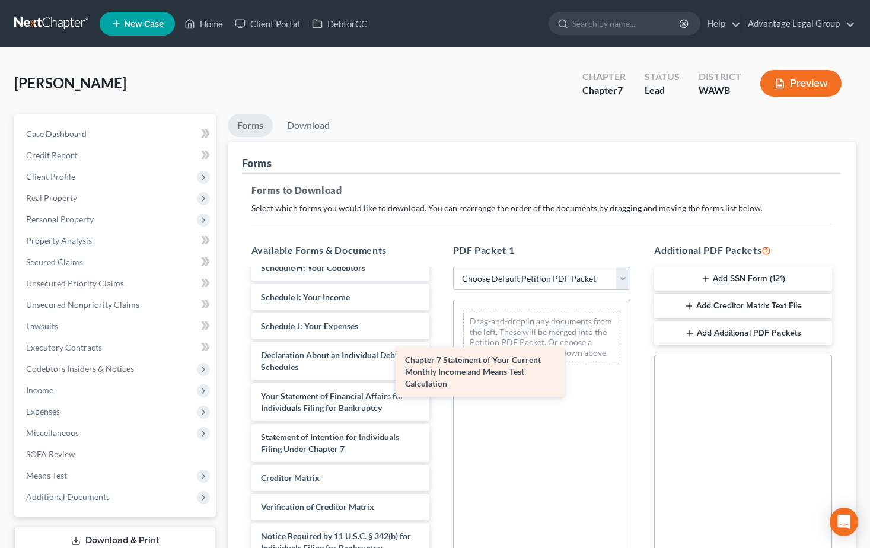
scroll to position [307, 0]
drag, startPoint x: 365, startPoint y: 440, endPoint x: 535, endPoint y: 332, distance: 200.9
click at [439, 334] on div "Chapter 7 Statement of Your Current Monthly Income and Means-Test Calculation C…" at bounding box center [340, 276] width 197 height 627
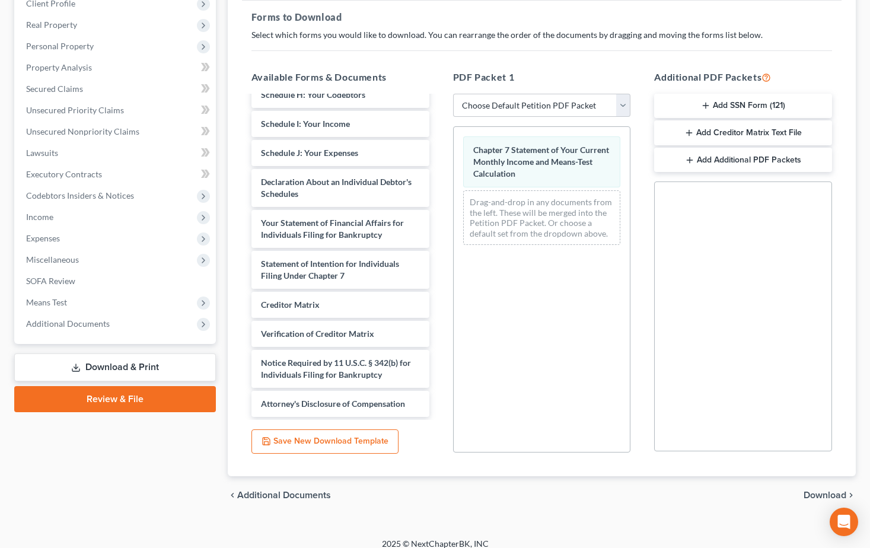
scroll to position [184, 0]
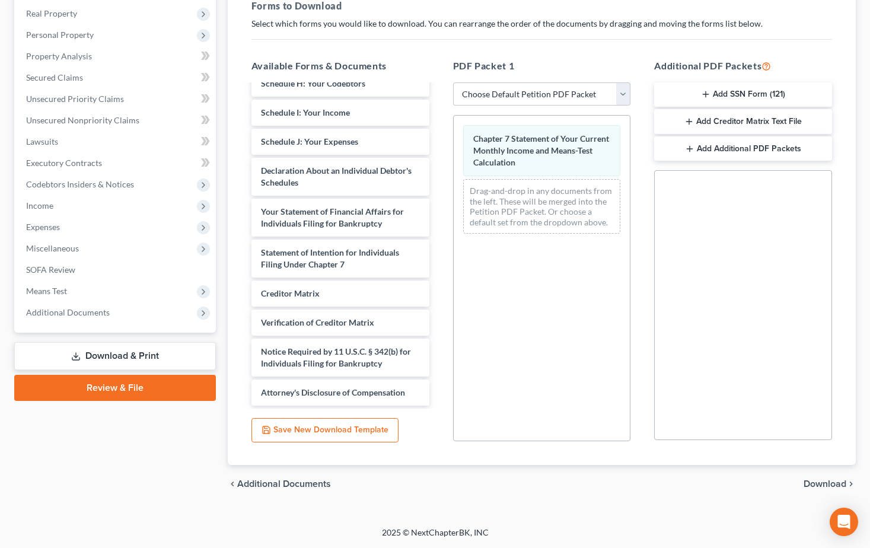
click at [815, 485] on span "Download" at bounding box center [825, 483] width 43 height 9
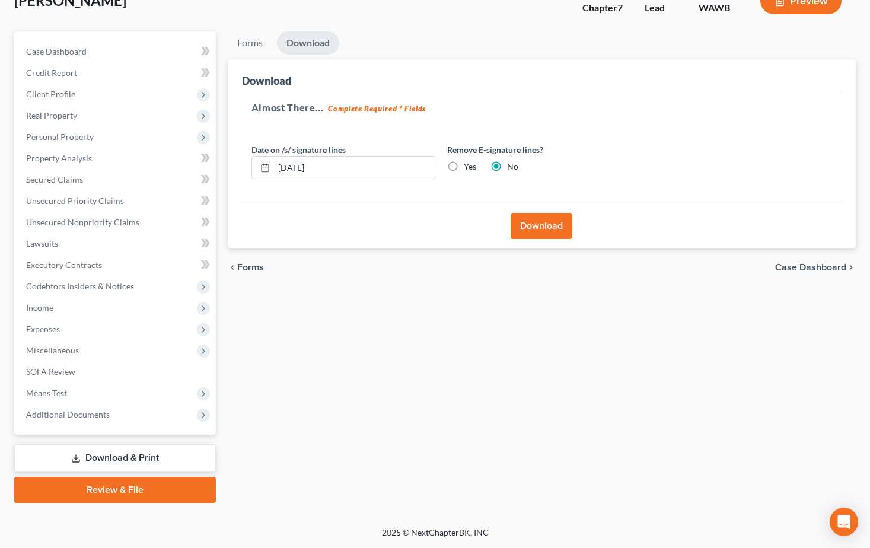
click at [540, 227] on button "Download" at bounding box center [542, 226] width 62 height 26
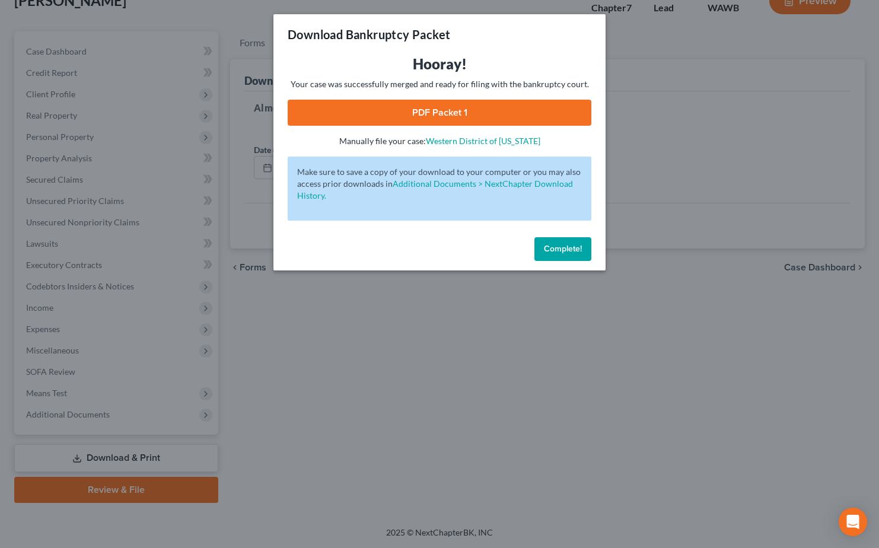
click at [434, 106] on link "PDF Packet 1" at bounding box center [440, 113] width 304 height 26
click at [558, 249] on span "Complete!" at bounding box center [563, 249] width 38 height 10
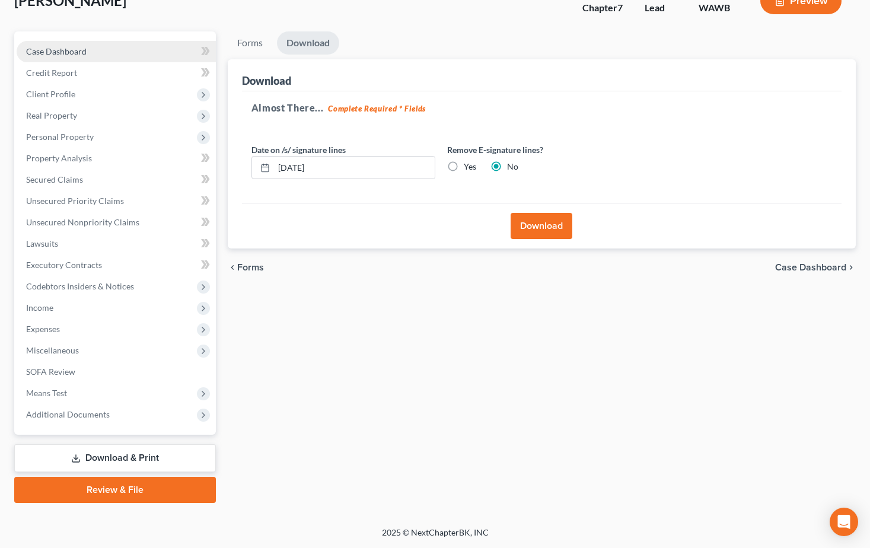
click at [60, 56] on span "Case Dashboard" at bounding box center [56, 51] width 61 height 10
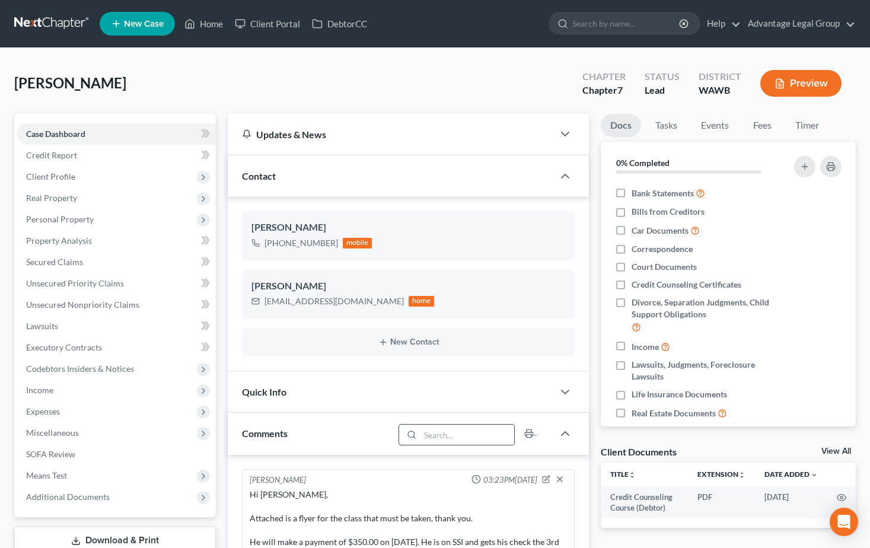
scroll to position [59, 0]
drag, startPoint x: 263, startPoint y: 303, endPoint x: 341, endPoint y: 305, distance: 77.1
click at [341, 305] on div "[EMAIL_ADDRESS][DOMAIN_NAME] home" at bounding box center [343, 301] width 183 height 15
copy div "[EMAIL_ADDRESS][DOMAIN_NAME]"
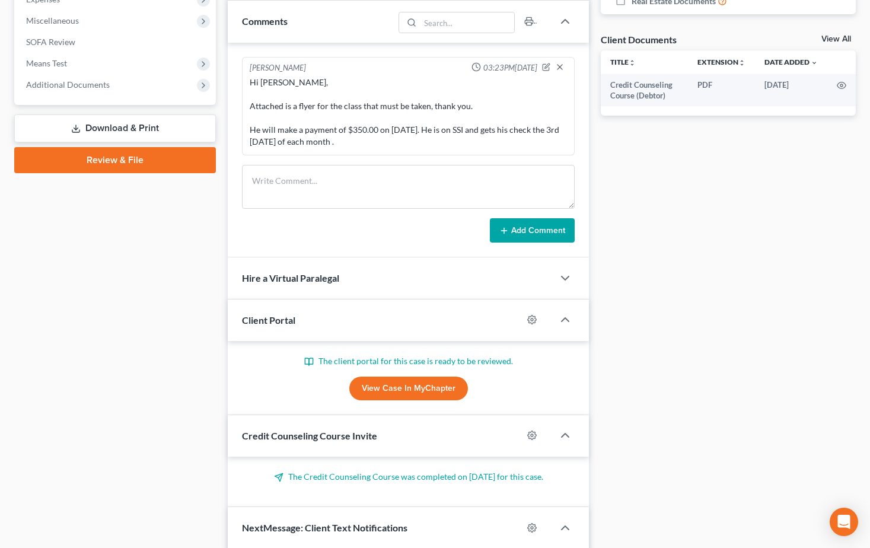
scroll to position [415, 0]
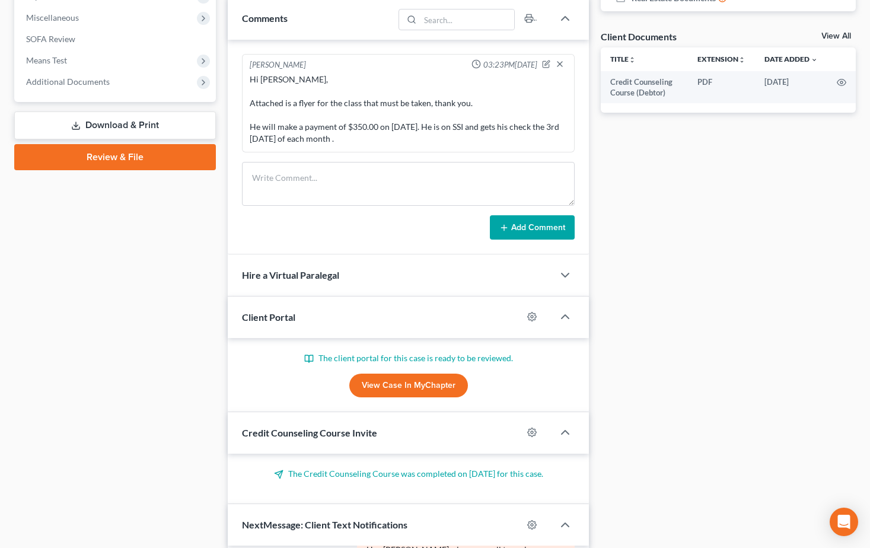
drag, startPoint x: 100, startPoint y: 158, endPoint x: 222, endPoint y: 331, distance: 212.0
click at [100, 158] on link "Review & File" at bounding box center [115, 157] width 202 height 26
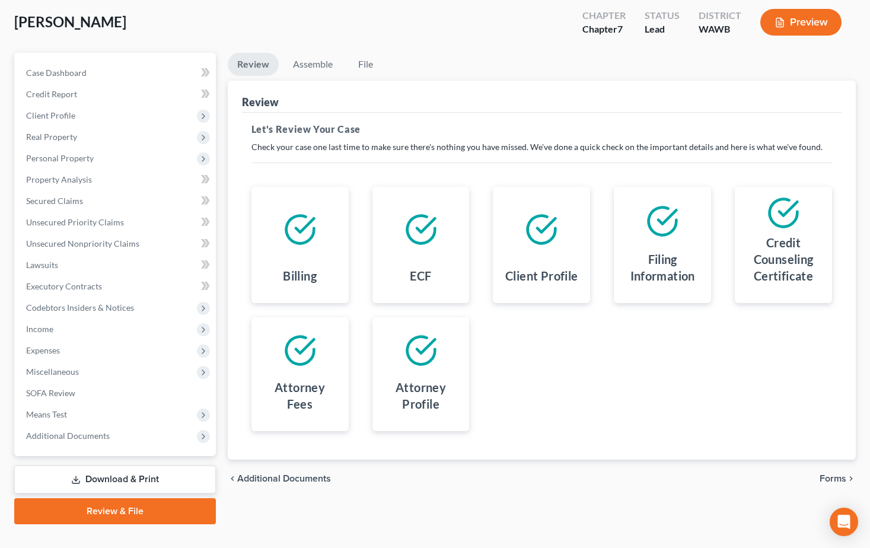
scroll to position [82, 0]
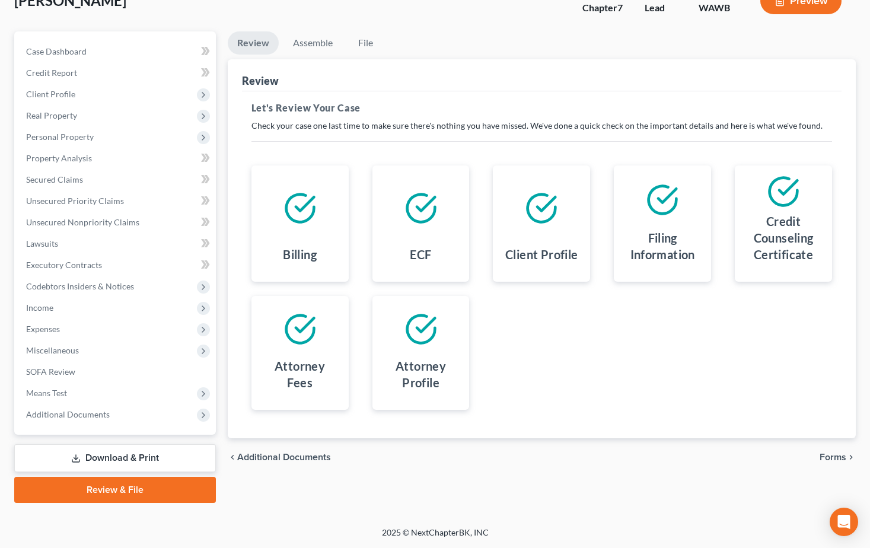
click at [829, 458] on span "Forms" at bounding box center [833, 457] width 27 height 9
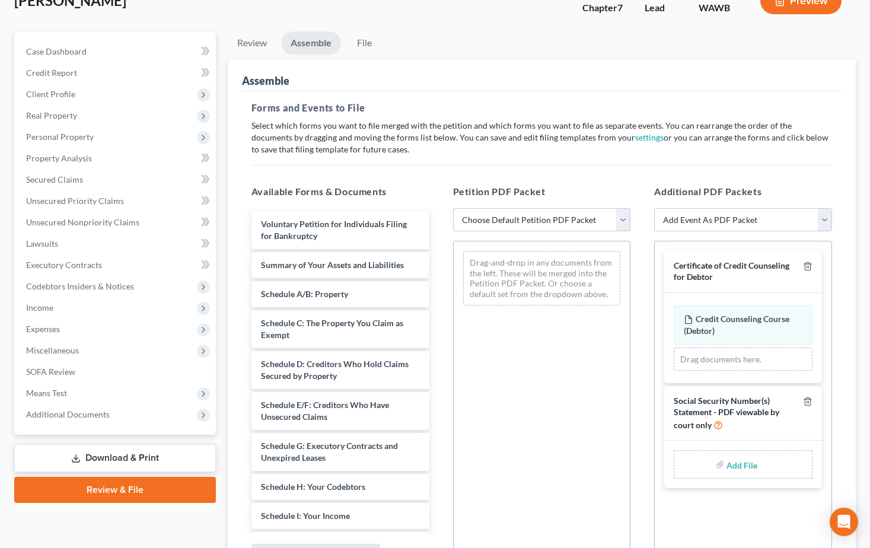
click at [619, 227] on select "Choose Default Petition PDF Packet Emergency Filing (Voluntary Petition and Cre…" at bounding box center [542, 220] width 178 height 24
select select "0"
click at [453, 208] on select "Choose Default Petition PDF Packet Emergency Filing (Voluntary Petition and Cre…" at bounding box center [542, 220] width 178 height 24
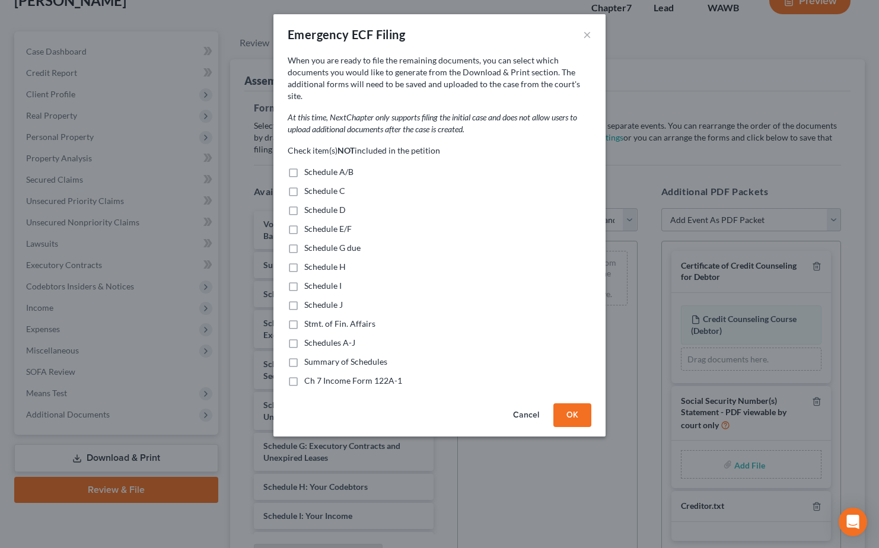
click at [304, 166] on label "Schedule A/B" at bounding box center [328, 172] width 49 height 12
click at [309, 166] on input "Schedule A/B" at bounding box center [313, 170] width 8 height 8
checkbox input "true"
click at [304, 185] on label "Schedule C" at bounding box center [324, 191] width 41 height 12
click at [309, 185] on input "Schedule C" at bounding box center [313, 189] width 8 height 8
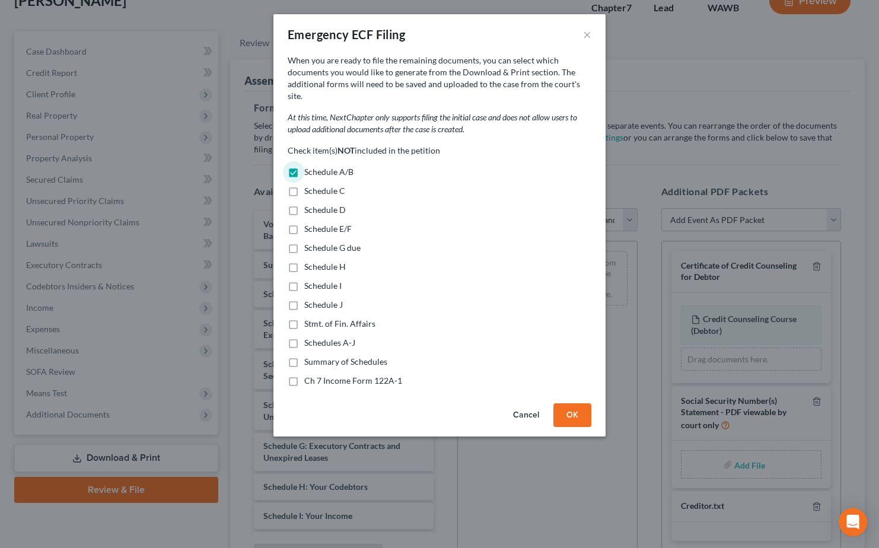
checkbox input "true"
click at [304, 204] on label "Schedule D" at bounding box center [325, 210] width 42 height 12
click at [309, 204] on input "Schedule D" at bounding box center [313, 208] width 8 height 8
checkbox input "true"
click at [304, 223] on label "Schedule E/F" at bounding box center [327, 229] width 47 height 12
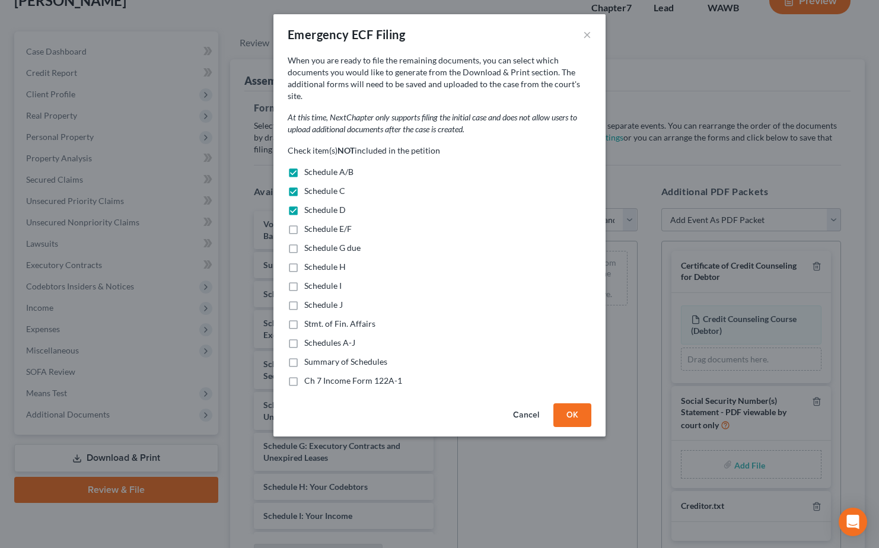
click at [309, 223] on input "Schedule E/F" at bounding box center [313, 227] width 8 height 8
checkbox input "true"
click at [304, 242] on label "Schedule G due" at bounding box center [332, 248] width 56 height 12
click at [309, 242] on input "Schedule G due" at bounding box center [313, 246] width 8 height 8
checkbox input "true"
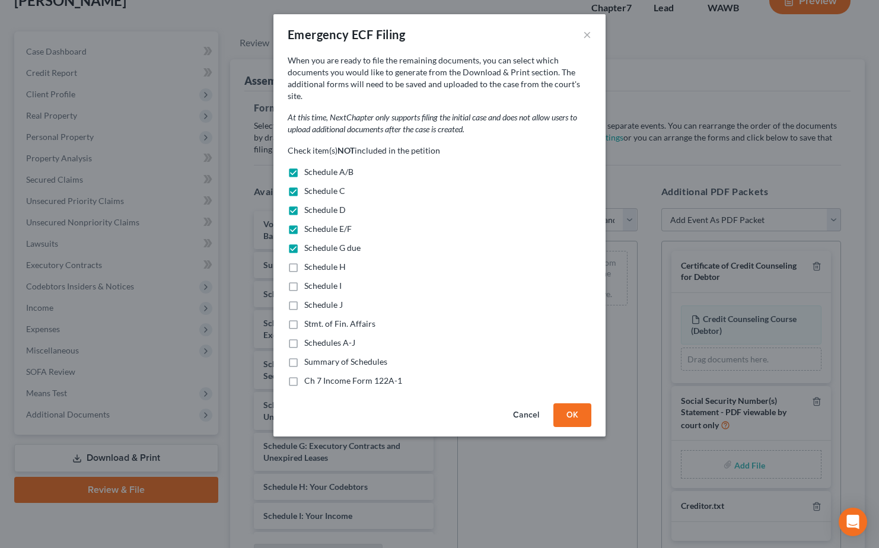
click at [304, 261] on label "Schedule H" at bounding box center [325, 267] width 42 height 12
click at [309, 261] on input "Schedule H" at bounding box center [313, 265] width 8 height 8
checkbox input "true"
click at [304, 280] on label "Schedule I" at bounding box center [322, 286] width 37 height 12
click at [309, 280] on input "Schedule I" at bounding box center [313, 284] width 8 height 8
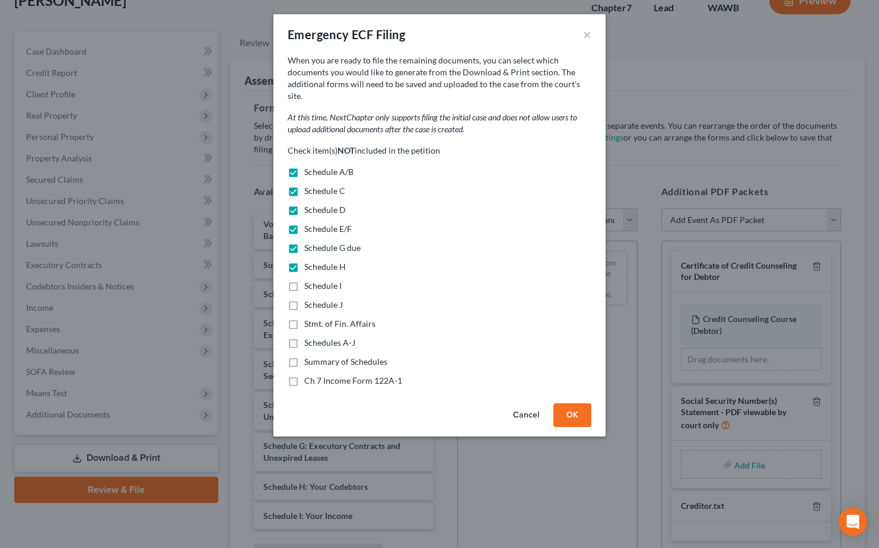
checkbox input "true"
click at [304, 299] on label "Schedule J" at bounding box center [323, 305] width 39 height 12
click at [309, 299] on input "Schedule J" at bounding box center [313, 303] width 8 height 8
checkbox input "true"
click at [304, 318] on label "Stmt. of Fin. Affairs" at bounding box center [339, 324] width 71 height 12
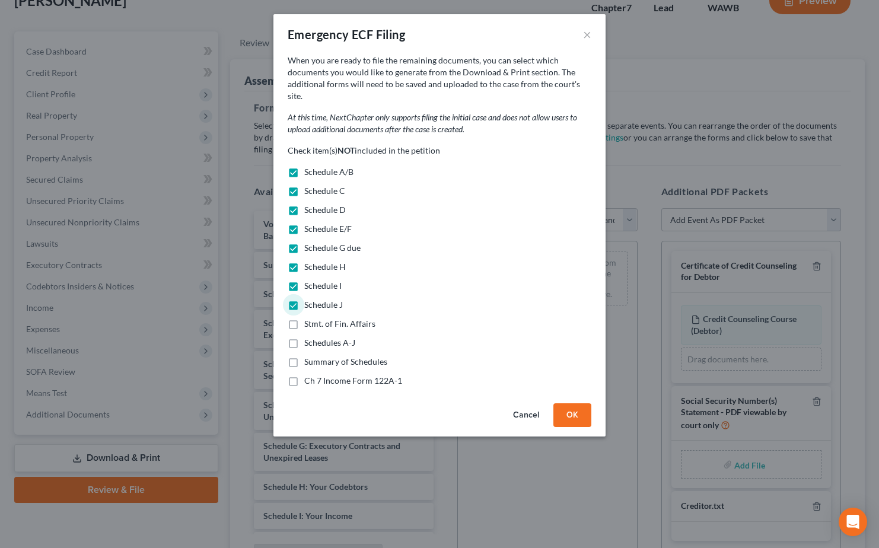
click at [309, 318] on input "Stmt. of Fin. Affairs" at bounding box center [313, 322] width 8 height 8
checkbox input "true"
click at [304, 337] on label "Schedules A-J" at bounding box center [329, 343] width 51 height 12
click at [309, 337] on input "Schedules A-J" at bounding box center [313, 341] width 8 height 8
checkbox input "true"
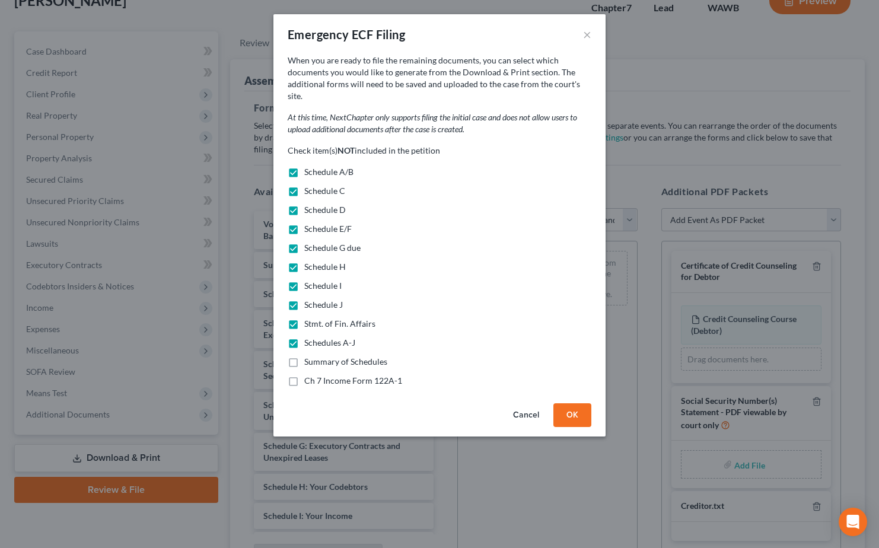
drag, startPoint x: 290, startPoint y: 348, endPoint x: 292, endPoint y: 365, distance: 18.0
click at [304, 356] on label "Summary of Schedules" at bounding box center [345, 362] width 83 height 12
click at [309, 356] on input "Summary of Schedules" at bounding box center [313, 360] width 8 height 8
checkbox input "true"
click at [304, 375] on label "Ch 7 Income Form 122A-1" at bounding box center [353, 381] width 98 height 12
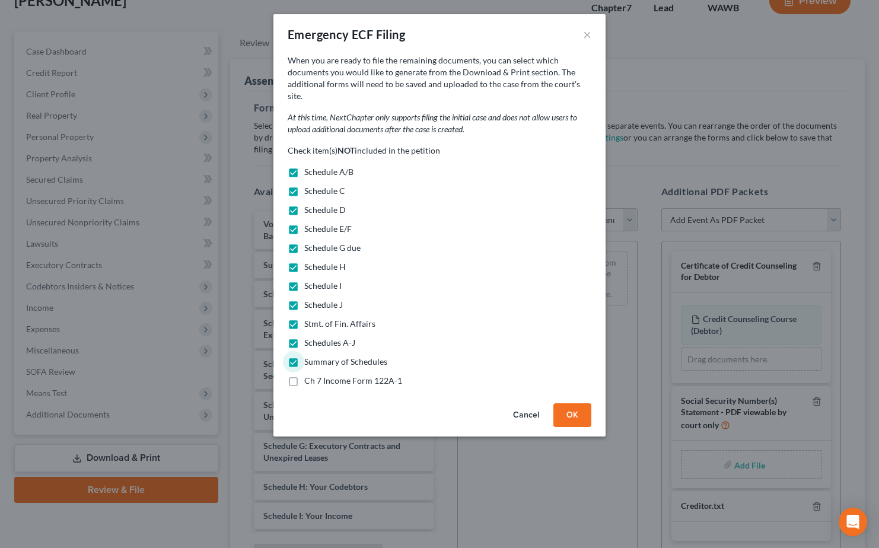
click at [309, 375] on input "Ch 7 Income Form 122A-1" at bounding box center [313, 379] width 8 height 8
checkbox input "true"
click at [576, 403] on button "OK" at bounding box center [572, 415] width 38 height 24
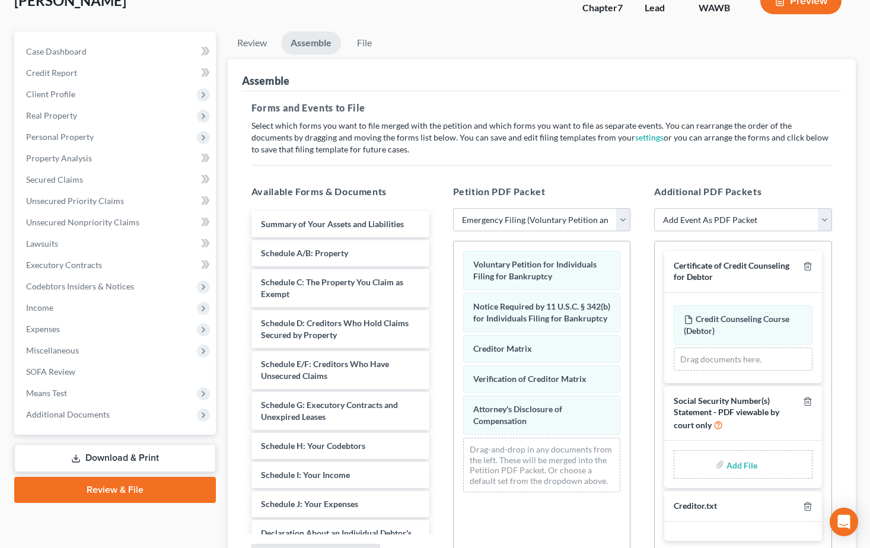
click at [738, 464] on input "file" at bounding box center [741, 464] width 28 height 21
click at [119, 454] on link "Download & Print" at bounding box center [115, 458] width 202 height 28
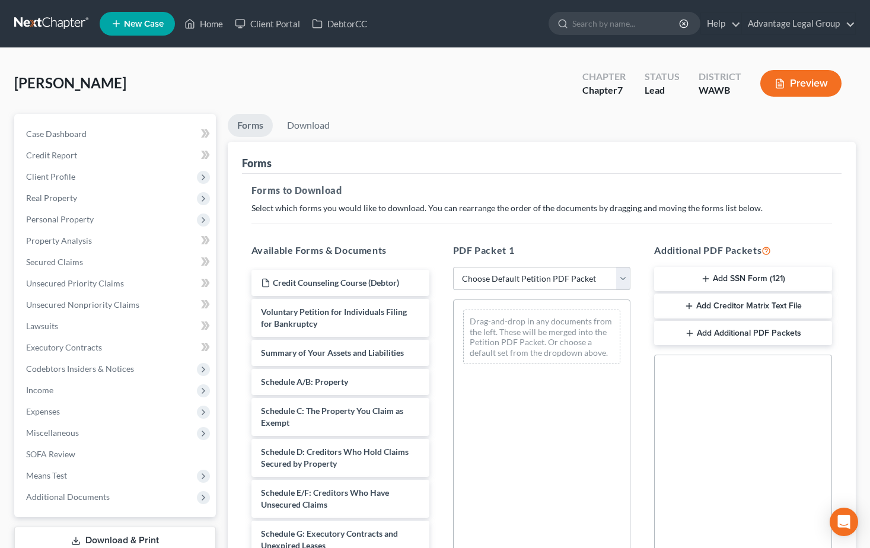
click at [621, 279] on select "Choose Default Petition PDF Packet Complete Bankruptcy Petition (all forms and …" at bounding box center [542, 279] width 178 height 24
select select "1"
click at [457, 267] on select "Choose Default Petition PDF Packet Complete Bankruptcy Petition (all forms and …" at bounding box center [542, 279] width 178 height 24
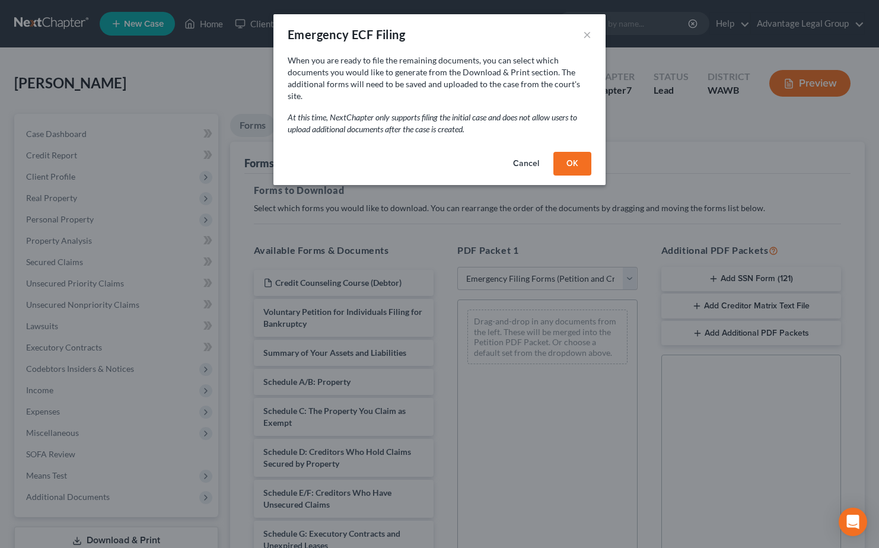
click at [571, 154] on button "OK" at bounding box center [572, 164] width 38 height 24
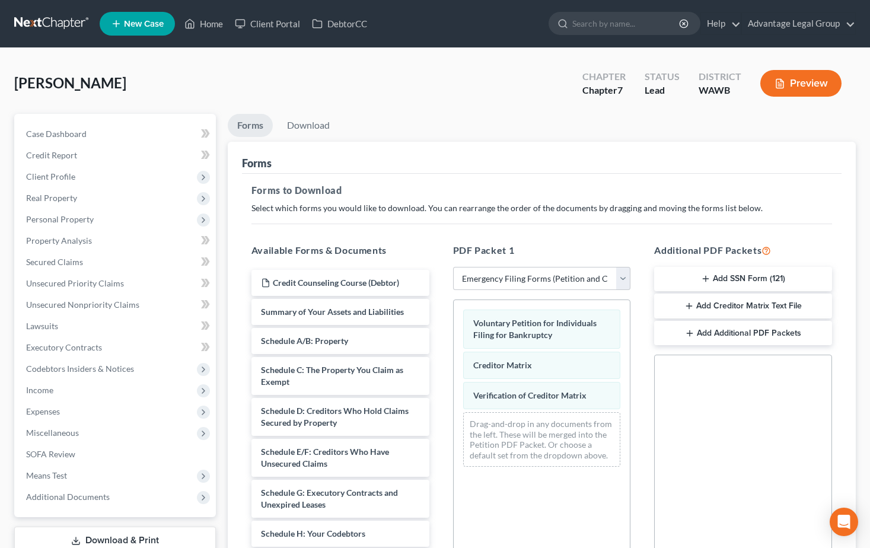
scroll to position [59, 0]
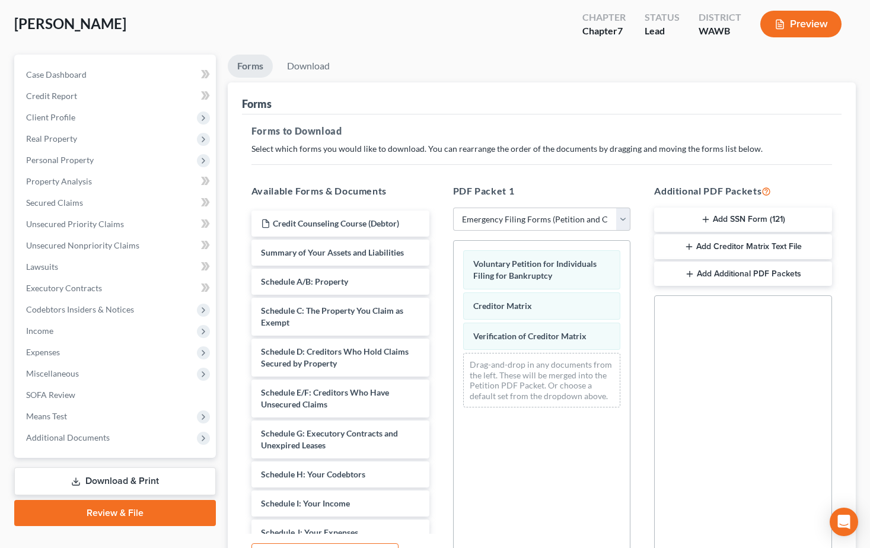
click at [716, 221] on button "Add SSN Form (121)" at bounding box center [743, 220] width 178 height 25
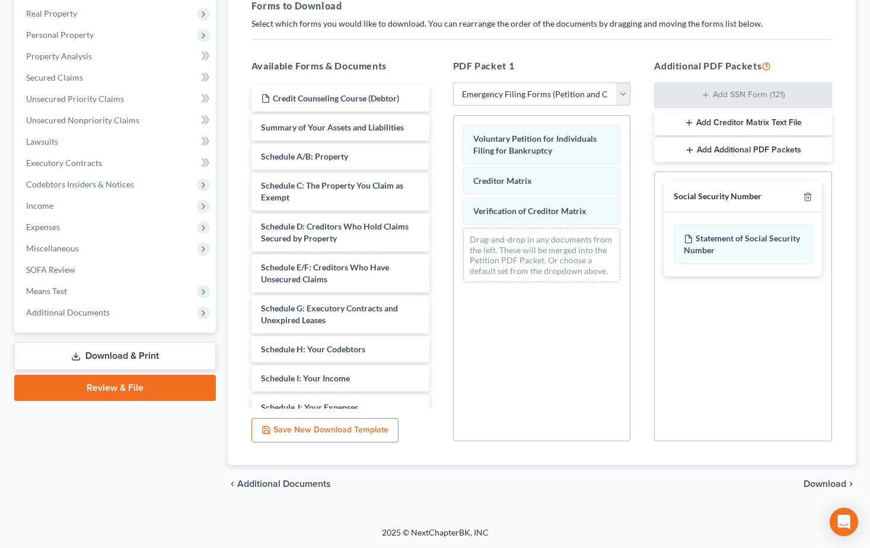
click at [824, 486] on span "Download" at bounding box center [825, 483] width 43 height 9
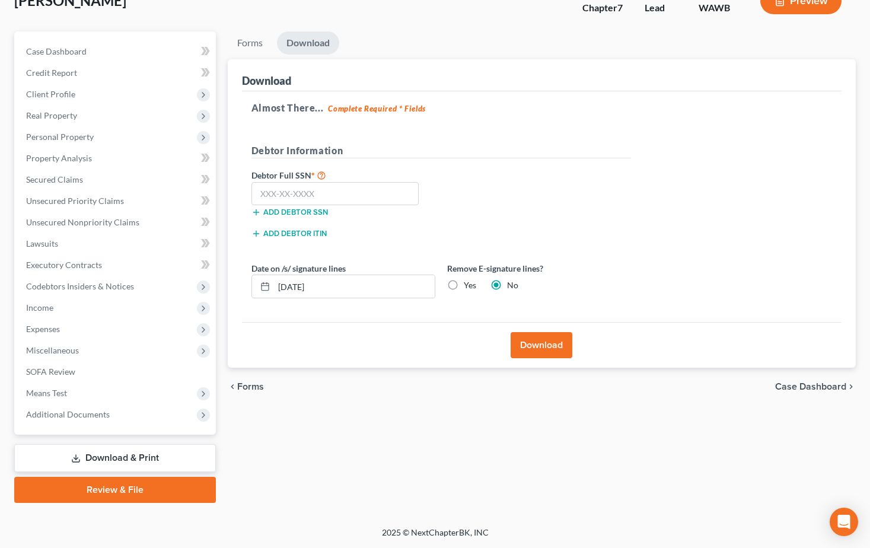
scroll to position [82, 0]
click at [302, 197] on input "text" at bounding box center [336, 194] width 168 height 24
type input "533-64-0946"
click at [549, 342] on button "Download" at bounding box center [542, 345] width 62 height 26
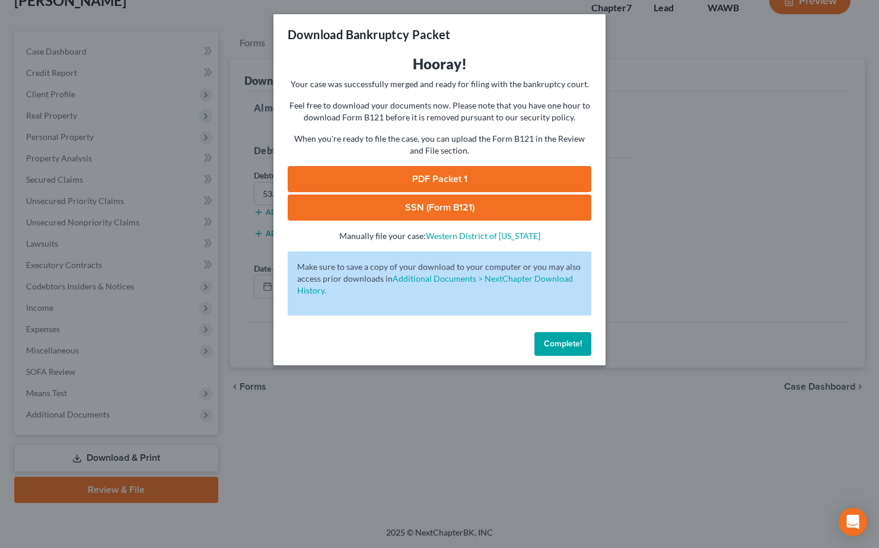
click at [442, 206] on link "SSN (Form B121)" at bounding box center [440, 208] width 304 height 26
click at [568, 341] on span "Complete!" at bounding box center [563, 344] width 38 height 10
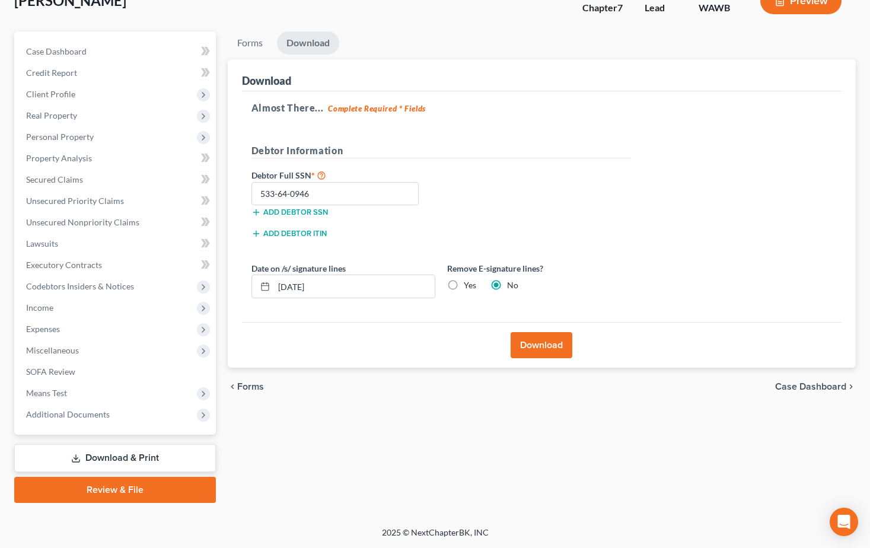
click at [59, 489] on link "Review & File" at bounding box center [115, 490] width 202 height 26
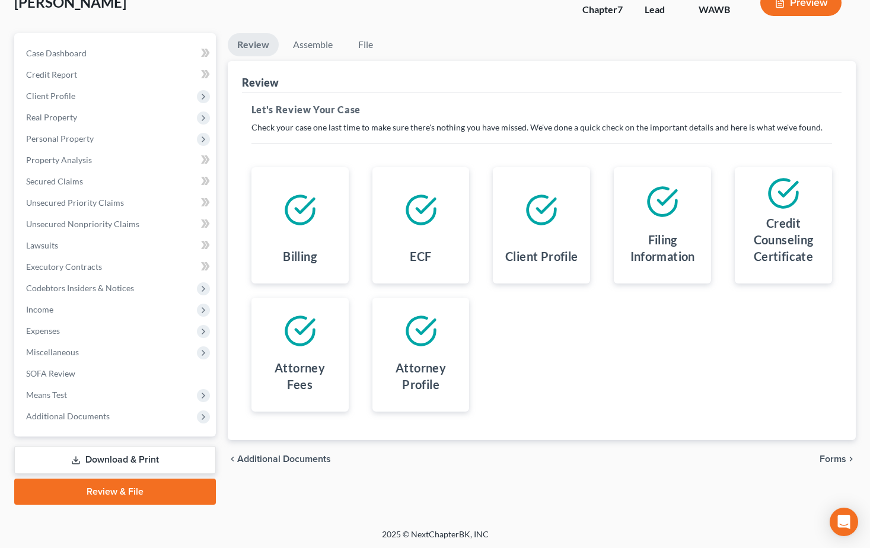
scroll to position [82, 0]
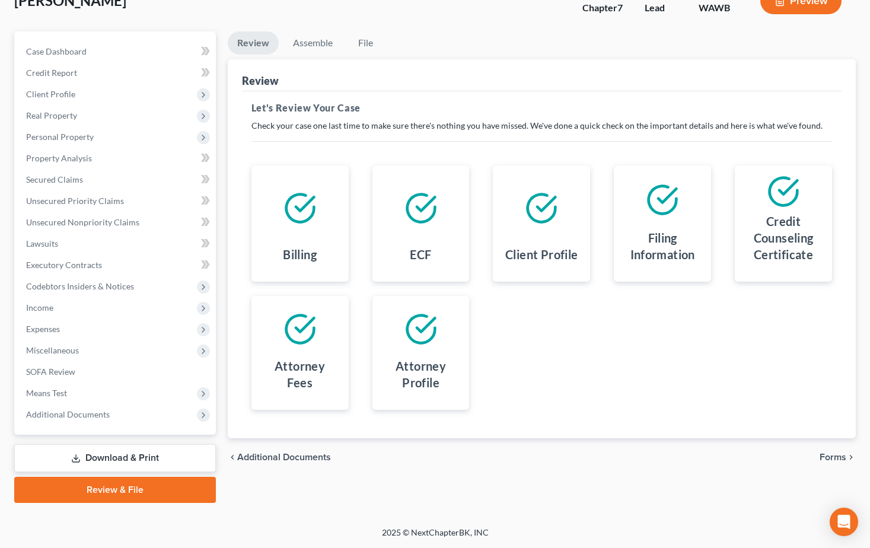
click at [837, 454] on span "Forms" at bounding box center [833, 457] width 27 height 9
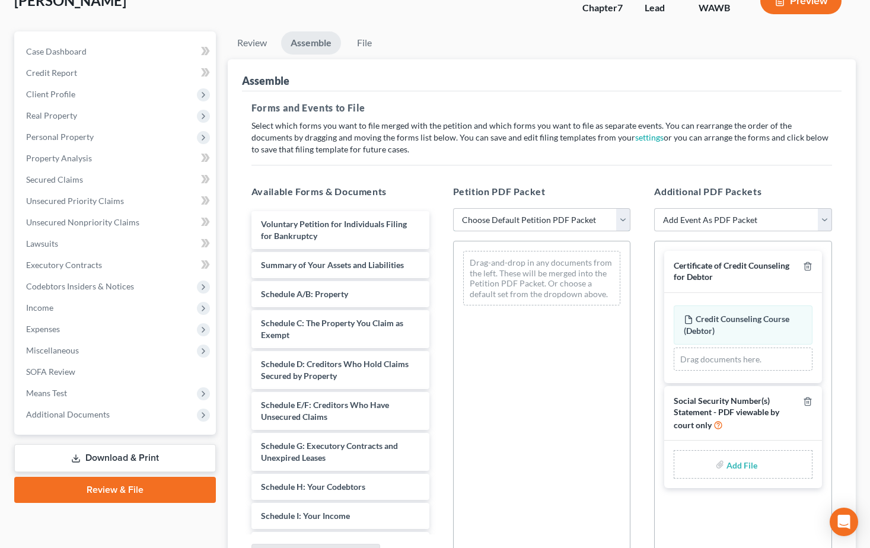
click at [624, 222] on select "Choose Default Petition PDF Packet Emergency Filing (Voluntary Petition and Cre…" at bounding box center [542, 220] width 178 height 24
select select "0"
click at [453, 208] on select "Choose Default Petition PDF Packet Emergency Filing (Voluntary Petition and Cre…" at bounding box center [542, 220] width 178 height 24
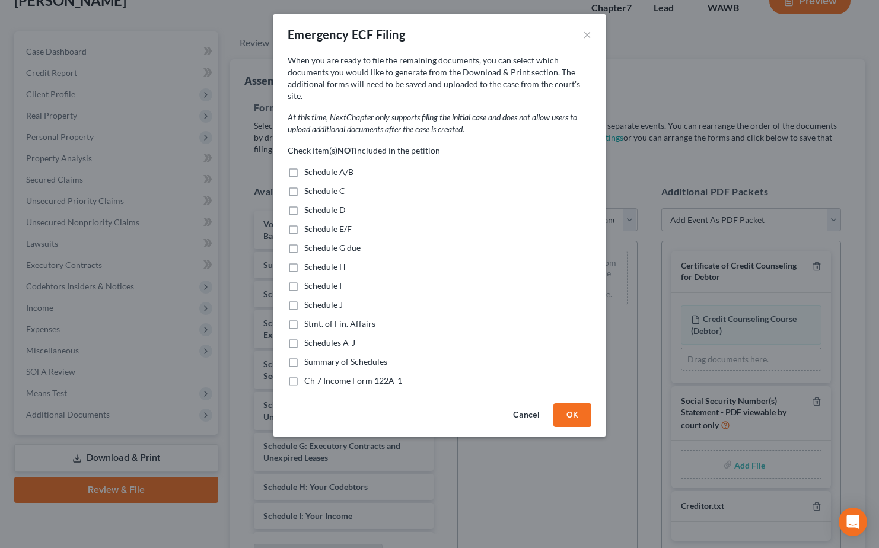
click at [304, 166] on label "Schedule A/B" at bounding box center [328, 172] width 49 height 12
click at [309, 166] on input "Schedule A/B" at bounding box center [313, 170] width 8 height 8
checkbox input "true"
click at [304, 185] on label "Schedule C" at bounding box center [324, 191] width 41 height 12
click at [309, 185] on input "Schedule C" at bounding box center [313, 189] width 8 height 8
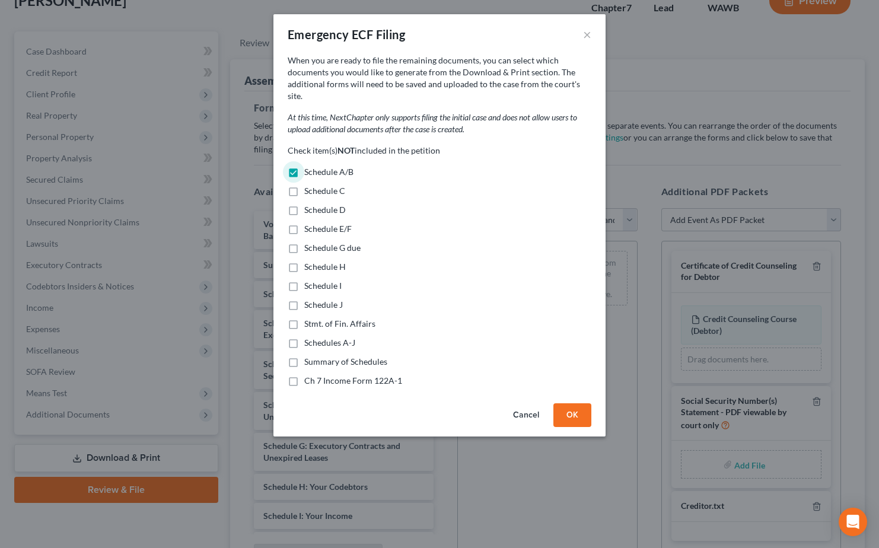
checkbox input "true"
click at [304, 204] on label "Schedule D" at bounding box center [325, 210] width 42 height 12
click at [309, 204] on input "Schedule D" at bounding box center [313, 208] width 8 height 8
checkbox input "true"
click at [304, 223] on label "Schedule E/F" at bounding box center [327, 229] width 47 height 12
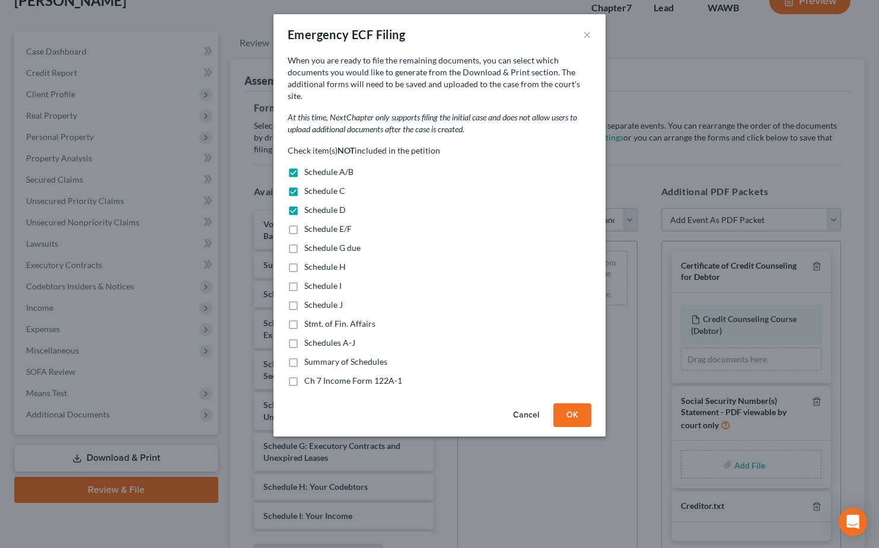
click at [309, 223] on input "Schedule E/F" at bounding box center [313, 227] width 8 height 8
checkbox input "true"
click at [304, 242] on label "Schedule G due" at bounding box center [332, 248] width 56 height 12
click at [309, 242] on input "Schedule G due" at bounding box center [313, 246] width 8 height 8
checkbox input "true"
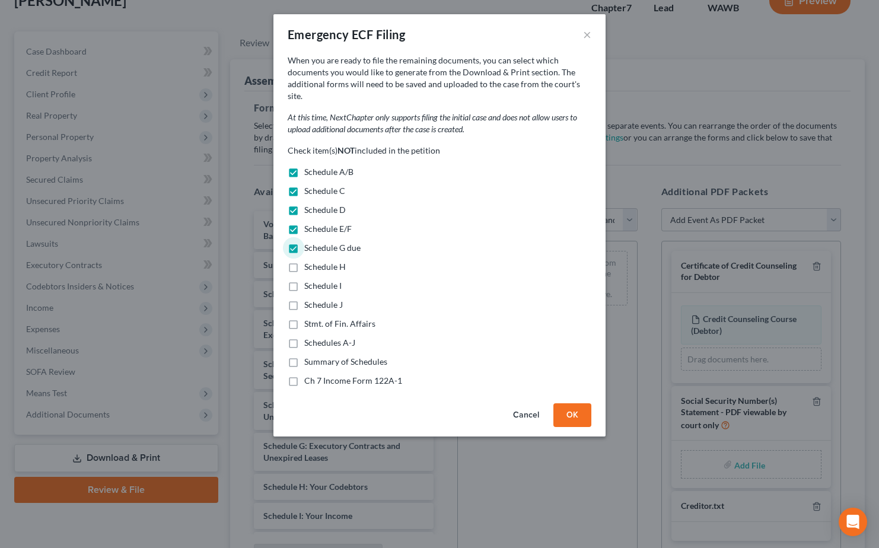
click at [304, 261] on label "Schedule H" at bounding box center [325, 267] width 42 height 12
click at [309, 261] on input "Schedule H" at bounding box center [313, 265] width 8 height 8
checkbox input "true"
click at [304, 280] on label "Schedule I" at bounding box center [322, 286] width 37 height 12
click at [309, 280] on input "Schedule I" at bounding box center [313, 284] width 8 height 8
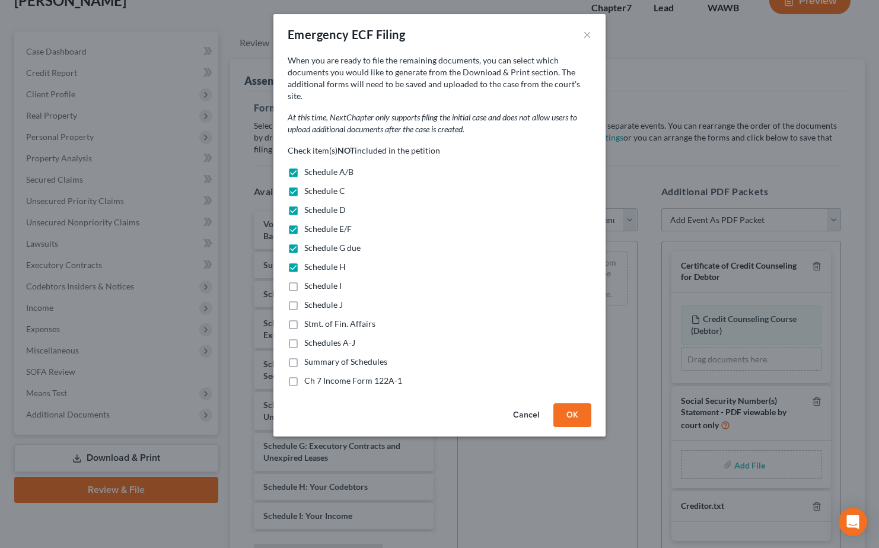
checkbox input "true"
click at [304, 299] on label "Schedule J" at bounding box center [323, 305] width 39 height 12
click at [309, 299] on input "Schedule J" at bounding box center [313, 303] width 8 height 8
checkbox input "true"
click at [304, 318] on label "Stmt. of Fin. Affairs" at bounding box center [339, 324] width 71 height 12
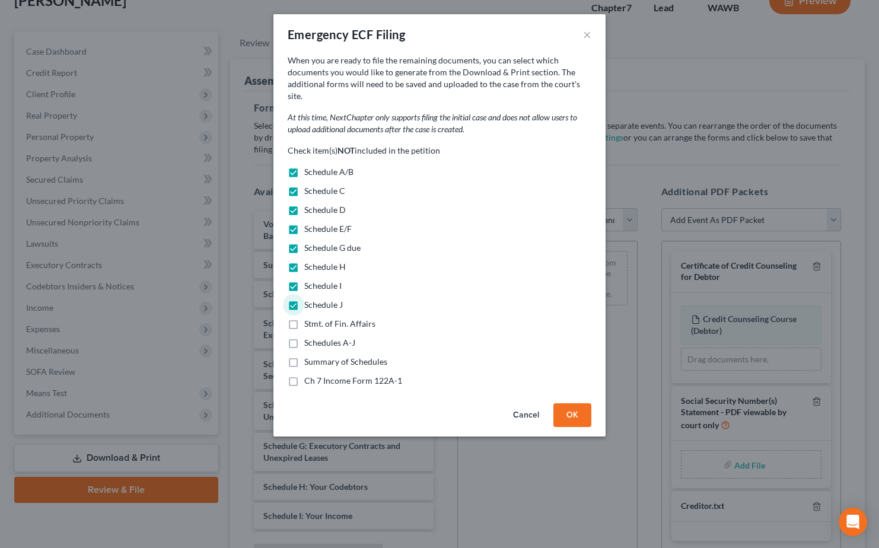
click at [309, 318] on input "Stmt. of Fin. Affairs" at bounding box center [313, 322] width 8 height 8
checkbox input "true"
click at [304, 337] on label "Schedules A-J" at bounding box center [329, 343] width 51 height 12
click at [309, 337] on input "Schedules A-J" at bounding box center [313, 341] width 8 height 8
checkbox input "true"
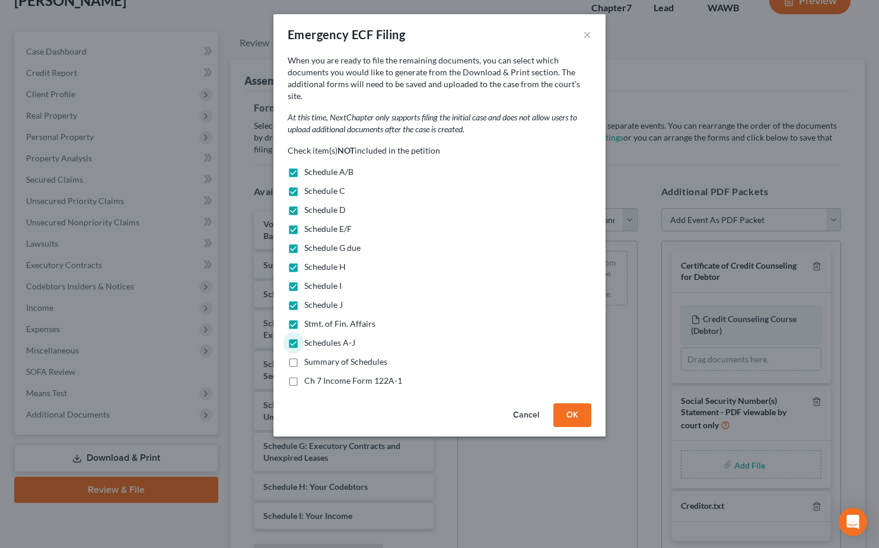
click at [304, 356] on label "Summary of Schedules" at bounding box center [345, 362] width 83 height 12
click at [309, 356] on input "Summary of Schedules" at bounding box center [313, 360] width 8 height 8
checkbox input "true"
click at [304, 375] on label "Ch 7 Income Form 122A-1" at bounding box center [353, 381] width 98 height 12
click at [309, 375] on input "Ch 7 Income Form 122A-1" at bounding box center [313, 379] width 8 height 8
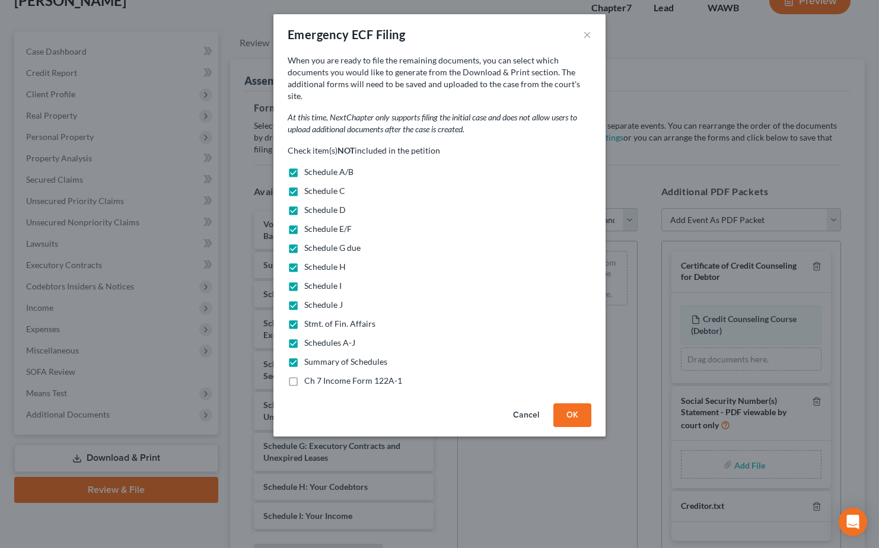
checkbox input "true"
click at [586, 403] on button "OK" at bounding box center [572, 415] width 38 height 24
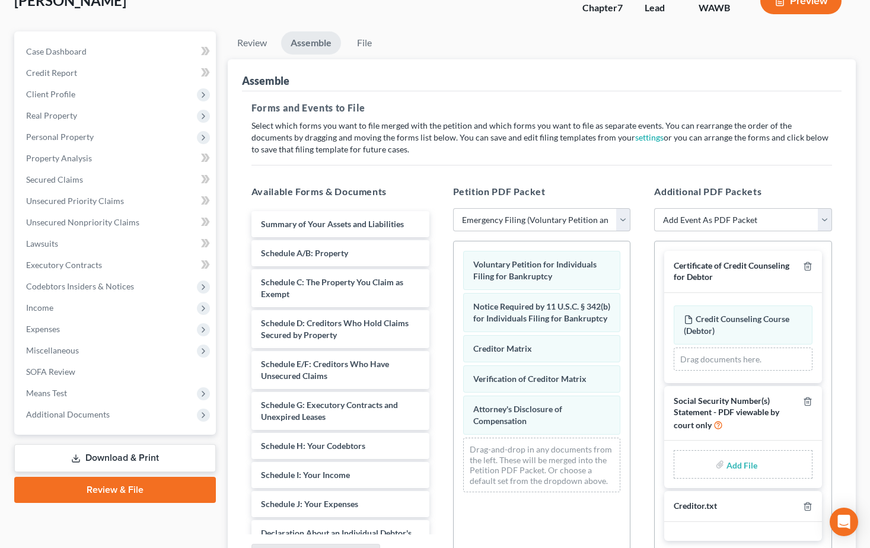
click at [739, 464] on input "file" at bounding box center [741, 464] width 28 height 21
type input "C:\fakepath\121.pdf"
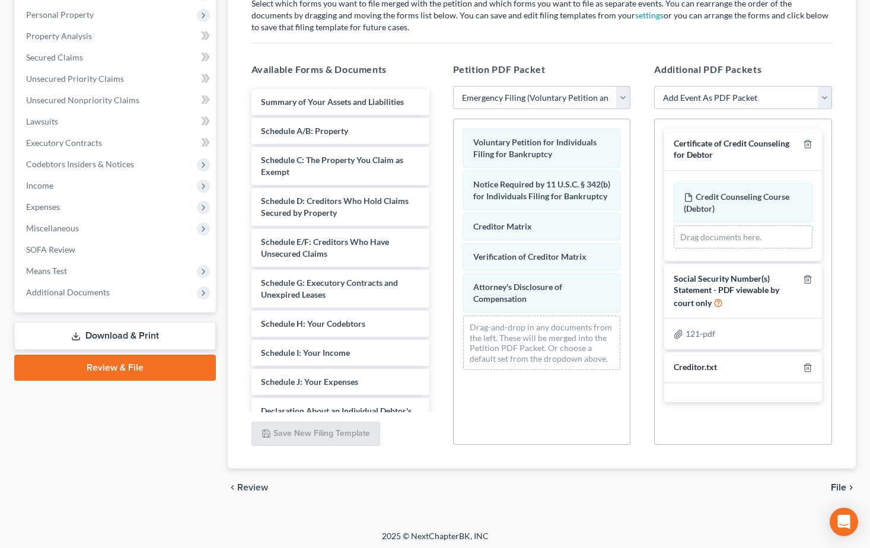
scroll to position [208, 0]
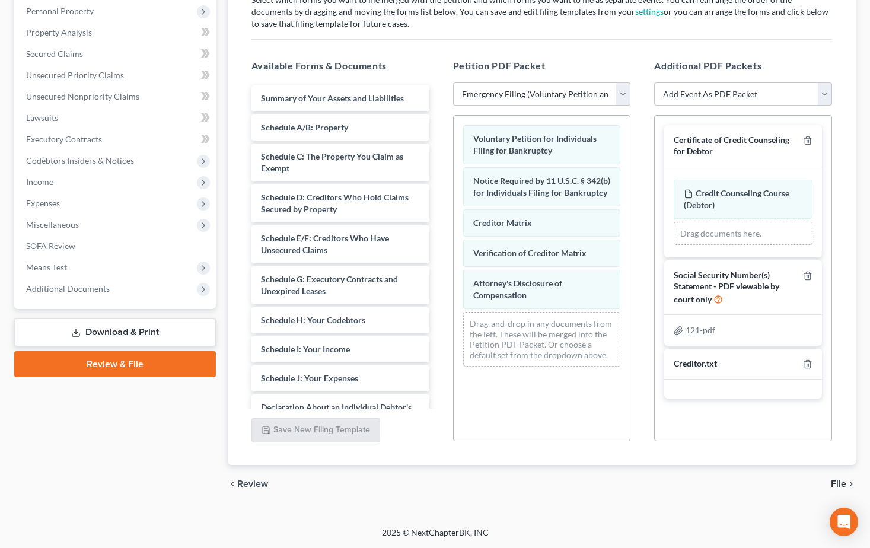
click at [837, 479] on span "File" at bounding box center [838, 483] width 15 height 9
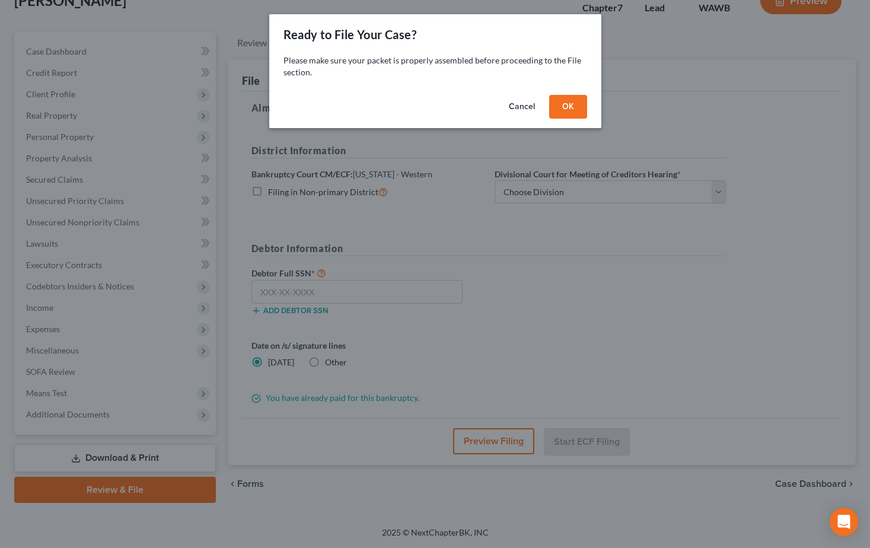
scroll to position [82, 0]
click at [570, 102] on button "OK" at bounding box center [572, 107] width 38 height 24
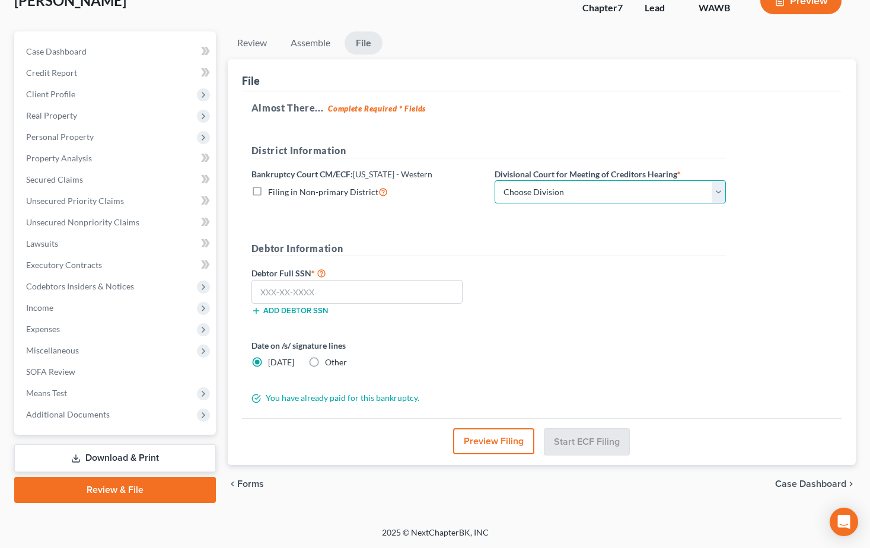
click at [720, 192] on select "Choose Division Seattle Tacoma" at bounding box center [610, 192] width 231 height 24
select select "0"
click at [495, 180] on select "Choose Division Seattle Tacoma" at bounding box center [610, 192] width 231 height 24
click at [329, 287] on input "text" at bounding box center [357, 292] width 211 height 24
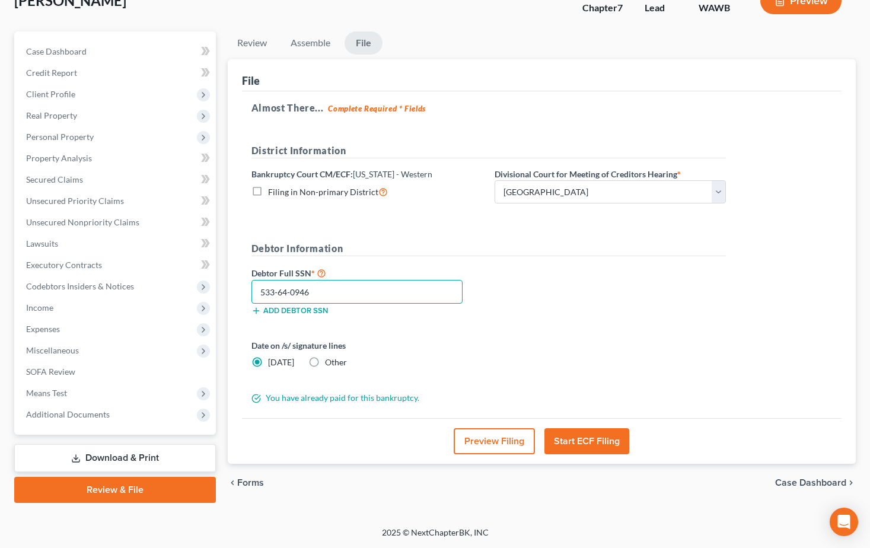
type input "533-64-0946"
click at [581, 439] on button "Start ECF Filing" at bounding box center [587, 441] width 85 height 26
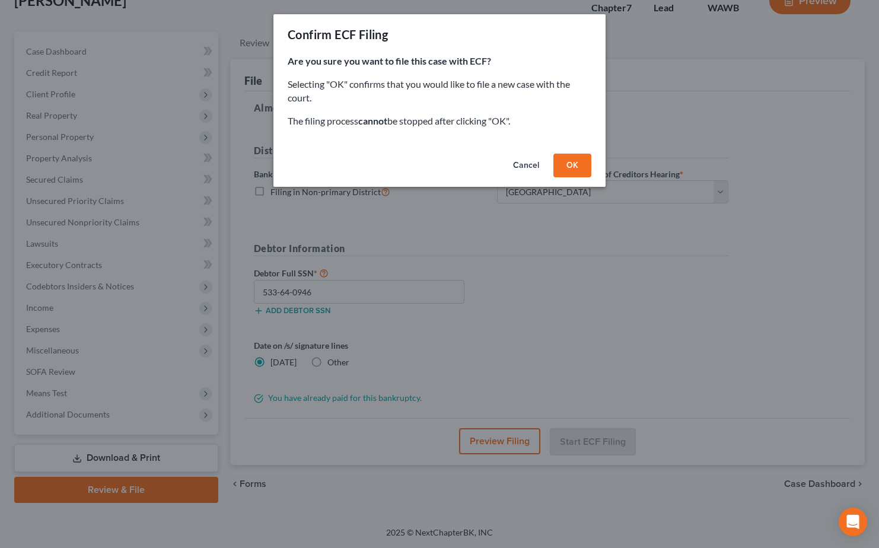
click at [572, 161] on button "OK" at bounding box center [572, 166] width 38 height 24
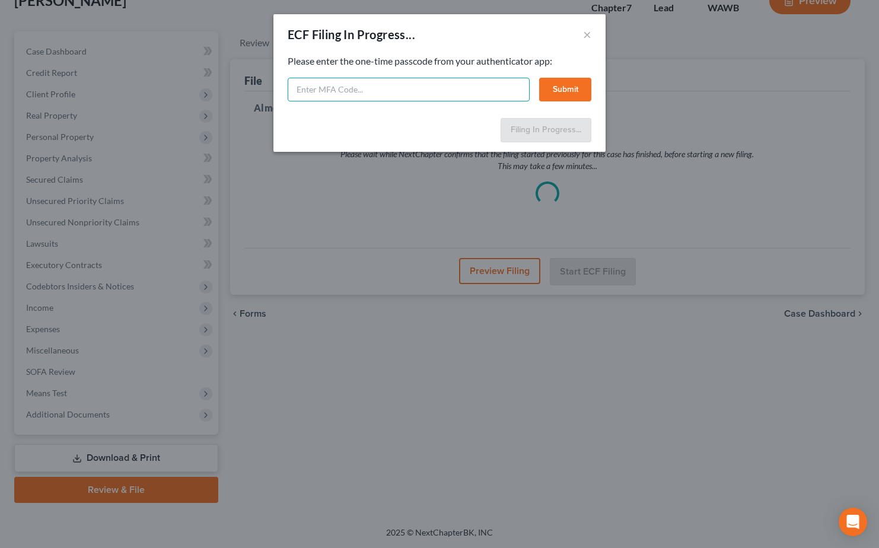
click at [366, 83] on input "text" at bounding box center [409, 90] width 242 height 24
type input "170498"
click at [565, 90] on button "Submit" at bounding box center [565, 90] width 52 height 24
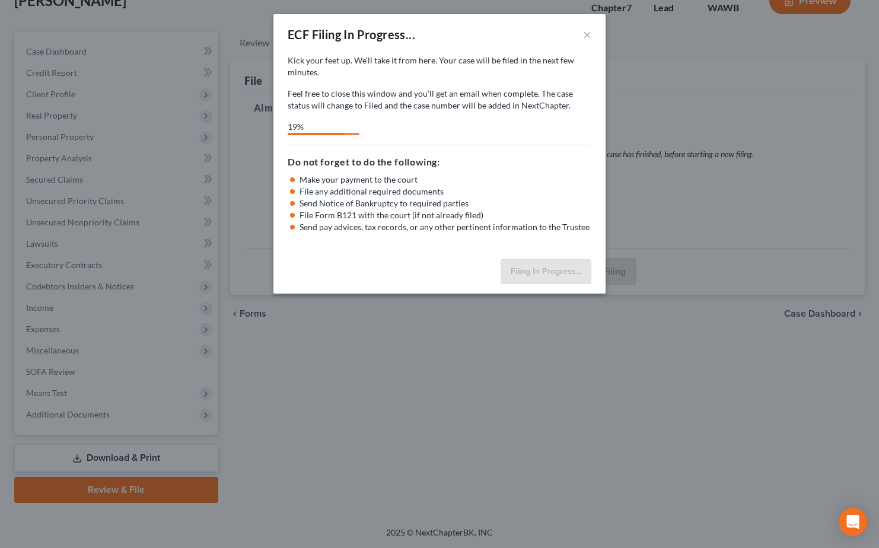
select select "0"
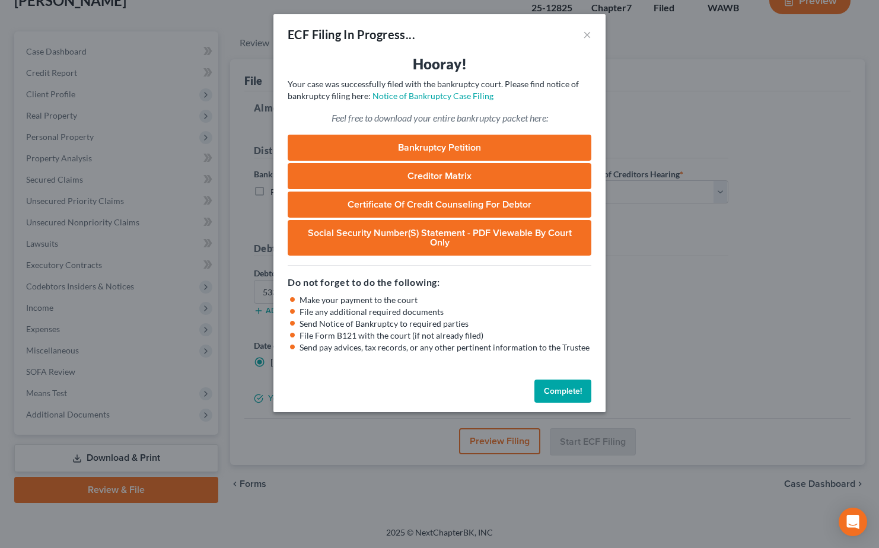
click at [550, 390] on button "Complete!" at bounding box center [563, 392] width 57 height 24
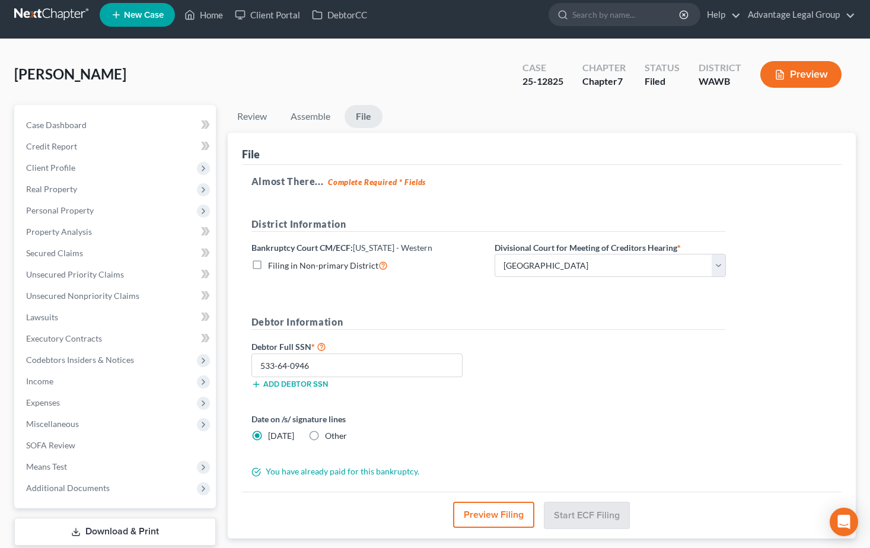
scroll to position [0, 0]
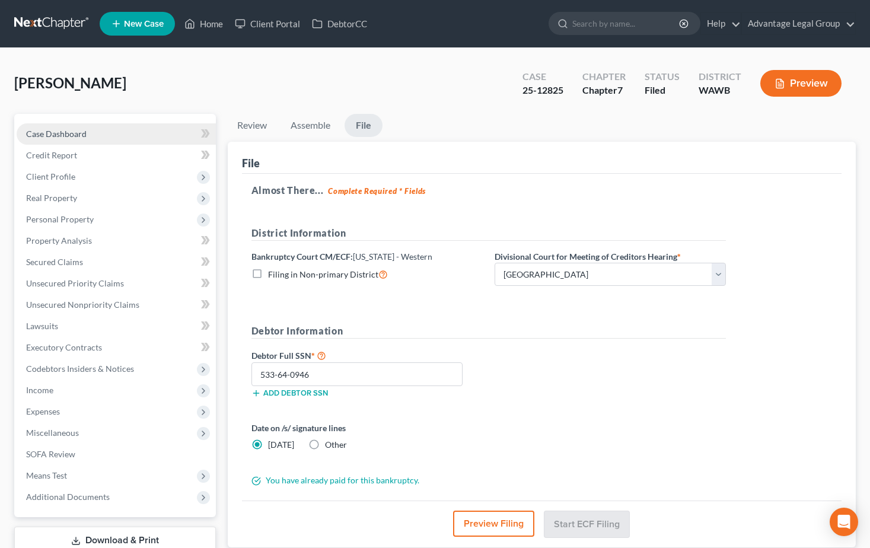
click at [63, 136] on span "Case Dashboard" at bounding box center [56, 134] width 61 height 10
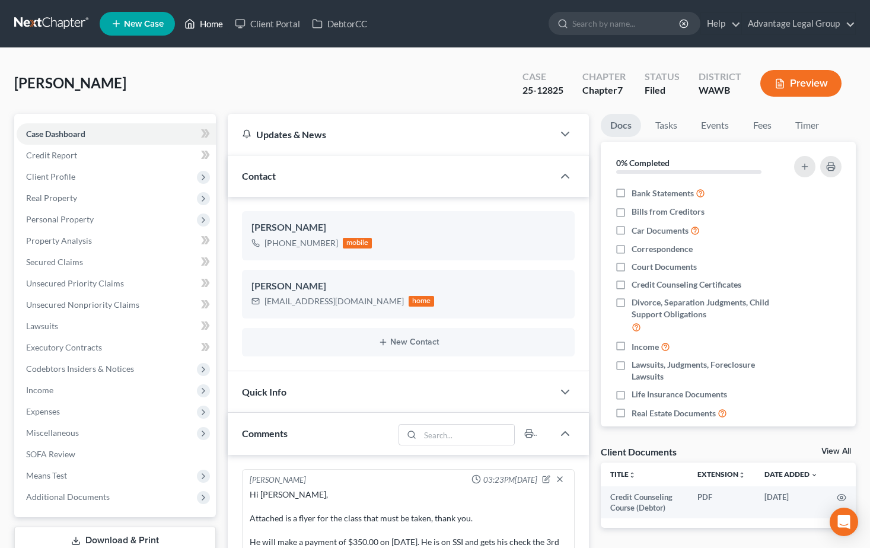
click at [212, 22] on link "Home" at bounding box center [204, 23] width 50 height 21
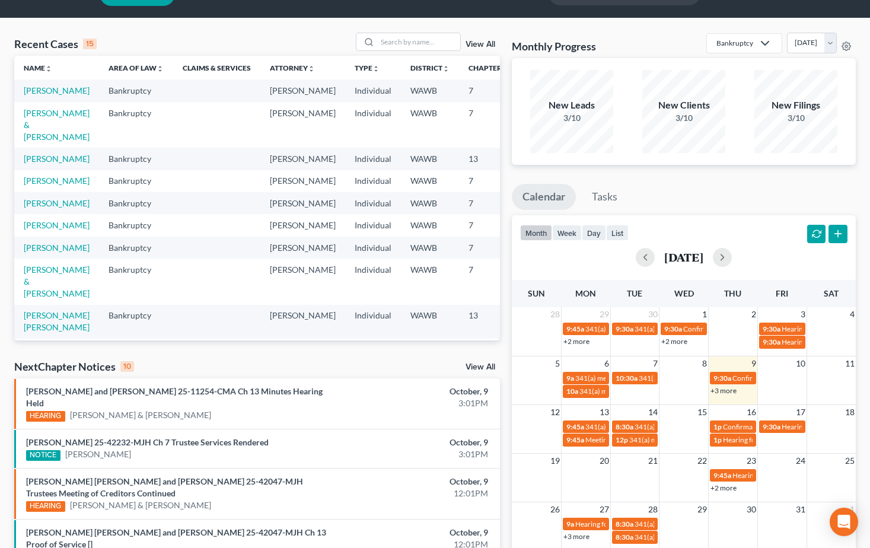
scroll to position [59, 0]
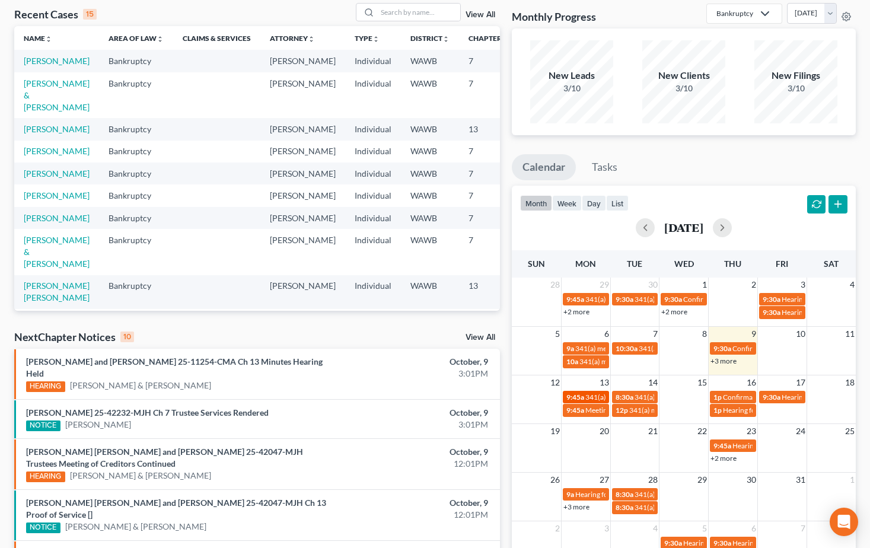
click at [583, 394] on span "9:45a" at bounding box center [576, 397] width 18 height 9
select select "Days"
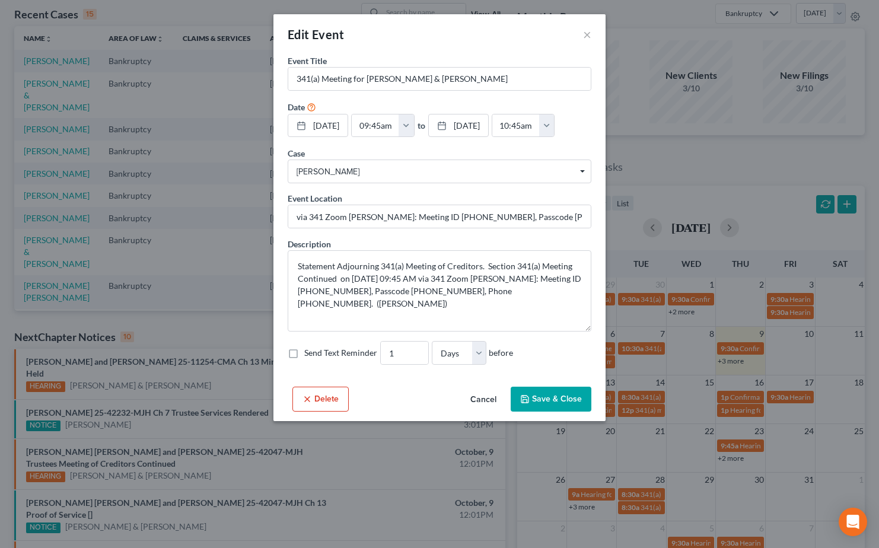
click at [551, 412] on button "Save & Close" at bounding box center [551, 399] width 81 height 25
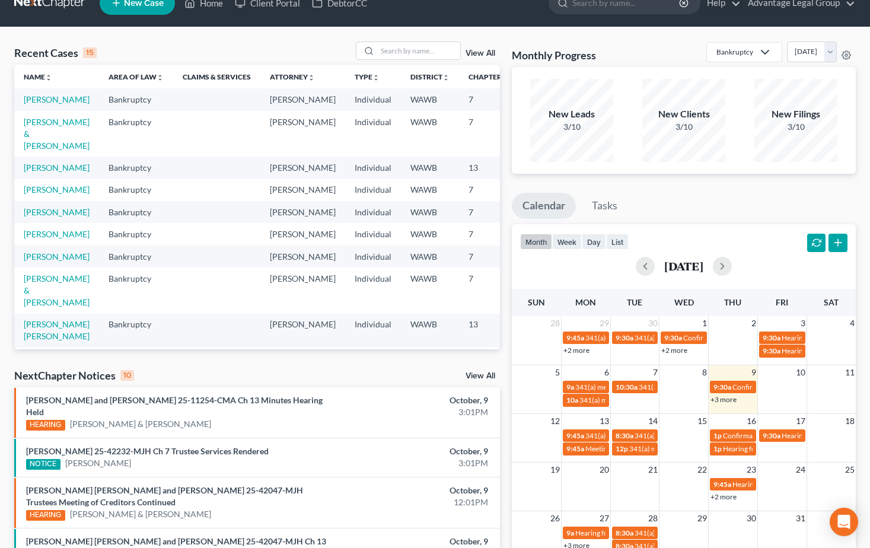
scroll to position [0, 0]
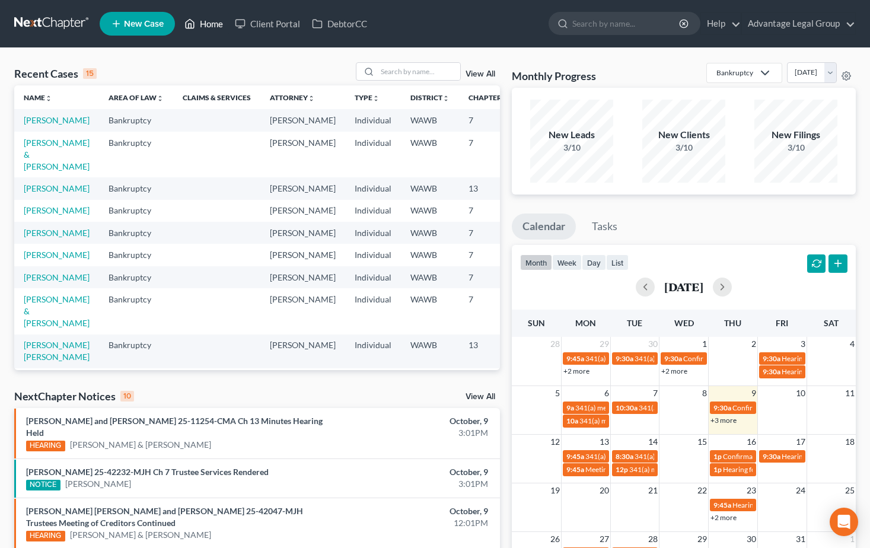
click at [203, 19] on link "Home" at bounding box center [204, 23] width 50 height 21
click at [389, 71] on input "search" at bounding box center [418, 71] width 83 height 17
type input "[PERSON_NAME]"
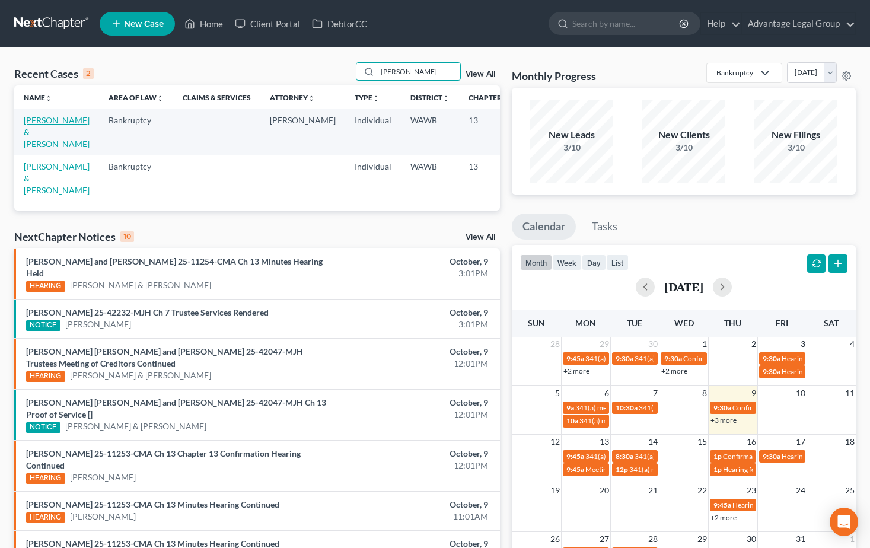
click at [34, 129] on link "[PERSON_NAME] & [PERSON_NAME]" at bounding box center [57, 132] width 66 height 34
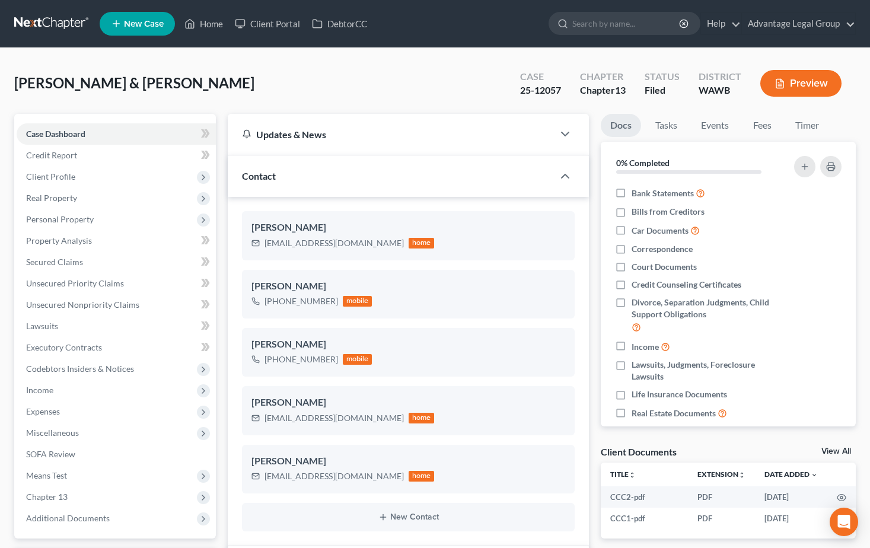
scroll to position [91, 0]
click at [712, 123] on link "Events" at bounding box center [715, 125] width 47 height 23
